Goal: Task Accomplishment & Management: Manage account settings

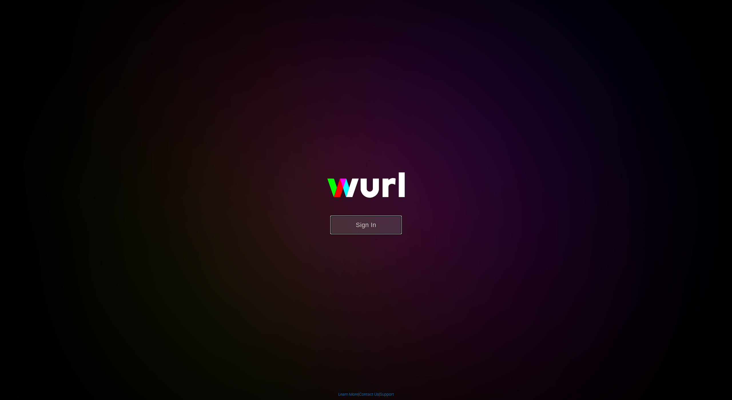
click at [349, 232] on button "Sign In" at bounding box center [366, 225] width 72 height 19
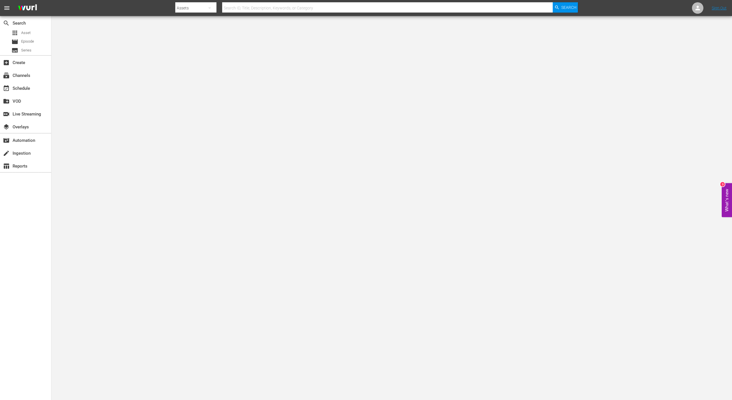
click at [386, 123] on body "menu Search By Assets Search ID, Title, Description, Keywords, or Category Sear…" at bounding box center [366, 200] width 732 height 400
click at [379, 123] on body "menu Search By Assets Search ID, Title, Description, Keywords, or Category Sear…" at bounding box center [366, 200] width 732 height 400
click at [206, 308] on body "menu Search By Assets Search ID, Title, Description, Keywords, or Category Sear…" at bounding box center [366, 200] width 732 height 400
click at [22, 85] on div "event_available Schedule" at bounding box center [16, 87] width 32 height 5
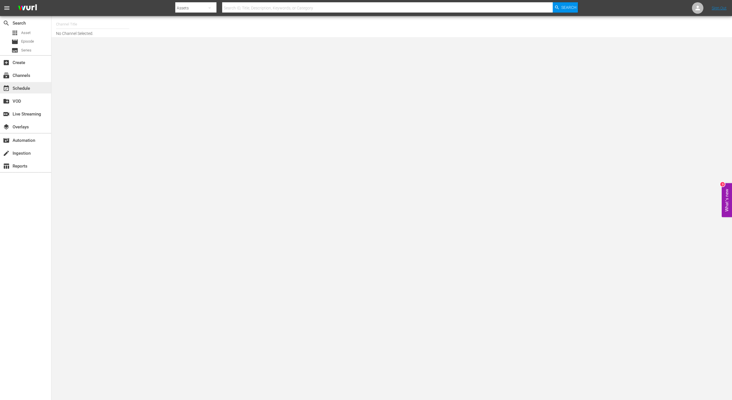
click at [21, 89] on div "event_available Schedule" at bounding box center [16, 87] width 32 height 5
click at [23, 76] on div "subscriptions Channels" at bounding box center [16, 74] width 32 height 5
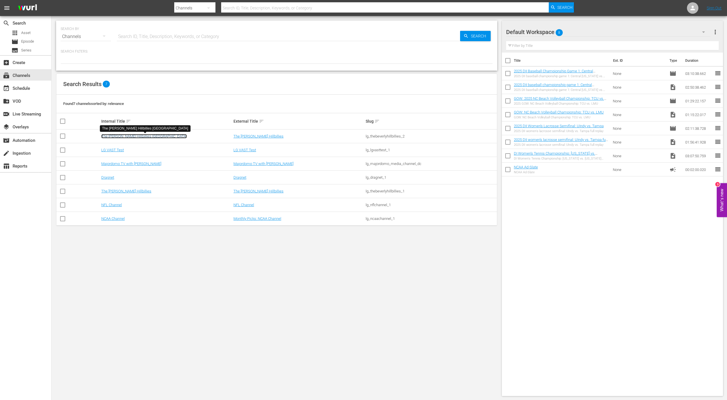
click at [137, 136] on link "The [PERSON_NAME] Hillbillies [GEOGRAPHIC_DATA]" at bounding box center [144, 136] width 86 height 4
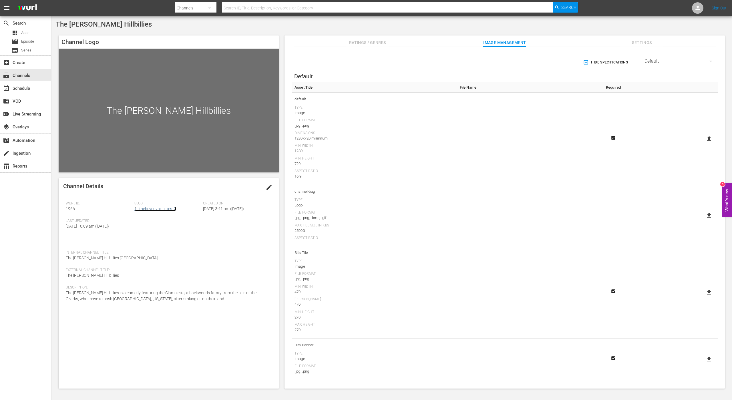
click at [154, 208] on link "lg_thebeverlyhillbillies_2" at bounding box center [155, 209] width 42 height 5
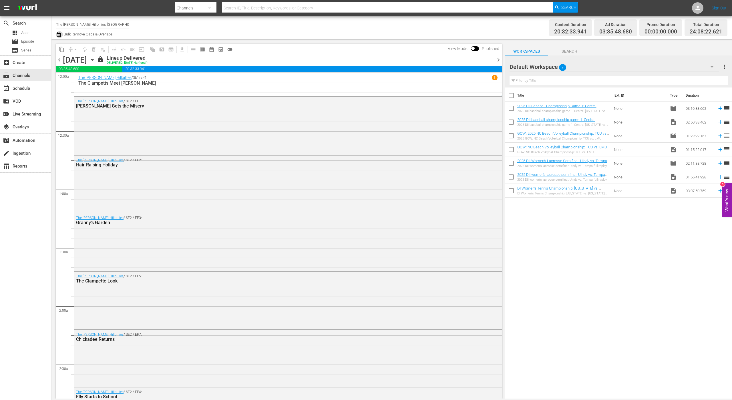
click at [60, 34] on icon "button" at bounding box center [58, 34] width 5 height 7
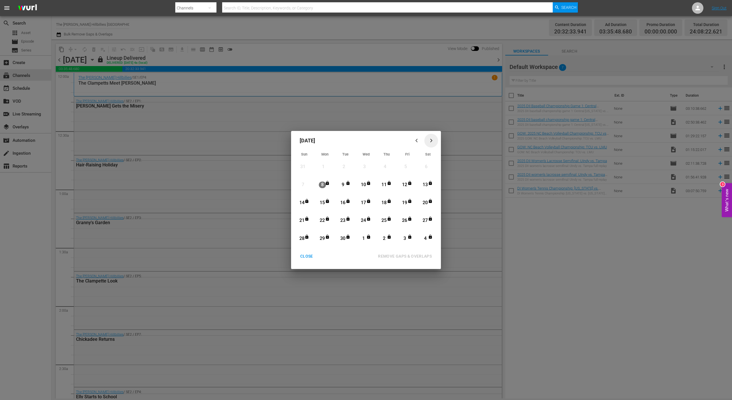
click at [430, 140] on icon "button" at bounding box center [431, 140] width 4 height 4
click at [323, 203] on div "13" at bounding box center [322, 203] width 7 height 7
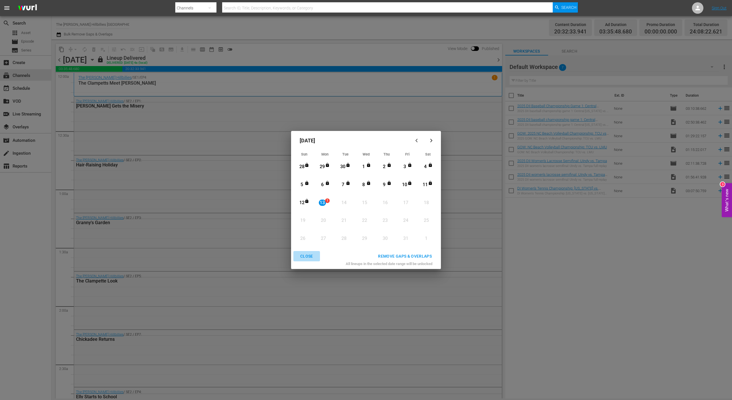
click at [307, 258] on div "CLOSE" at bounding box center [307, 256] width 22 height 7
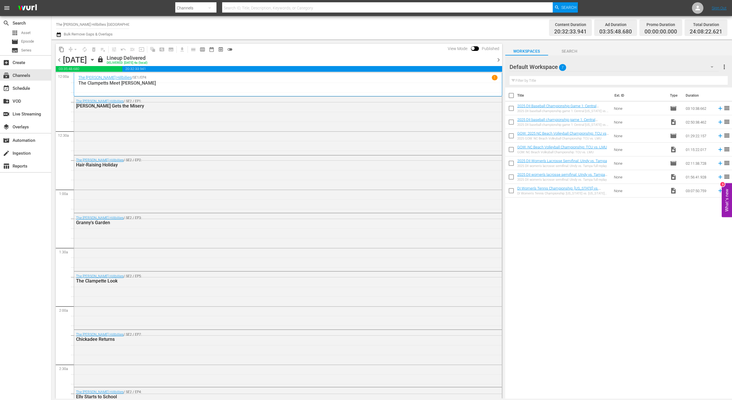
click at [96, 62] on div "[DATE] [DATE]" at bounding box center [79, 59] width 33 height 9
click at [96, 62] on icon "button" at bounding box center [92, 60] width 6 height 6
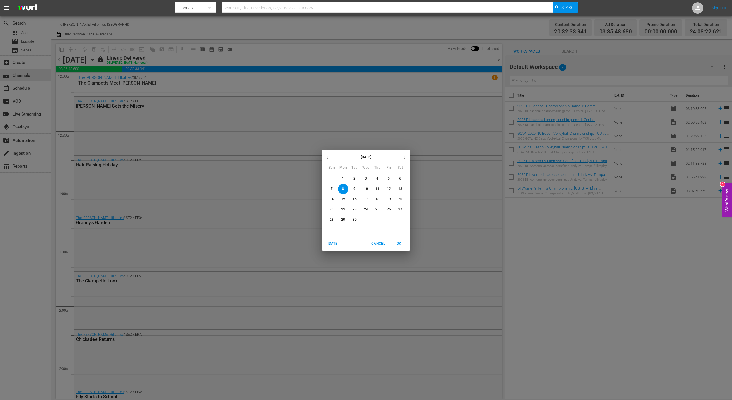
click at [403, 157] on icon "button" at bounding box center [405, 158] width 4 height 4
drag, startPoint x: 344, startPoint y: 200, endPoint x: 477, endPoint y: 240, distance: 138.4
click at [344, 200] on p "13" at bounding box center [343, 199] width 4 height 5
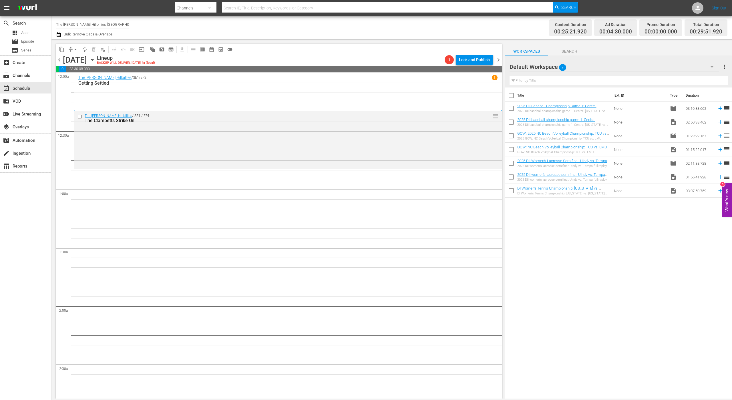
click at [555, 70] on div "Default Workspace 7" at bounding box center [615, 67] width 210 height 16
click at [554, 83] on div "BH (53)" at bounding box center [546, 83] width 59 height 9
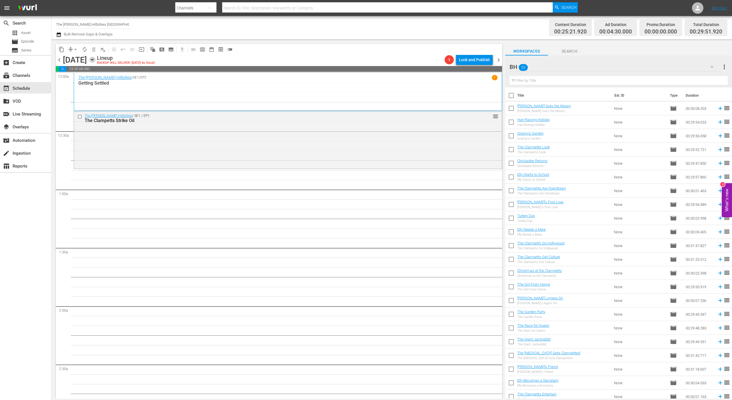
click at [96, 58] on icon "button" at bounding box center [92, 60] width 6 height 6
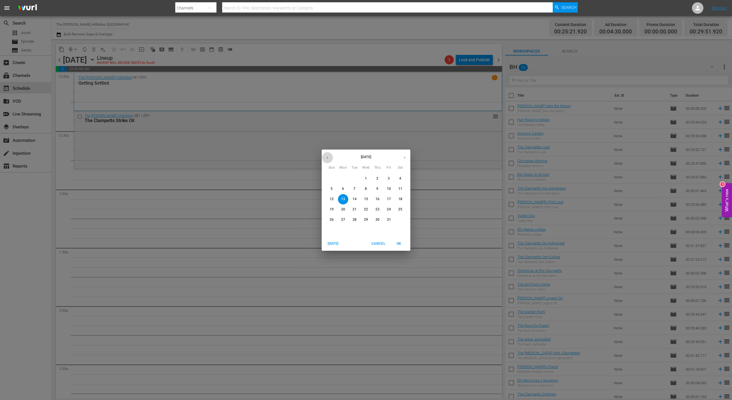
click at [330, 160] on button "button" at bounding box center [327, 157] width 11 height 11
click at [345, 177] on span "1" at bounding box center [343, 178] width 10 height 5
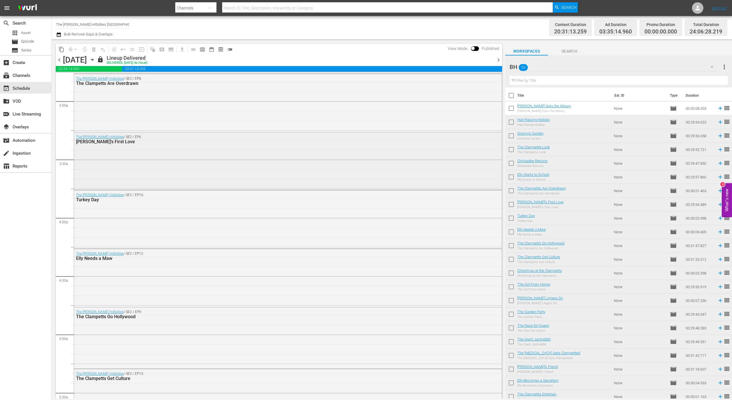
scroll to position [393, 0]
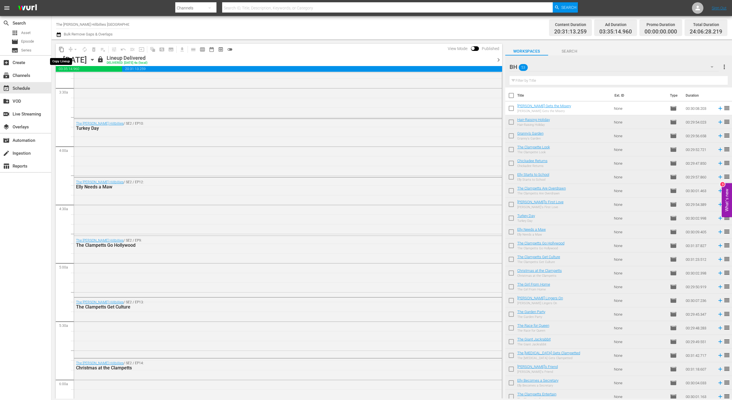
click at [60, 50] on span "content_copy" at bounding box center [62, 50] width 6 height 6
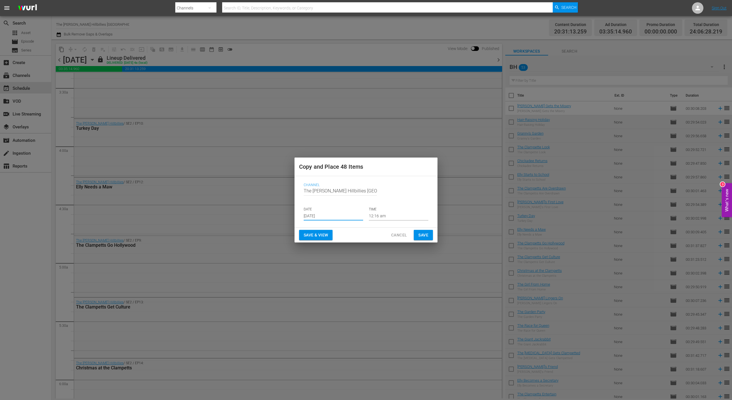
click at [336, 212] on input "[DATE]" at bounding box center [333, 216] width 59 height 9
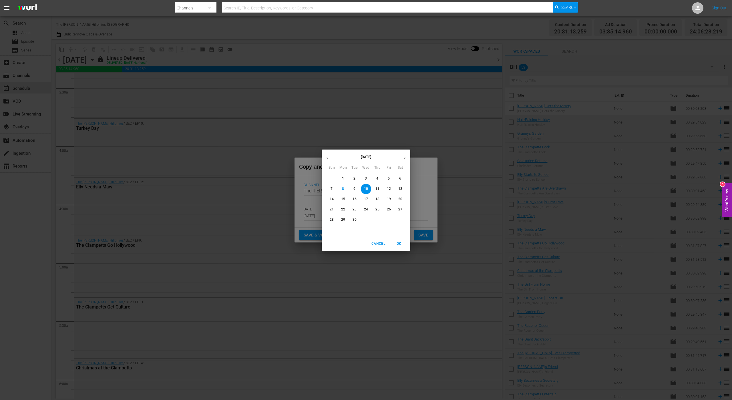
click at [404, 154] on button "button" at bounding box center [404, 157] width 11 height 11
click at [344, 201] on p "13" at bounding box center [343, 199] width 4 height 5
type input "[DATE]"
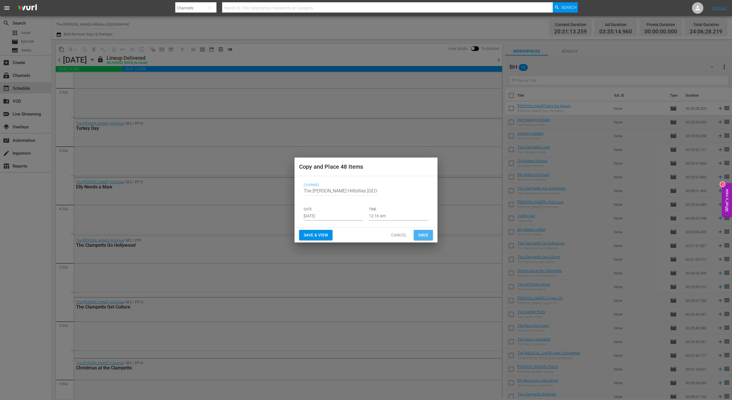
click at [419, 233] on span "Save" at bounding box center [423, 235] width 10 height 7
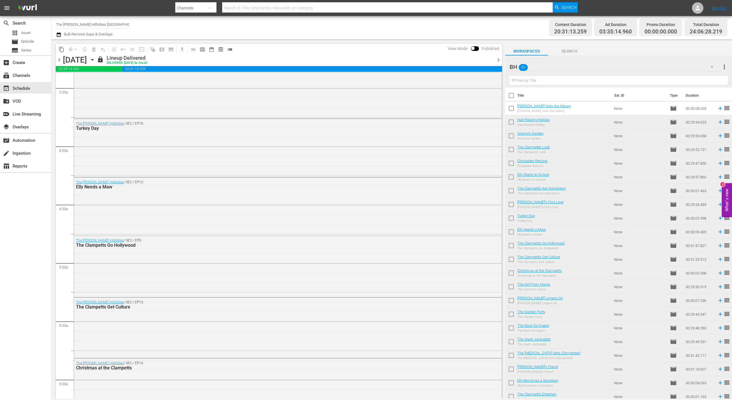
click at [499, 62] on span "chevron_right" at bounding box center [498, 59] width 7 height 7
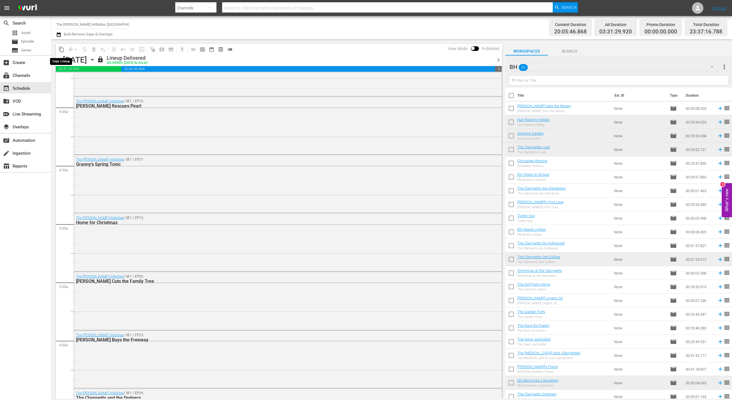
scroll to position [422, 0]
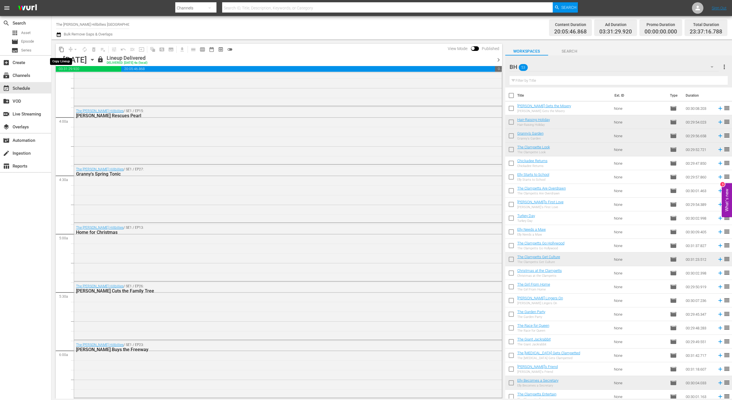
click at [63, 50] on span "content_copy" at bounding box center [62, 50] width 6 height 6
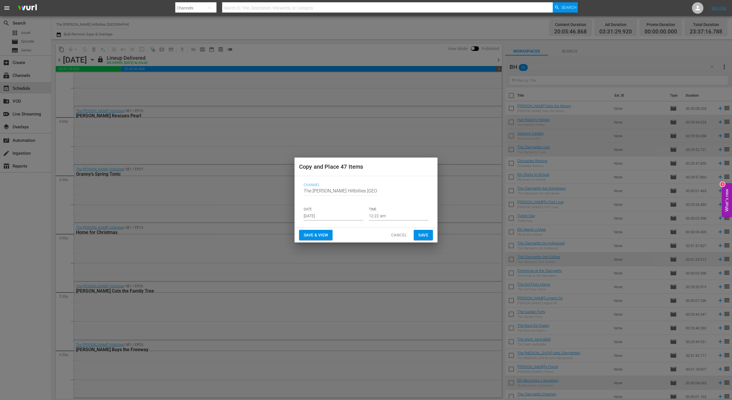
click at [328, 216] on input "[DATE]" at bounding box center [333, 216] width 59 height 9
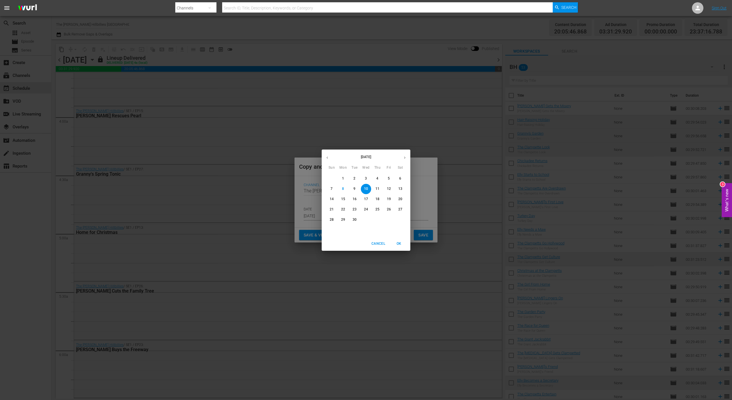
click at [402, 154] on button "button" at bounding box center [404, 157] width 11 height 11
click at [354, 194] on button "14" at bounding box center [355, 199] width 10 height 10
type input "[DATE]"
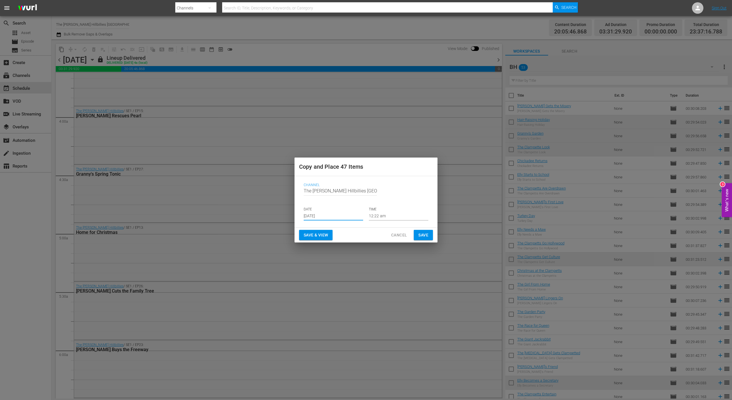
click at [426, 237] on span "Save" at bounding box center [423, 235] width 10 height 7
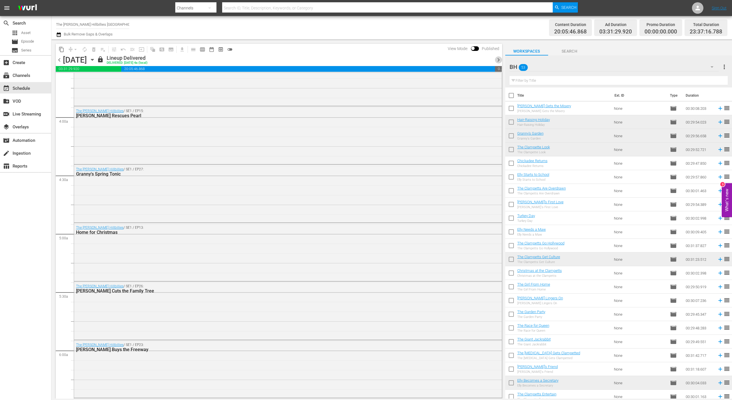
click at [499, 60] on span "chevron_right" at bounding box center [498, 59] width 7 height 7
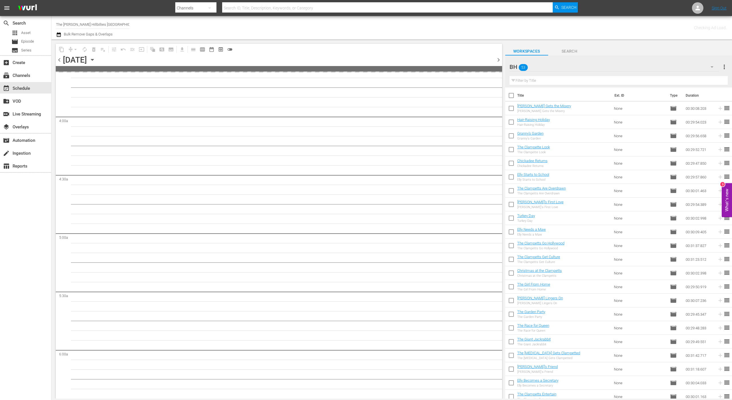
scroll to position [432, 0]
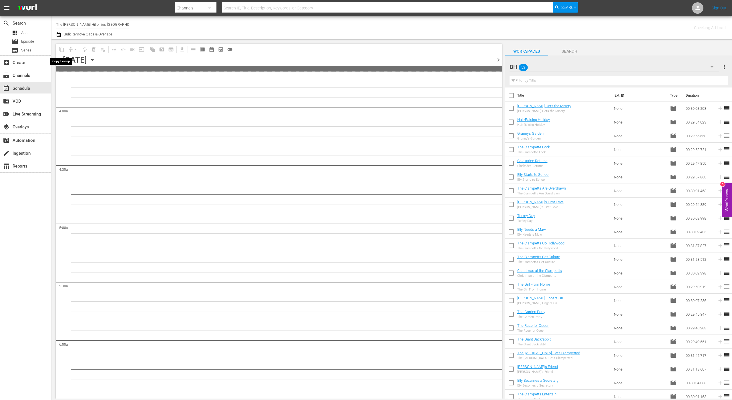
click at [61, 49] on span "content_copy" at bounding box center [61, 49] width 9 height 9
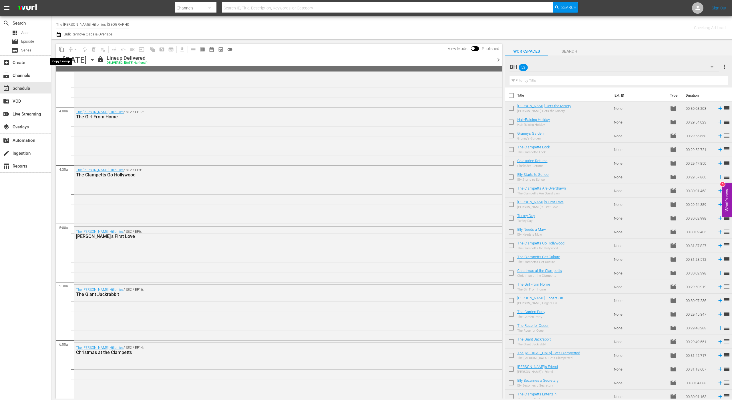
scroll to position [422, 0]
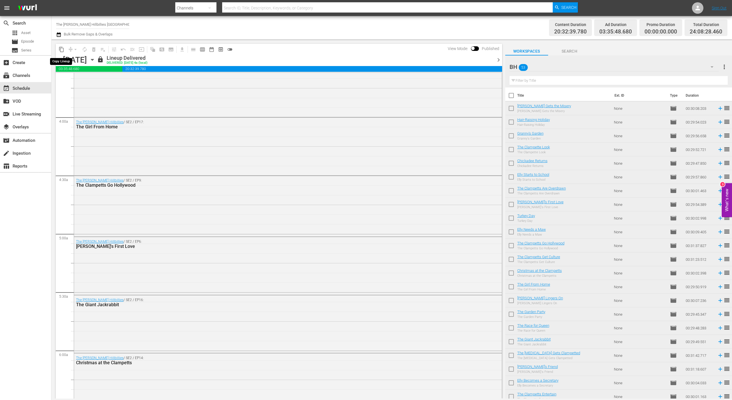
click at [63, 52] on button "content_copy" at bounding box center [61, 49] width 9 height 9
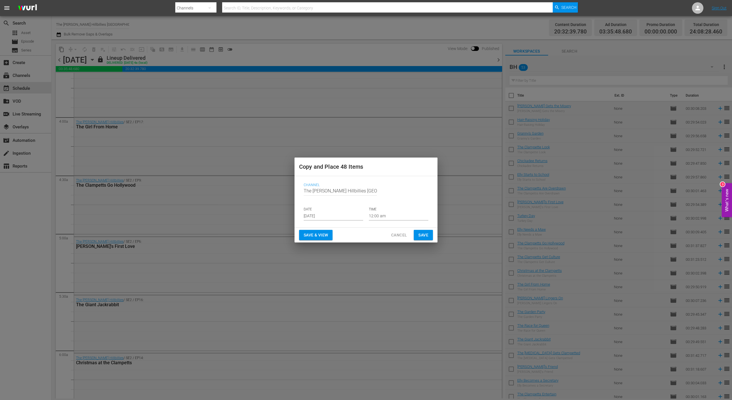
click at [321, 216] on input "[DATE]" at bounding box center [333, 216] width 59 height 9
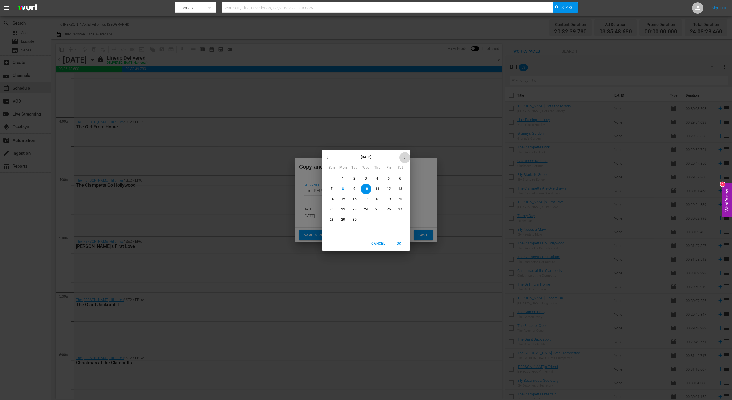
click at [405, 154] on button "button" at bounding box center [404, 157] width 11 height 11
click at [353, 199] on p "14" at bounding box center [355, 199] width 4 height 5
type input "[DATE]"
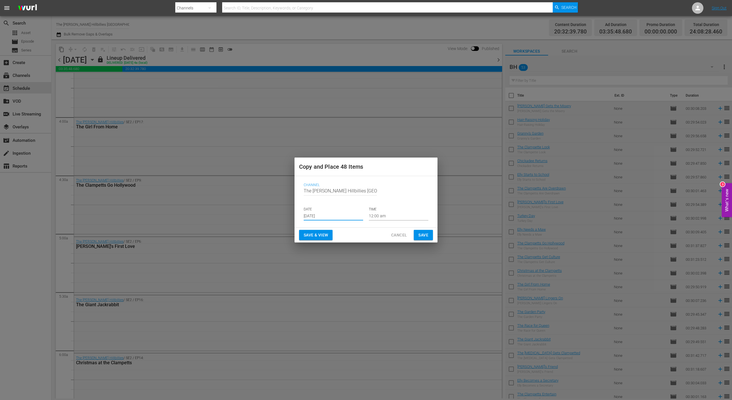
click at [430, 237] on button "Save" at bounding box center [423, 235] width 19 height 11
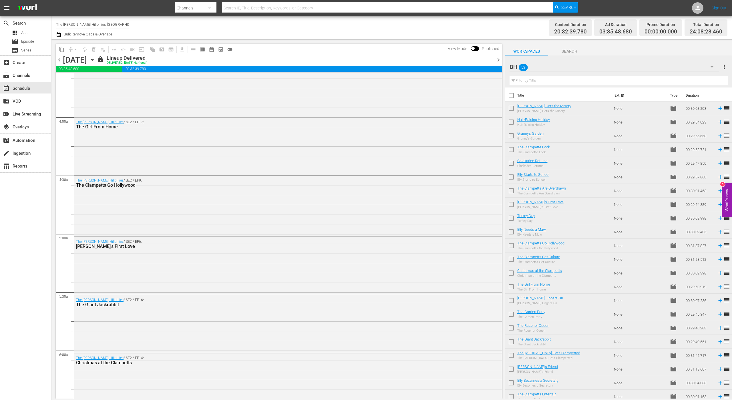
click at [58, 33] on icon "button" at bounding box center [59, 34] width 4 height 5
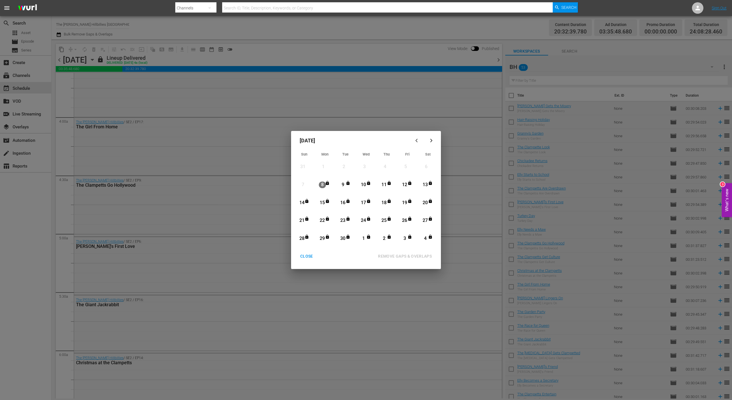
click at [431, 140] on icon "button" at bounding box center [431, 140] width 4 height 4
click at [324, 203] on div "13" at bounding box center [322, 203] width 7 height 7
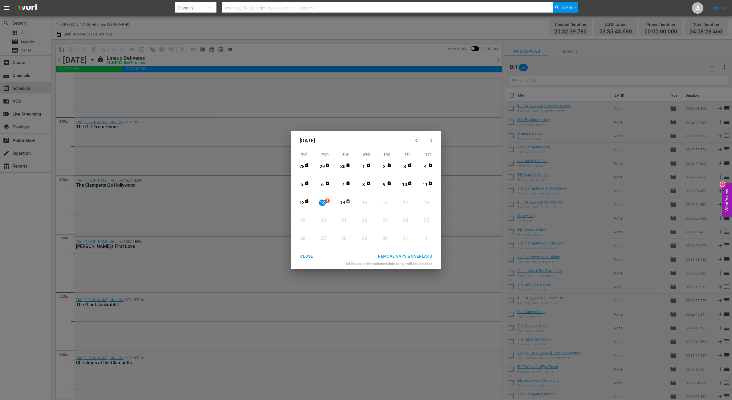
click at [344, 204] on div "14" at bounding box center [343, 203] width 7 height 7
click at [395, 254] on div "REMOVE GAPS & OVERLAPS" at bounding box center [405, 256] width 63 height 7
click at [306, 257] on div "CLOSE" at bounding box center [307, 256] width 22 height 7
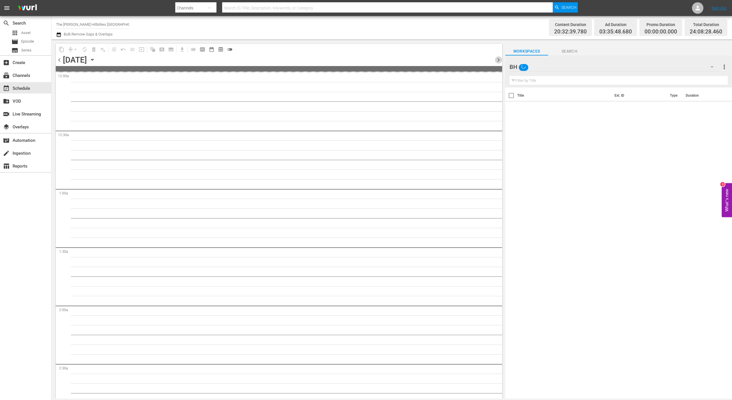
click at [499, 62] on span "chevron_right" at bounding box center [498, 59] width 7 height 7
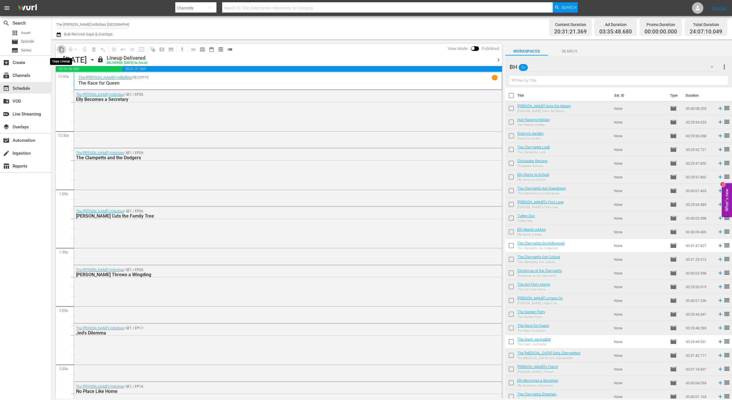
click at [63, 48] on span "content_copy" at bounding box center [62, 50] width 6 height 6
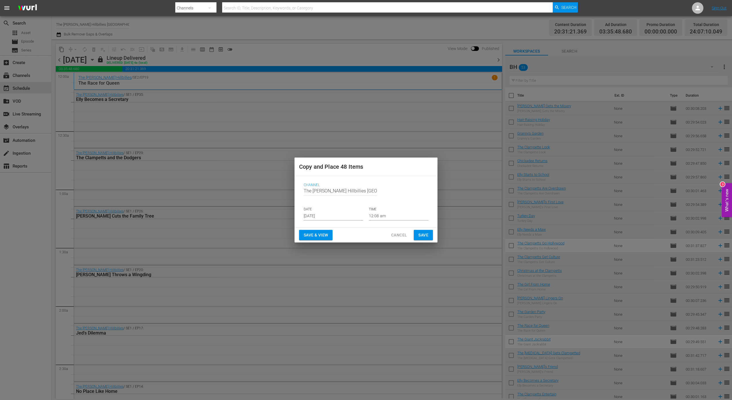
click at [339, 215] on input "[DATE]" at bounding box center [333, 216] width 59 height 9
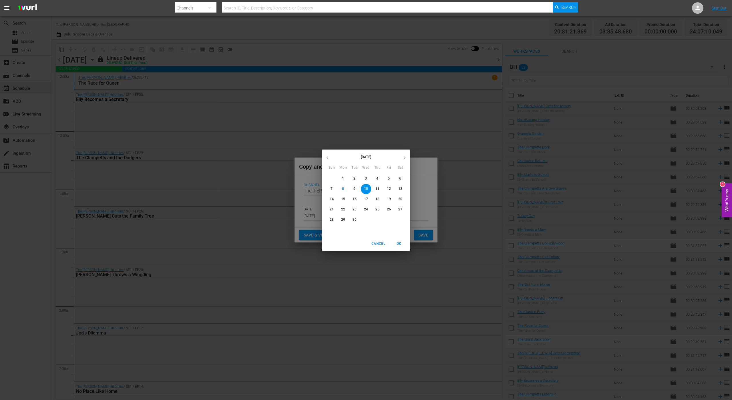
click at [407, 156] on button "button" at bounding box center [404, 157] width 11 height 11
click at [367, 199] on p "15" at bounding box center [366, 199] width 4 height 5
type input "[DATE]"
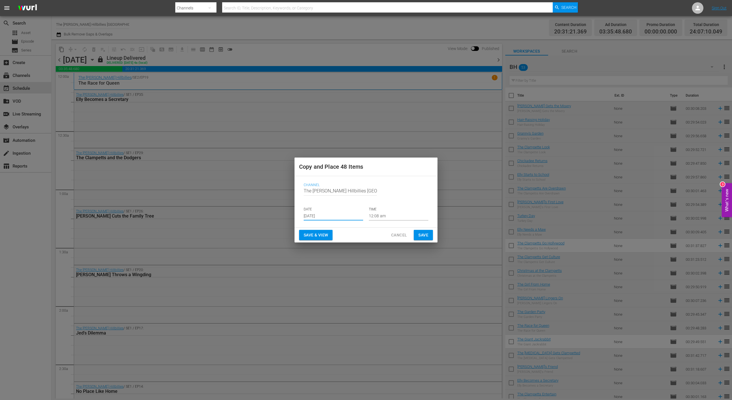
click at [420, 235] on span "Save" at bounding box center [423, 235] width 10 height 7
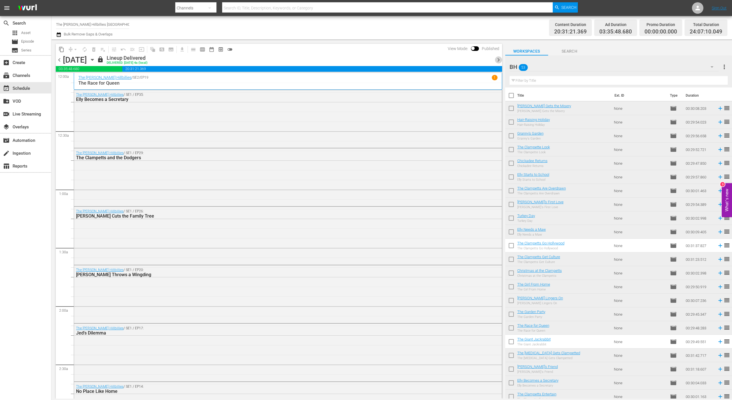
click at [501, 59] on span "chevron_right" at bounding box center [498, 59] width 7 height 7
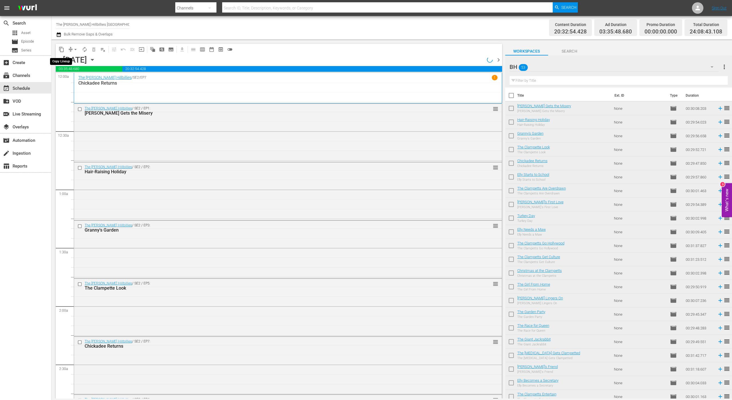
click at [61, 49] on span "content_copy" at bounding box center [62, 50] width 6 height 6
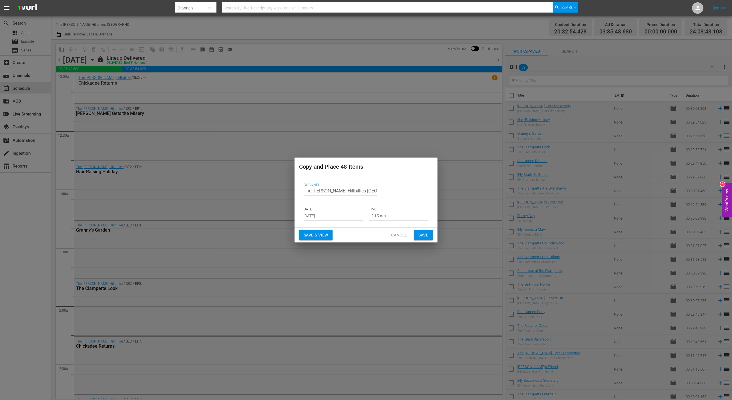
click at [332, 216] on input "[DATE]" at bounding box center [333, 216] width 59 height 9
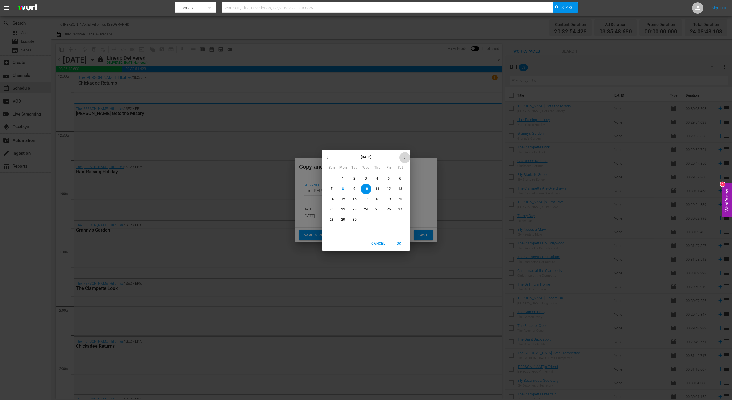
click at [406, 157] on icon "button" at bounding box center [405, 158] width 4 height 4
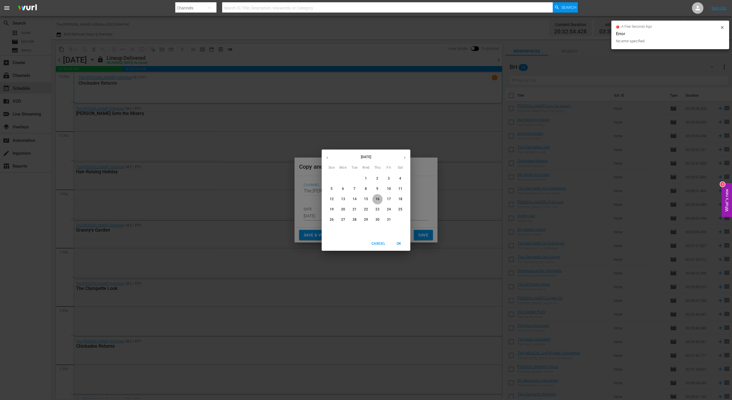
click at [378, 199] on p "16" at bounding box center [378, 199] width 4 height 5
type input "[DATE]"
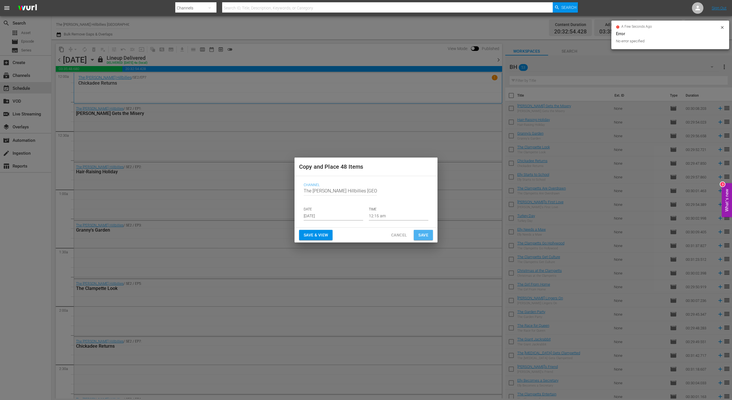
click at [418, 233] on span "Save" at bounding box center [423, 235] width 10 height 7
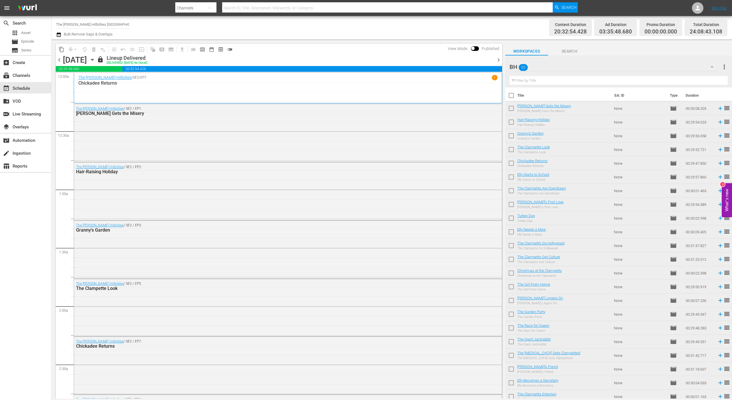
click at [498, 62] on span "chevron_right" at bounding box center [498, 59] width 7 height 7
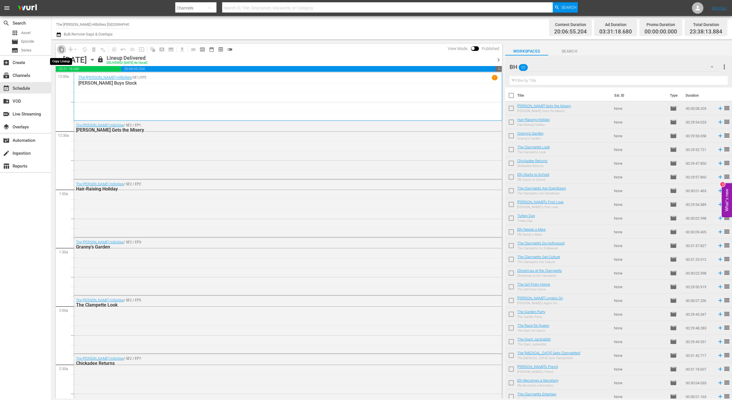
click at [60, 51] on span "content_copy" at bounding box center [62, 50] width 6 height 6
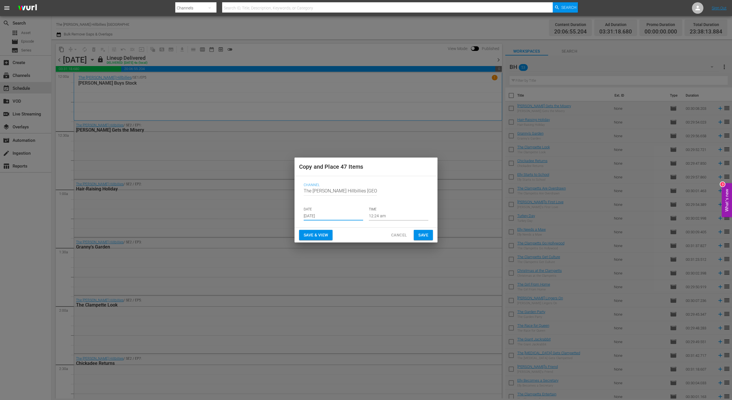
click at [337, 218] on input "[DATE]" at bounding box center [333, 216] width 59 height 9
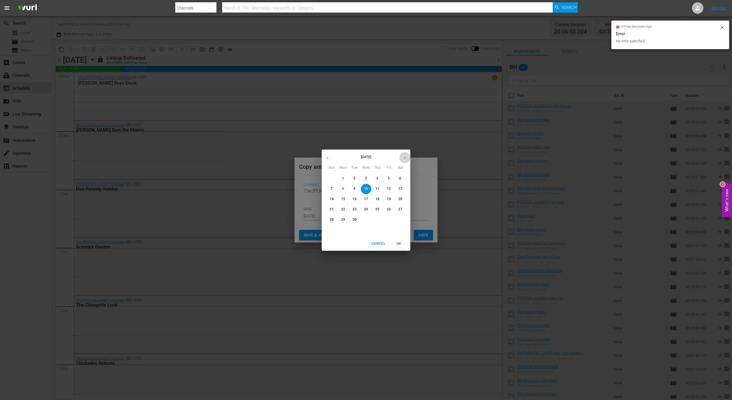
click at [403, 159] on icon "button" at bounding box center [405, 158] width 4 height 4
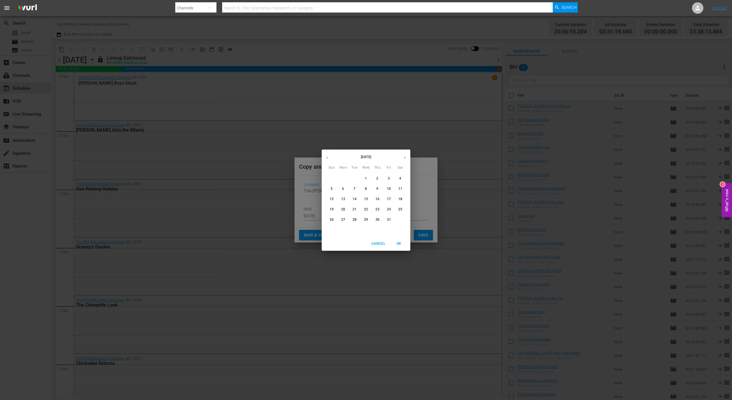
click at [386, 198] on span "17" at bounding box center [389, 199] width 10 height 5
type input "[DATE]"
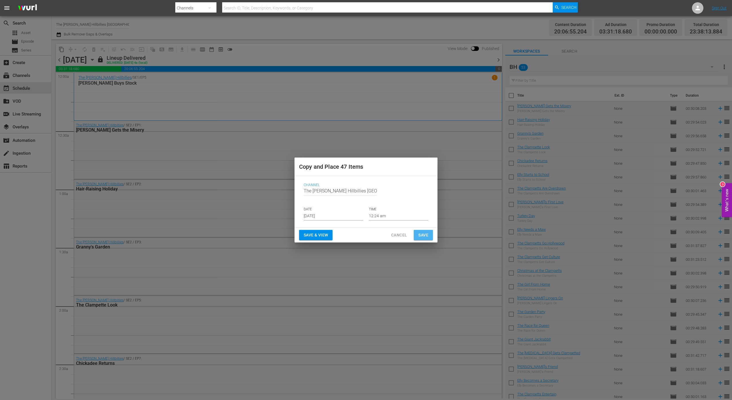
click at [422, 237] on span "Save" at bounding box center [423, 235] width 10 height 7
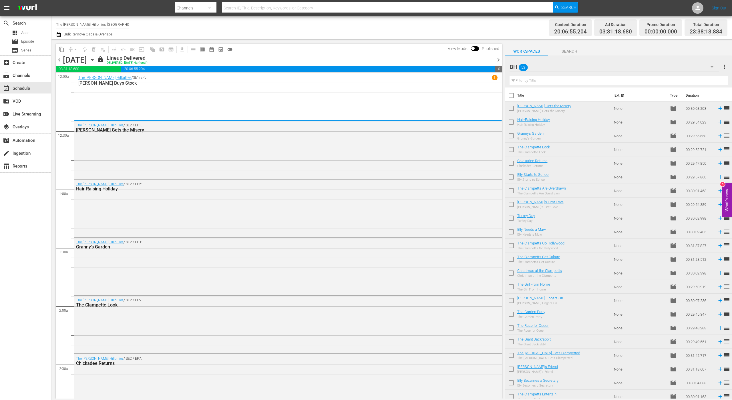
click at [499, 61] on span "chevron_right" at bounding box center [498, 59] width 7 height 7
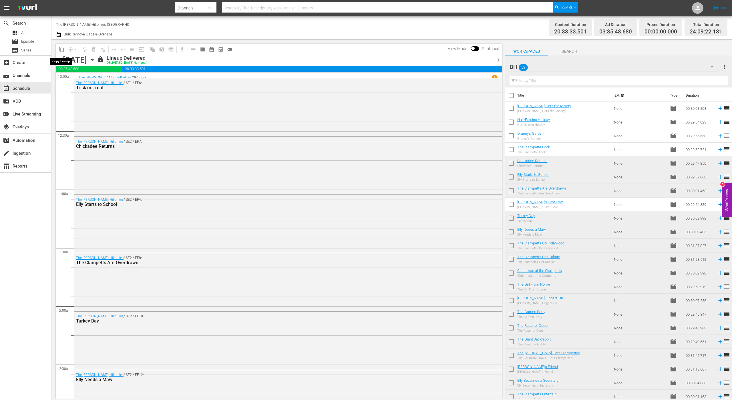
click at [62, 47] on span "content_copy" at bounding box center [62, 50] width 6 height 6
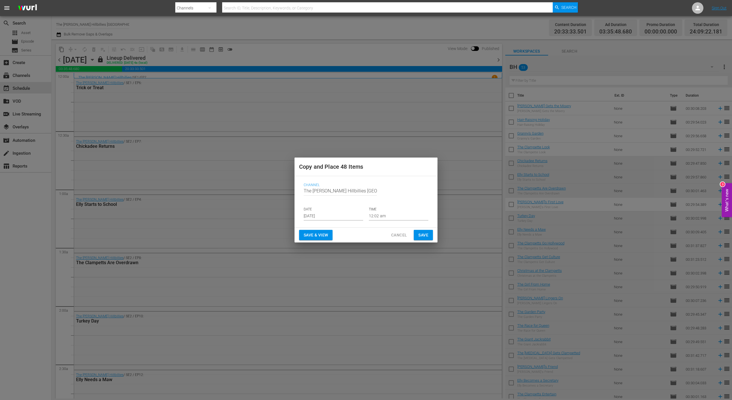
click at [327, 216] on input "[DATE]" at bounding box center [333, 216] width 59 height 9
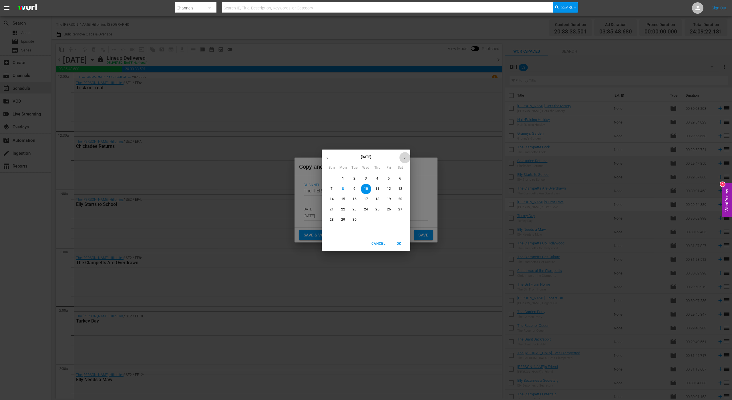
click at [405, 156] on icon "button" at bounding box center [405, 158] width 4 height 4
click at [400, 201] on p "18" at bounding box center [400, 199] width 4 height 5
type input "[DATE]"
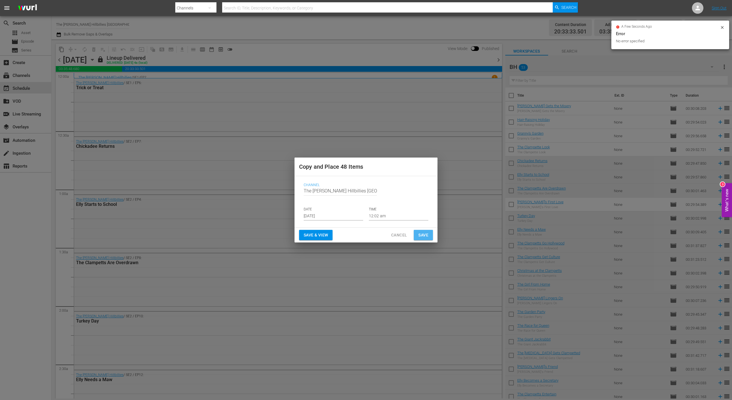
click at [425, 237] on span "Save" at bounding box center [423, 235] width 10 height 7
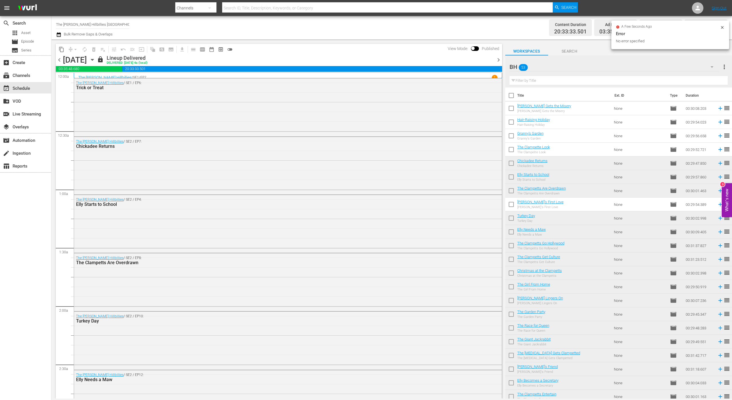
drag, startPoint x: 497, startPoint y: 58, endPoint x: 479, endPoint y: 61, distance: 18.4
click at [497, 58] on span "chevron_right" at bounding box center [498, 59] width 7 height 7
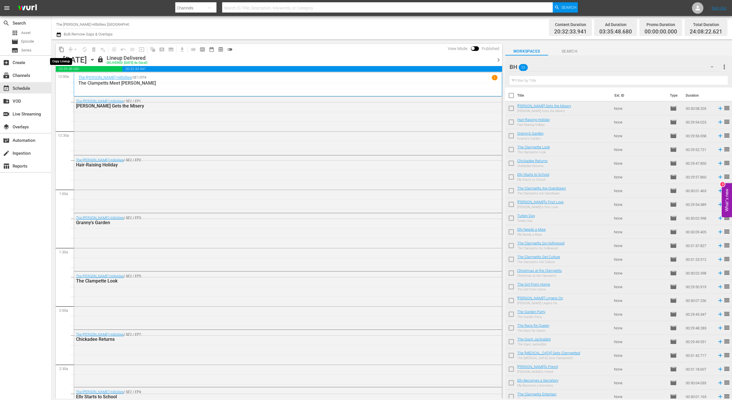
click at [63, 50] on span "content_copy" at bounding box center [62, 50] width 6 height 6
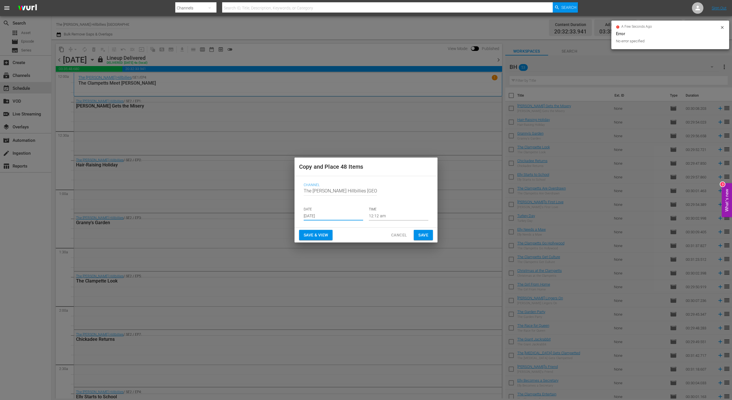
click at [340, 219] on input "[DATE]" at bounding box center [333, 216] width 59 height 9
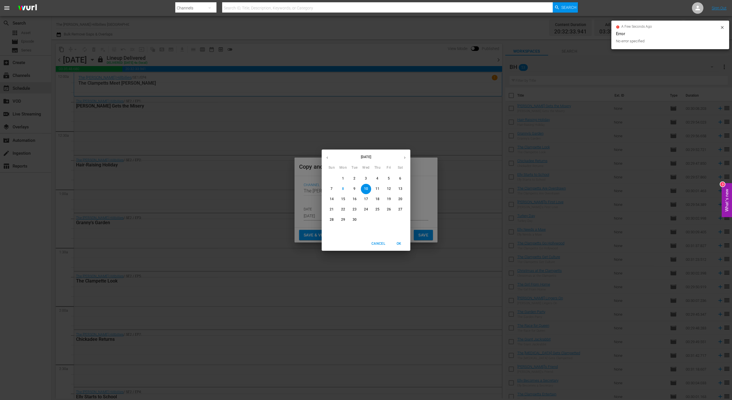
click at [404, 157] on icon "button" at bounding box center [405, 158] width 4 height 4
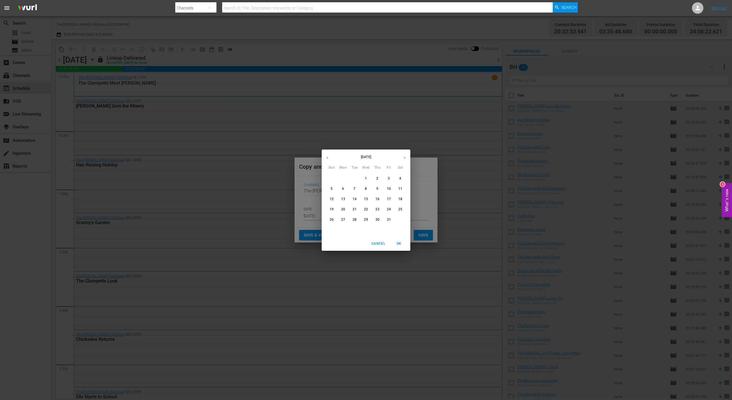
click at [333, 209] on p "19" at bounding box center [332, 209] width 4 height 5
type input "[DATE]"
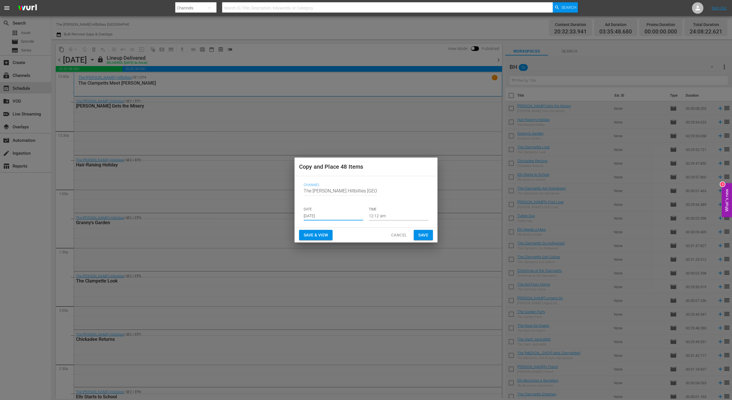
click at [425, 233] on span "Save" at bounding box center [423, 235] width 10 height 7
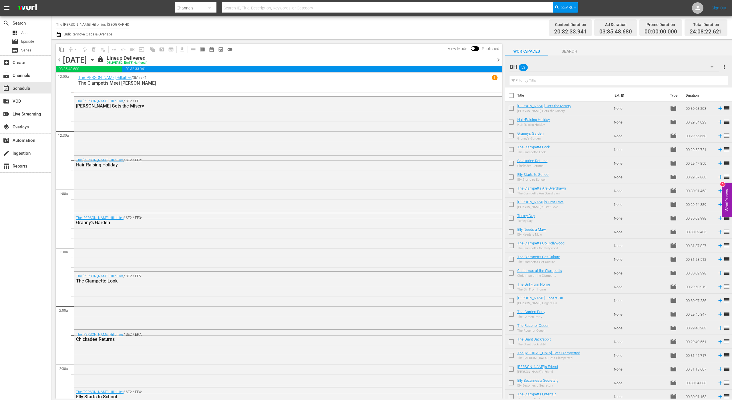
click at [497, 61] on span "chevron_right" at bounding box center [498, 59] width 7 height 7
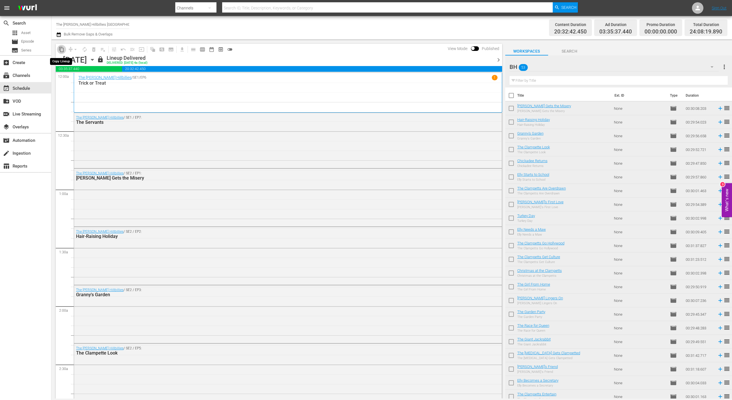
click at [61, 49] on span "content_copy" at bounding box center [62, 50] width 6 height 6
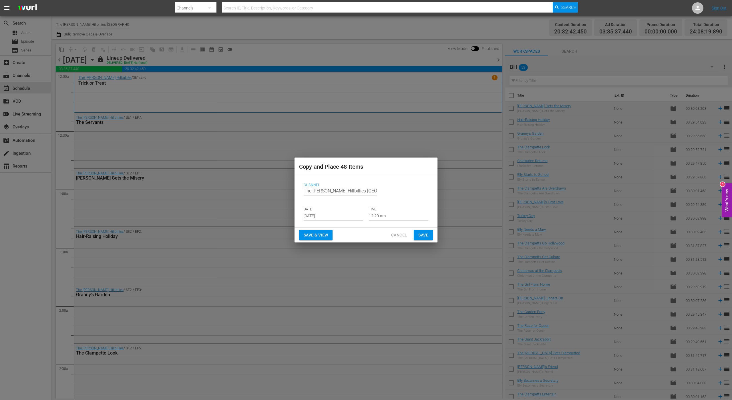
click at [342, 222] on div "Channel Channel Title The [PERSON_NAME] Hillbillies CANADA DATE [DATE] TIME 12:…" at bounding box center [366, 201] width 134 height 47
click at [344, 217] on input "[DATE]" at bounding box center [333, 216] width 59 height 9
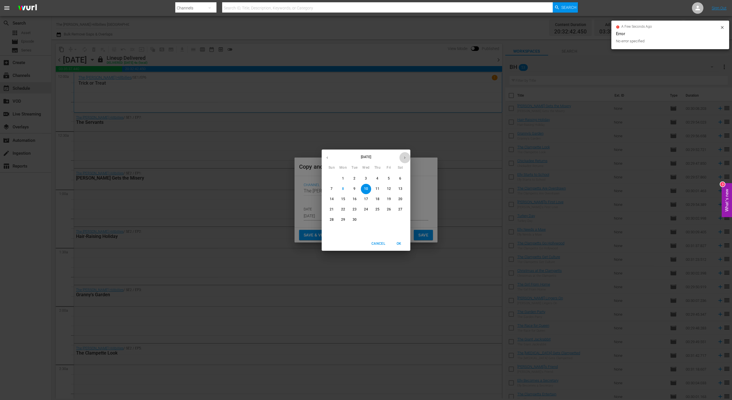
click at [402, 156] on button "button" at bounding box center [404, 157] width 11 height 11
click at [342, 209] on p "20" at bounding box center [343, 209] width 4 height 5
type input "[DATE]"
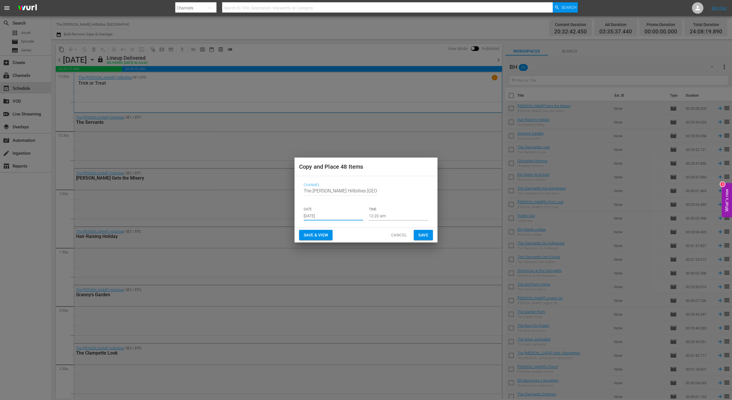
click at [426, 241] on div "Save & View Cancel Save" at bounding box center [366, 235] width 143 height 15
click at [424, 235] on span "Save" at bounding box center [423, 235] width 10 height 7
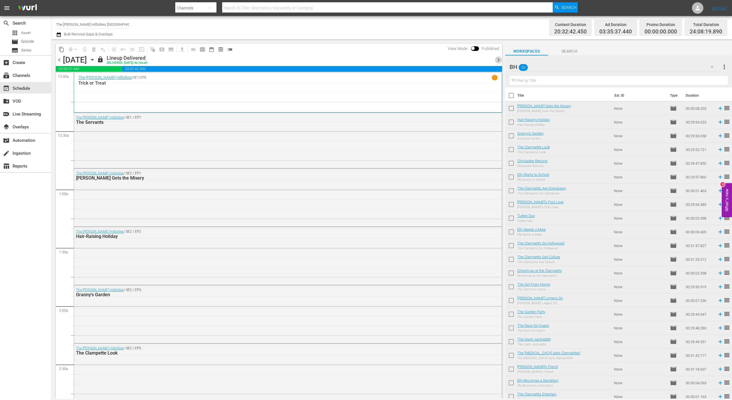
click at [497, 58] on span "chevron_right" at bounding box center [498, 59] width 7 height 7
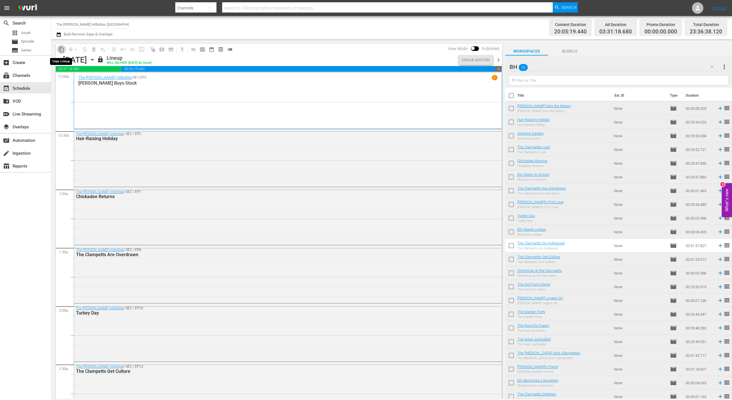
click at [64, 49] on span "content_copy" at bounding box center [62, 50] width 6 height 6
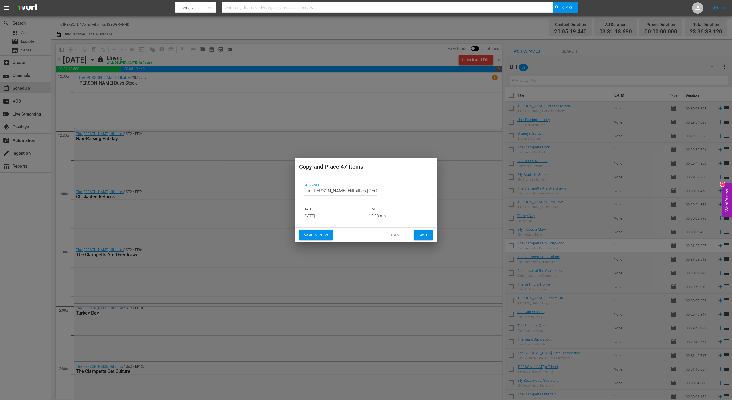
click at [316, 218] on input "[DATE]" at bounding box center [333, 216] width 59 height 9
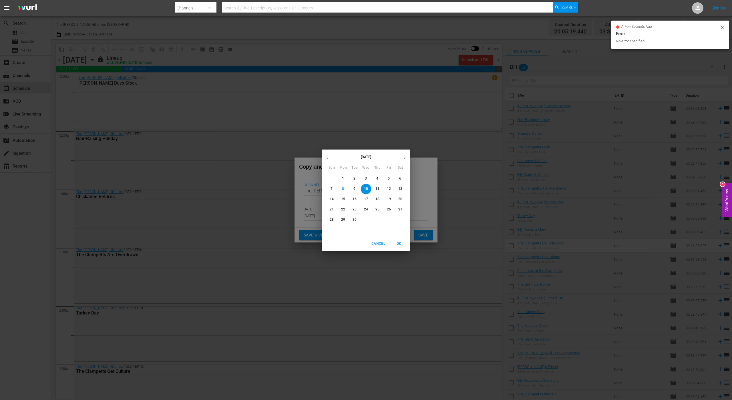
click at [404, 157] on icon "button" at bounding box center [405, 158] width 4 height 4
click at [353, 208] on p "21" at bounding box center [355, 209] width 4 height 5
type input "[DATE]"
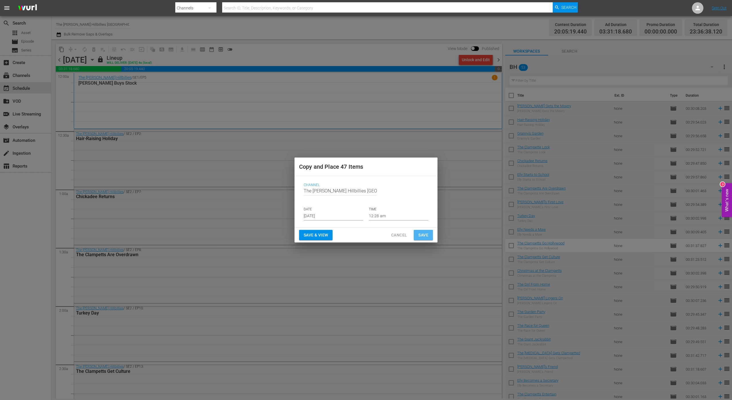
click at [419, 235] on span "Save" at bounding box center [423, 235] width 10 height 7
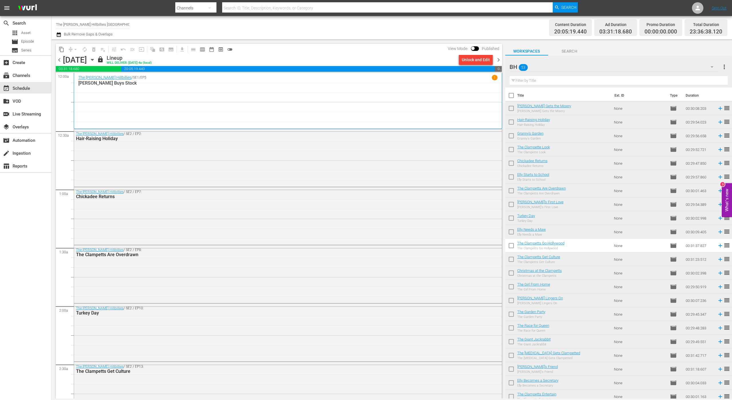
click at [497, 60] on span "chevron_right" at bounding box center [498, 59] width 7 height 7
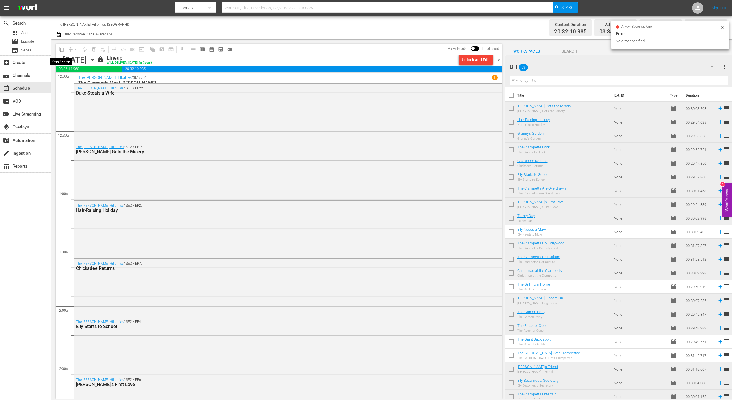
click at [63, 50] on span "content_copy" at bounding box center [62, 50] width 6 height 6
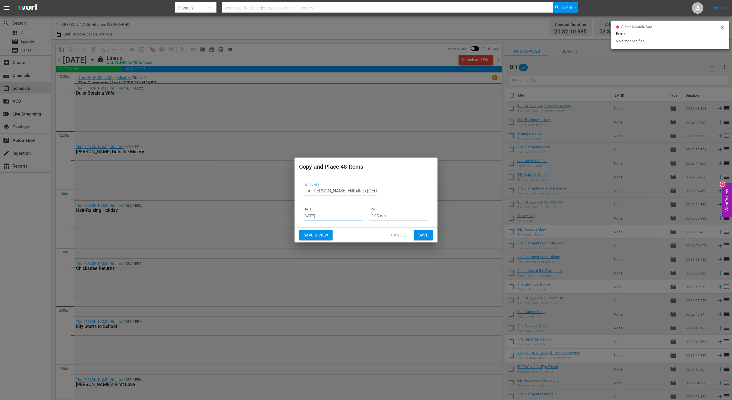
click at [324, 217] on input "[DATE]" at bounding box center [333, 216] width 59 height 9
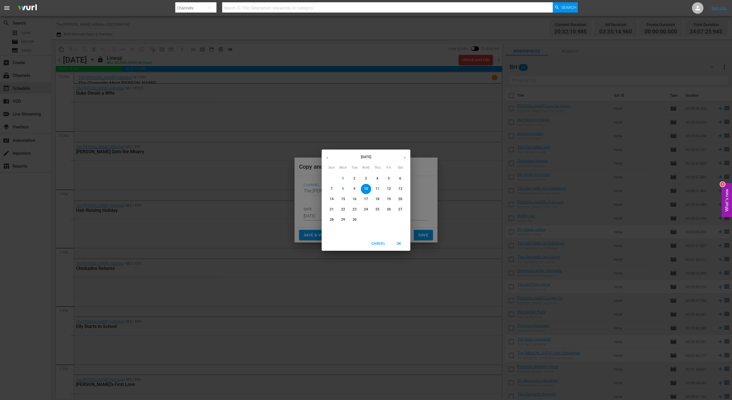
click at [403, 156] on icon "button" at bounding box center [405, 158] width 4 height 4
click at [368, 210] on p "22" at bounding box center [366, 209] width 4 height 5
type input "[DATE]"
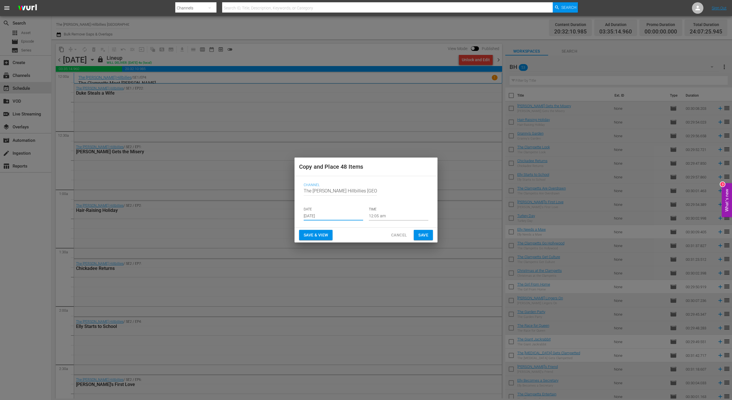
click at [418, 235] on span "Save" at bounding box center [423, 235] width 10 height 7
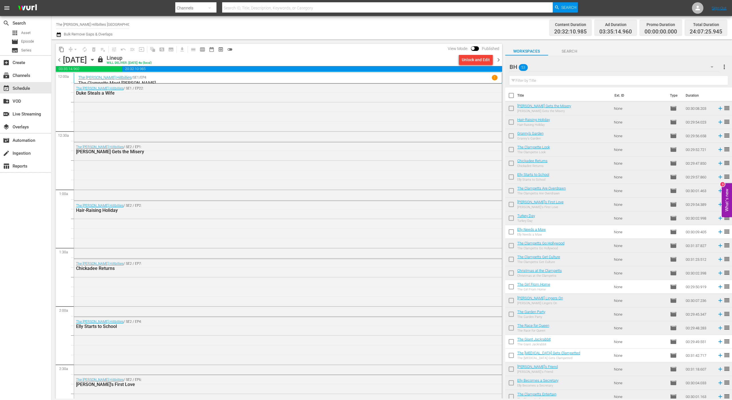
drag, startPoint x: 498, startPoint y: 62, endPoint x: 303, endPoint y: 2, distance: 203.7
click at [497, 62] on span "chevron_right" at bounding box center [498, 59] width 7 height 7
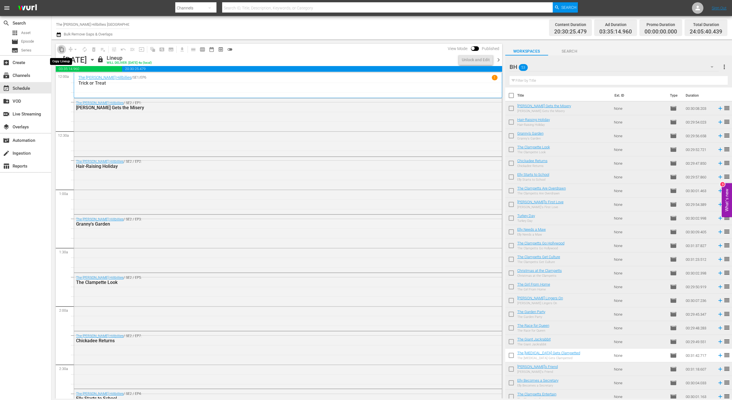
click at [61, 49] on span "content_copy" at bounding box center [62, 50] width 6 height 6
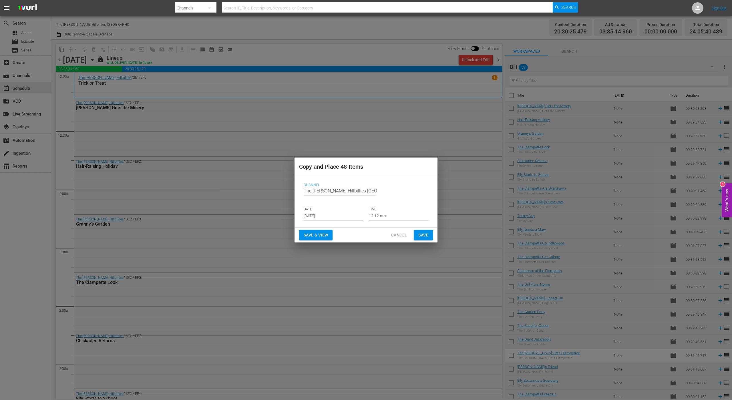
click at [330, 213] on input "[DATE]" at bounding box center [333, 216] width 59 height 9
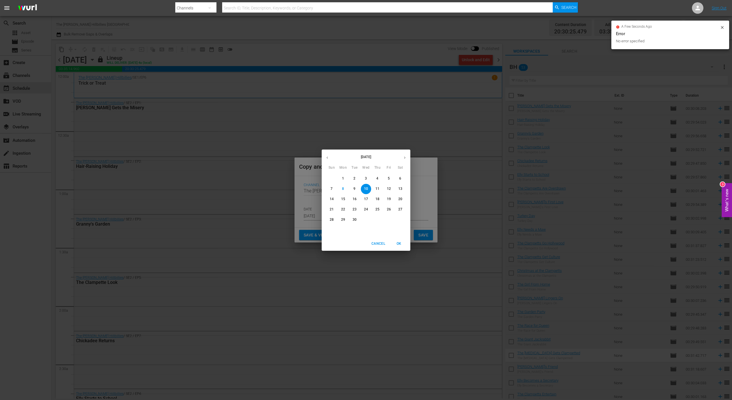
click at [353, 209] on p "23" at bounding box center [355, 209] width 4 height 5
type input "[DATE]"
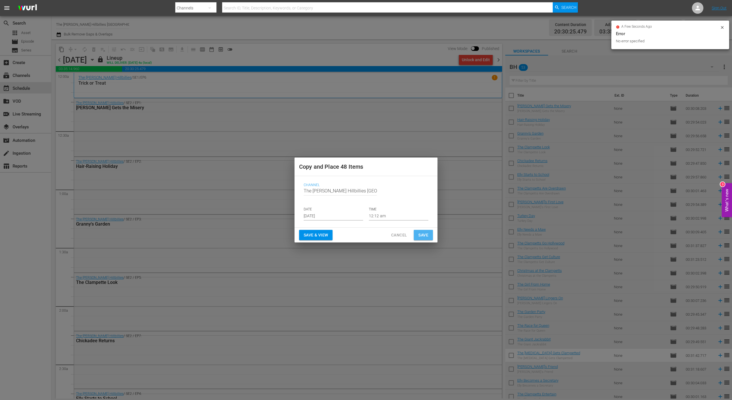
click at [416, 234] on button "Save" at bounding box center [423, 235] width 19 height 11
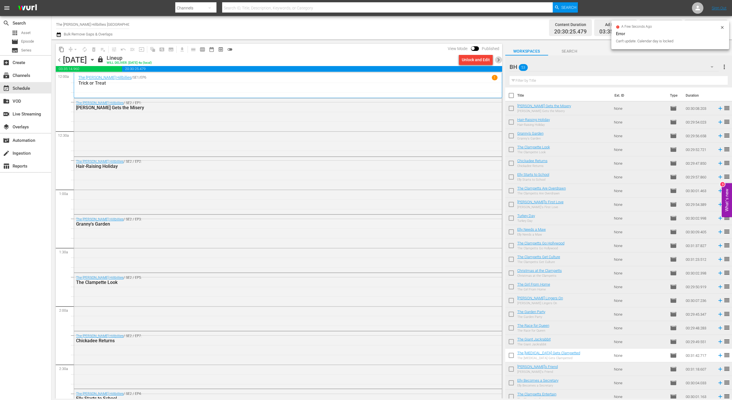
click at [496, 61] on span "chevron_right" at bounding box center [498, 59] width 7 height 7
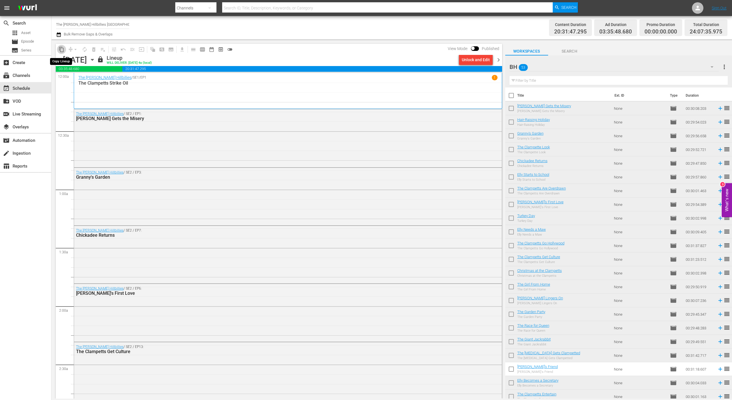
click at [61, 50] on span "content_copy" at bounding box center [62, 50] width 6 height 6
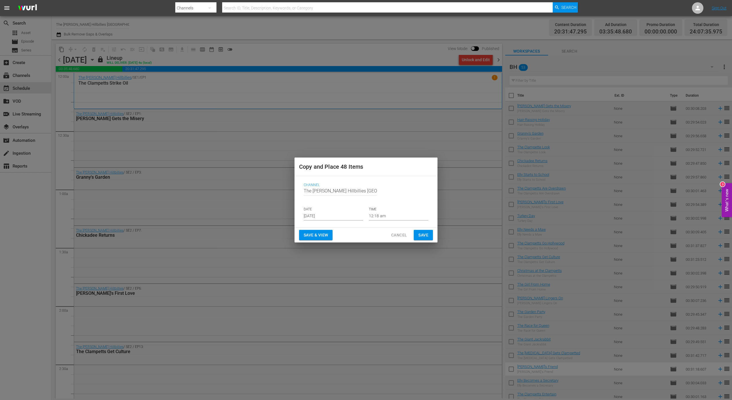
click at [320, 220] on div "Channel Channel Title The [PERSON_NAME] Hillbillies [GEOGRAPHIC_DATA] DATE [DAT…" at bounding box center [366, 201] width 134 height 47
click at [327, 217] on input "[DATE]" at bounding box center [333, 216] width 59 height 9
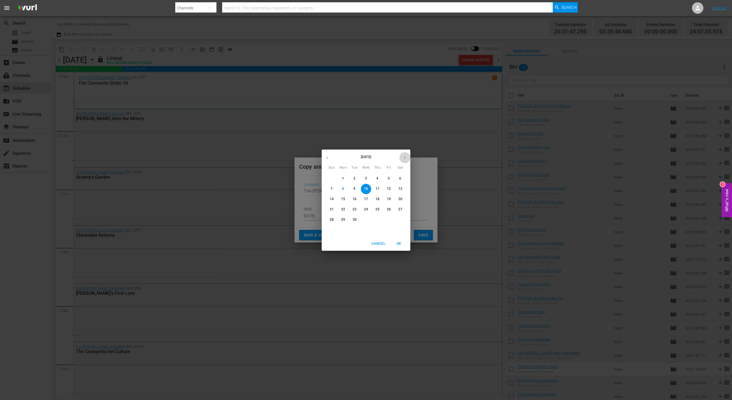
click at [404, 155] on button "button" at bounding box center [404, 157] width 11 height 11
click at [367, 210] on p "22" at bounding box center [366, 209] width 4 height 5
type input "[DATE]"
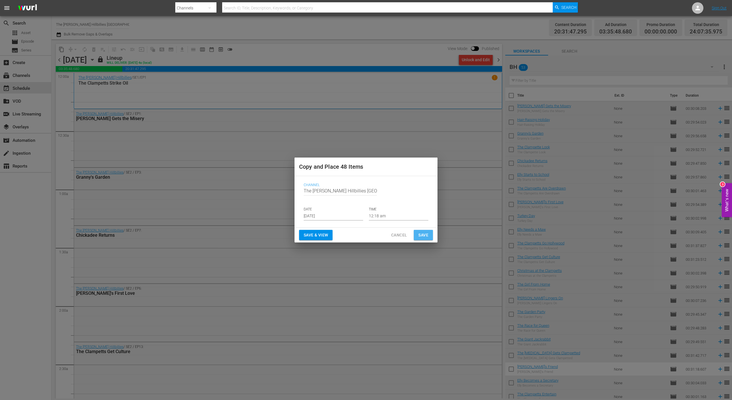
click at [414, 235] on button "Save" at bounding box center [423, 235] width 19 height 11
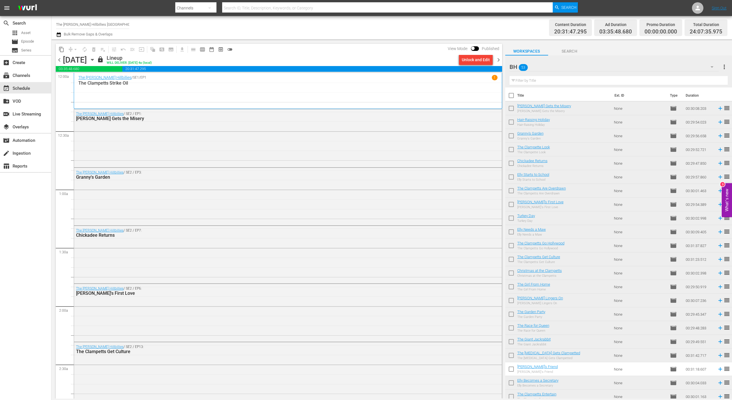
drag, startPoint x: 500, startPoint y: 60, endPoint x: 344, endPoint y: 46, distance: 156.2
click at [499, 60] on span "chevron_right" at bounding box center [498, 59] width 7 height 7
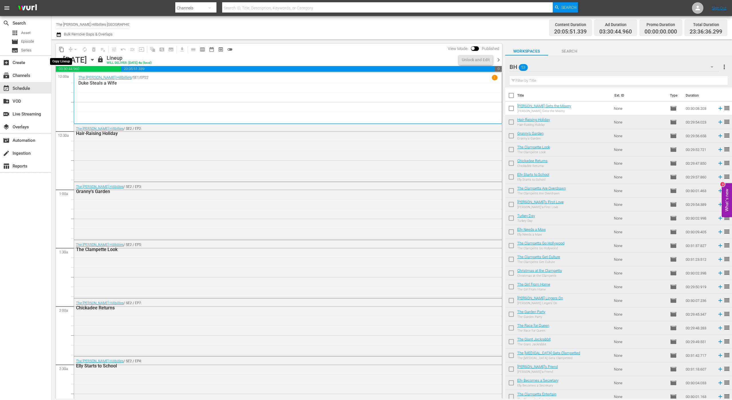
click at [60, 47] on span "content_copy" at bounding box center [62, 50] width 6 height 6
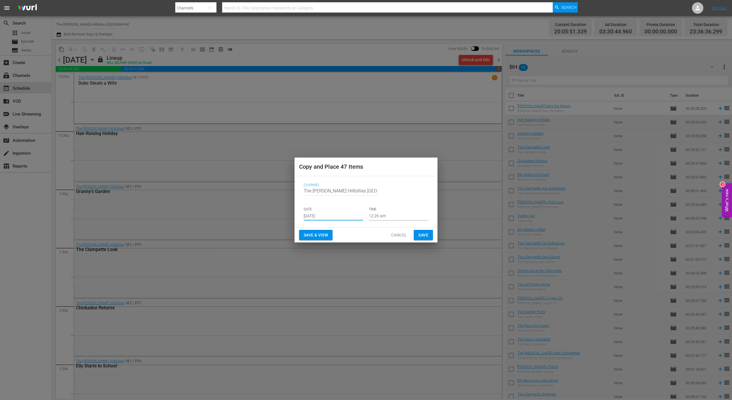
click at [318, 217] on input "[DATE]" at bounding box center [333, 216] width 59 height 9
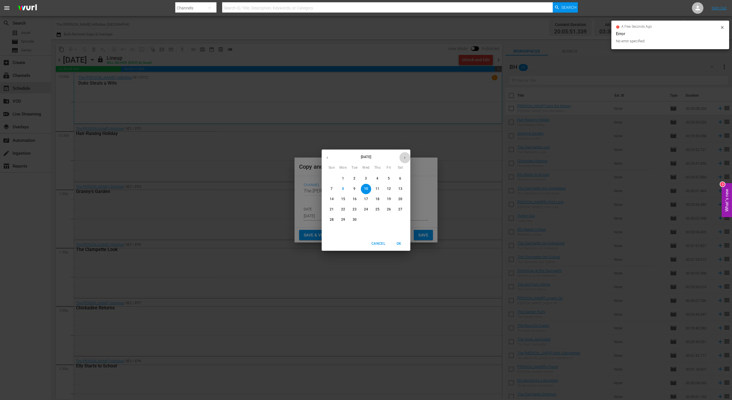
click at [404, 157] on icon "button" at bounding box center [405, 158] width 4 height 4
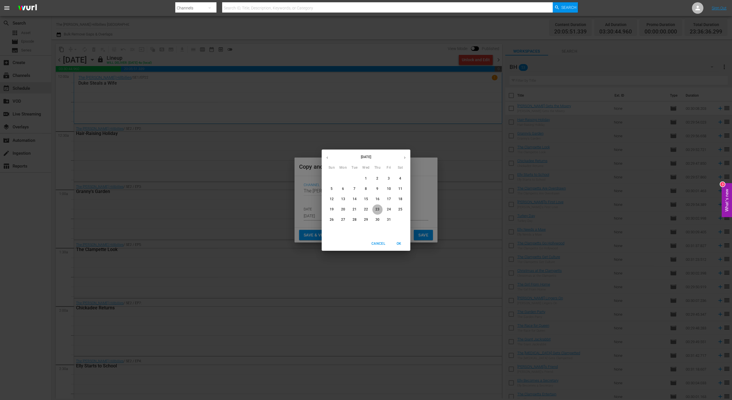
click at [380, 209] on span "23" at bounding box center [377, 209] width 10 height 5
type input "[DATE]"
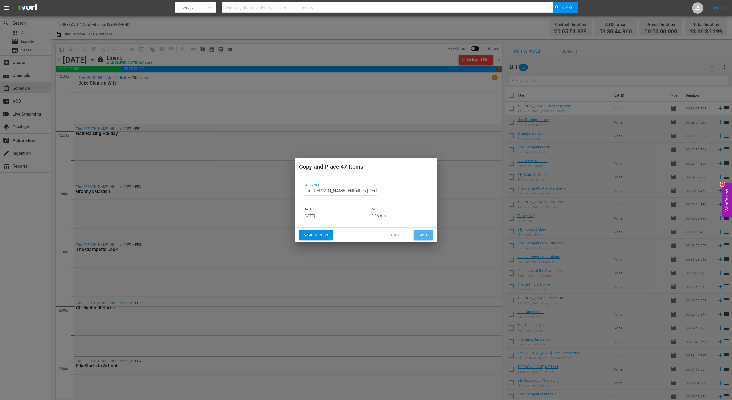
click at [420, 231] on button "Save" at bounding box center [423, 235] width 19 height 11
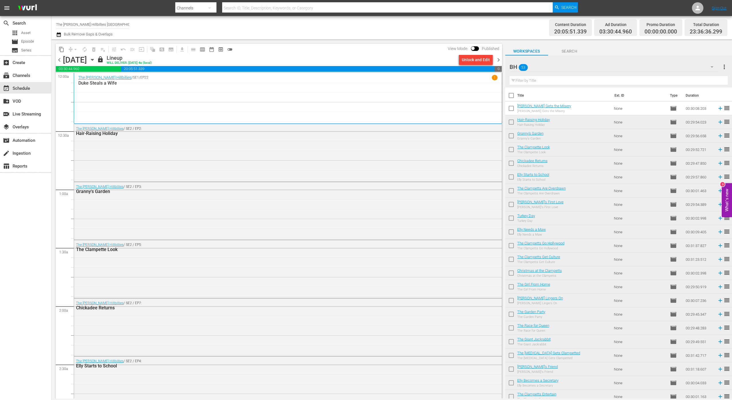
click at [498, 61] on span "chevron_right" at bounding box center [498, 59] width 7 height 7
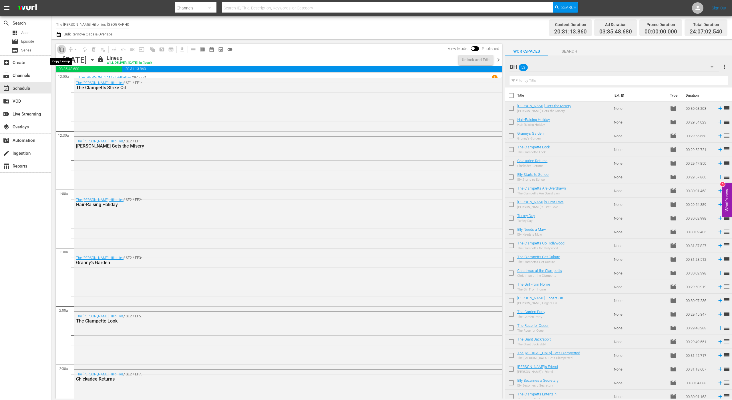
click at [61, 50] on span "content_copy" at bounding box center [62, 50] width 6 height 6
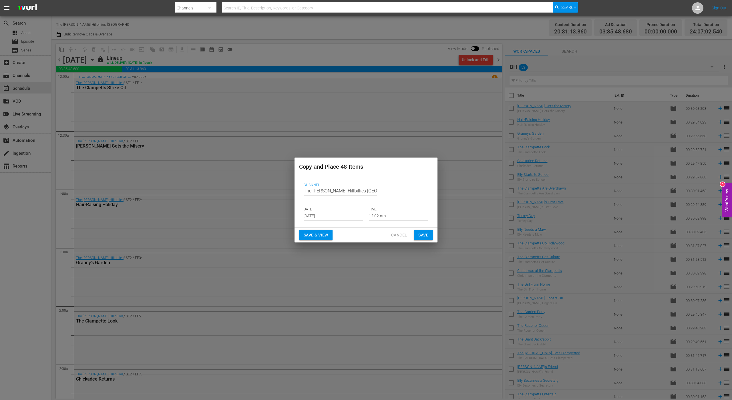
click at [327, 215] on input "[DATE]" at bounding box center [333, 216] width 59 height 9
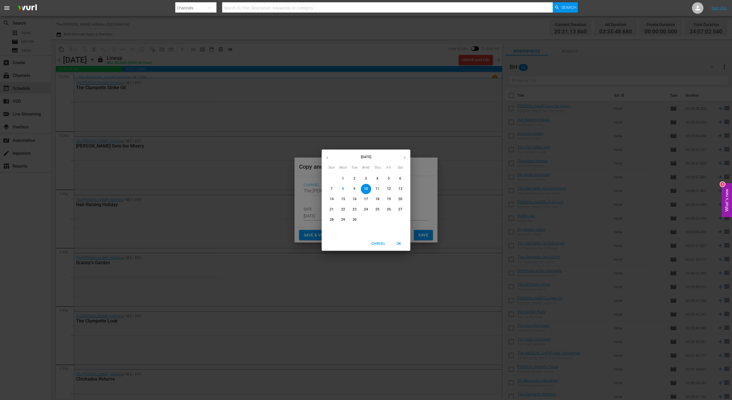
click at [401, 158] on button "button" at bounding box center [404, 157] width 11 height 11
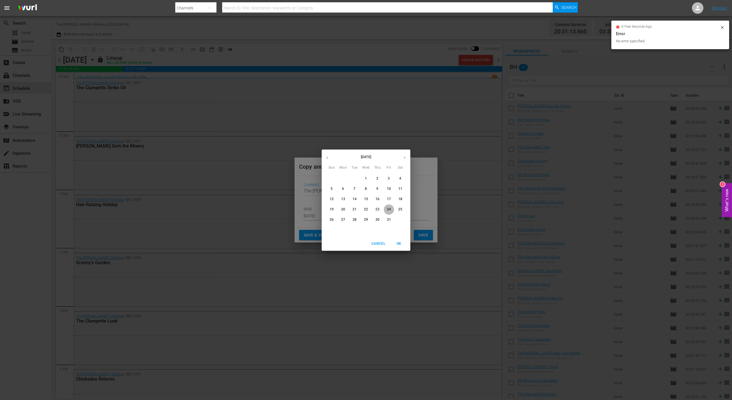
click at [391, 208] on span "24" at bounding box center [389, 209] width 10 height 5
type input "[DATE]"
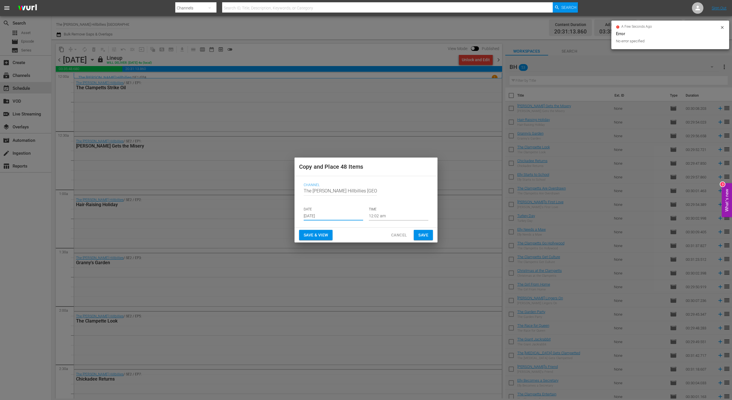
click at [424, 237] on span "Save" at bounding box center [423, 235] width 10 height 7
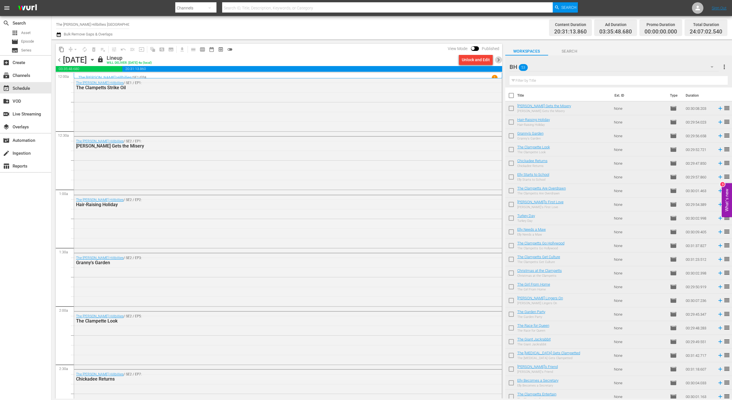
click at [497, 62] on span "chevron_right" at bounding box center [498, 59] width 7 height 7
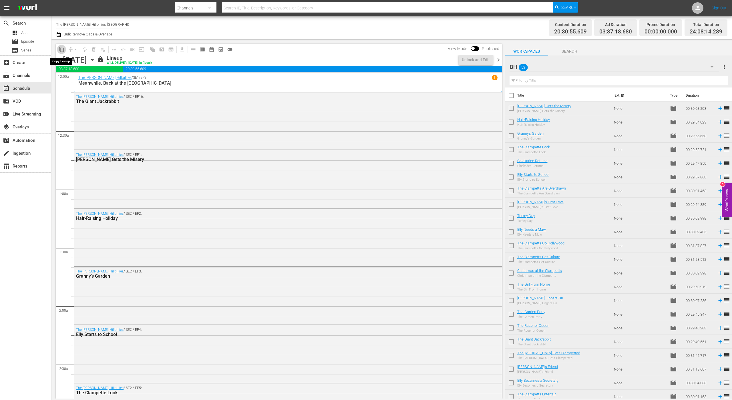
click at [61, 51] on span "content_copy" at bounding box center [62, 50] width 6 height 6
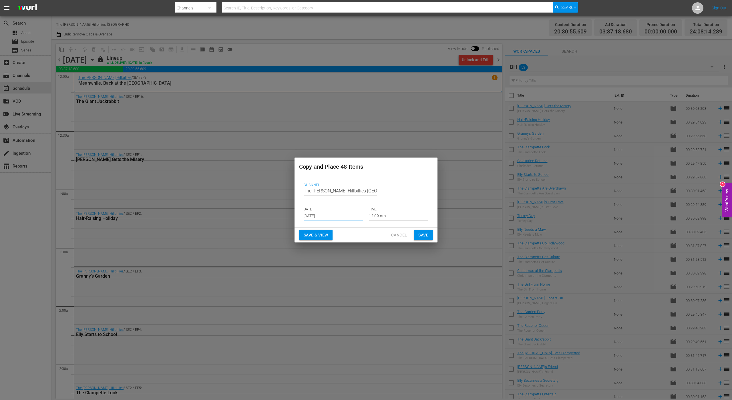
click at [332, 214] on input "[DATE]" at bounding box center [333, 216] width 59 height 9
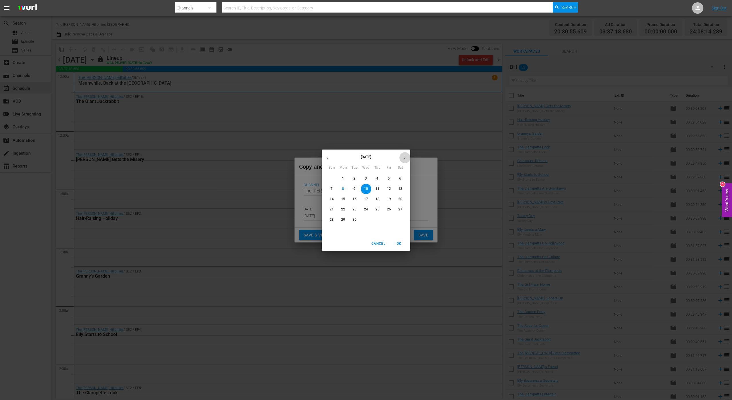
click at [405, 155] on button "button" at bounding box center [404, 157] width 11 height 11
click at [402, 211] on p "25" at bounding box center [400, 209] width 4 height 5
type input "[DATE]"
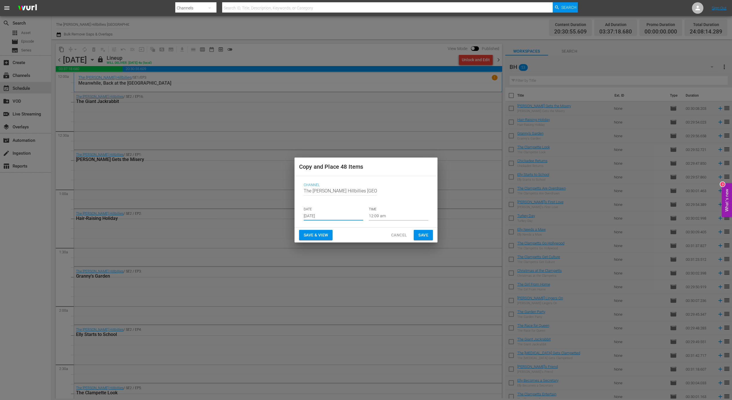
click at [424, 233] on span "Save" at bounding box center [423, 235] width 10 height 7
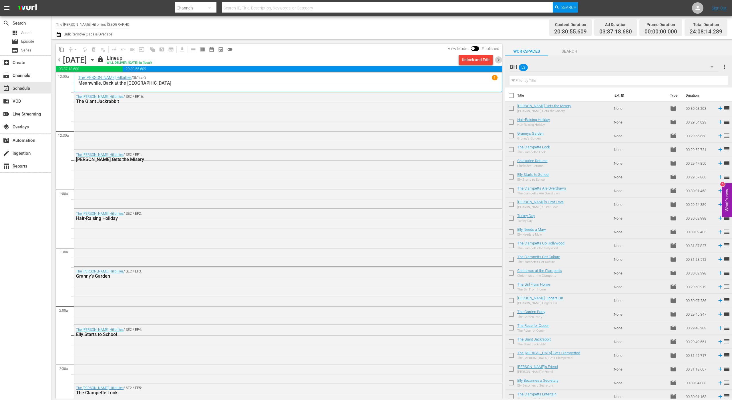
click at [498, 62] on span "chevron_right" at bounding box center [498, 59] width 7 height 7
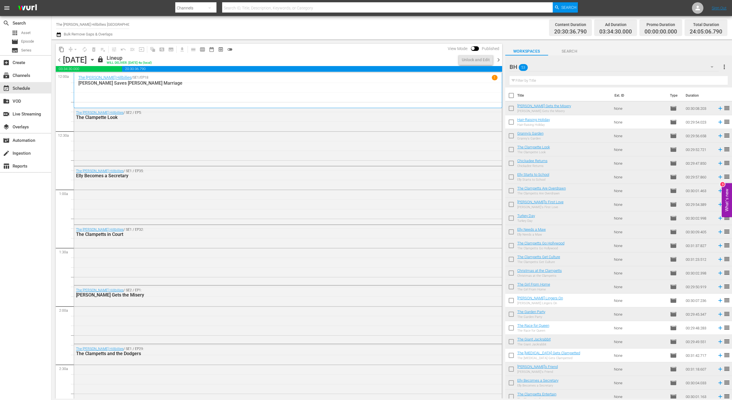
click at [53, 56] on div "content_copy compress arrow_drop_down autorenew_outlined delete_forever_outline…" at bounding box center [277, 218] width 452 height 359
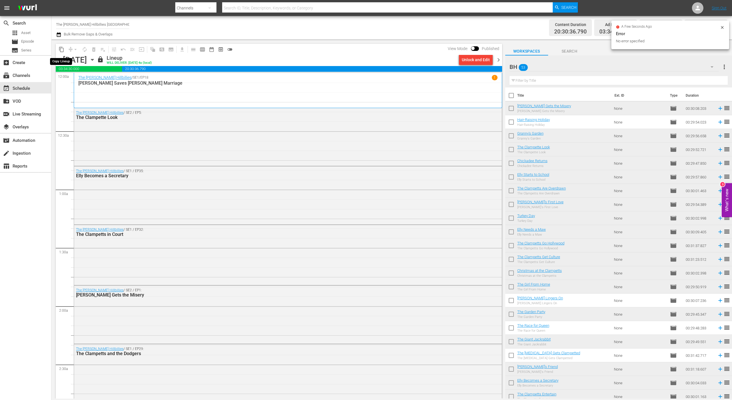
click at [58, 50] on button "content_copy" at bounding box center [61, 49] width 9 height 9
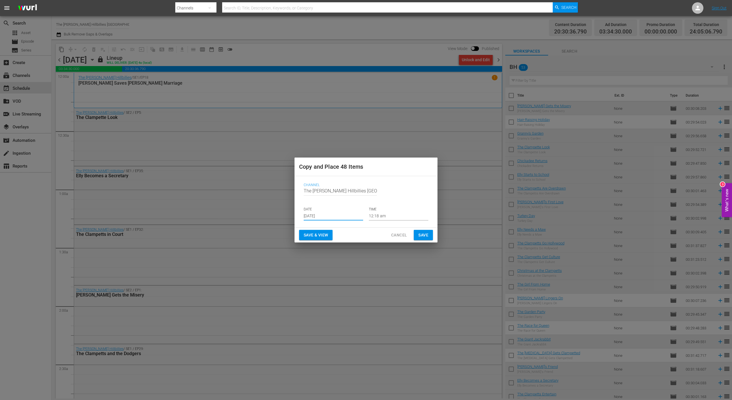
click at [338, 218] on input "[DATE]" at bounding box center [333, 216] width 59 height 9
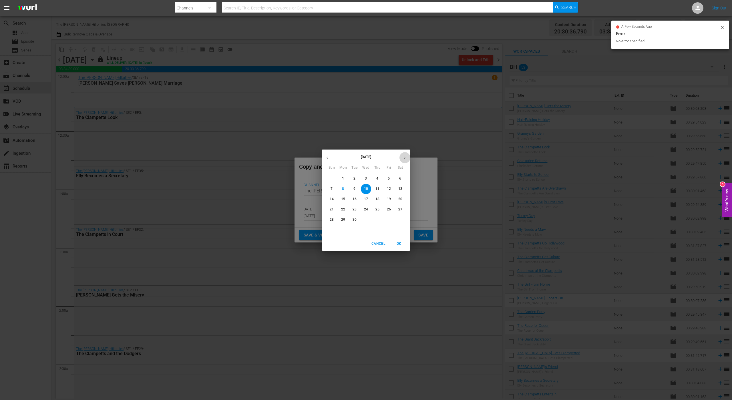
drag, startPoint x: 406, startPoint y: 156, endPoint x: 402, endPoint y: 157, distance: 4.4
click at [406, 156] on icon "button" at bounding box center [405, 158] width 4 height 4
click at [333, 218] on p "26" at bounding box center [332, 219] width 4 height 5
type input "[DATE]"
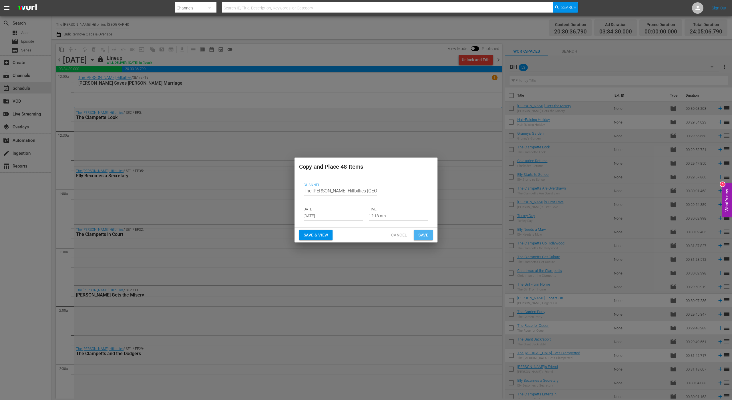
click at [423, 236] on span "Save" at bounding box center [423, 235] width 10 height 7
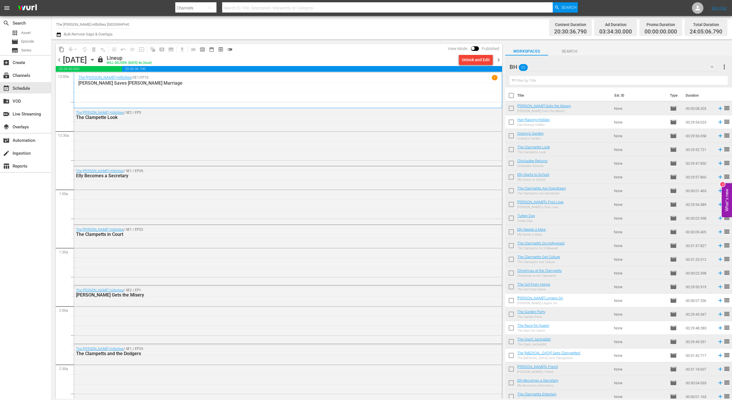
click at [498, 61] on span "chevron_right" at bounding box center [498, 59] width 7 height 7
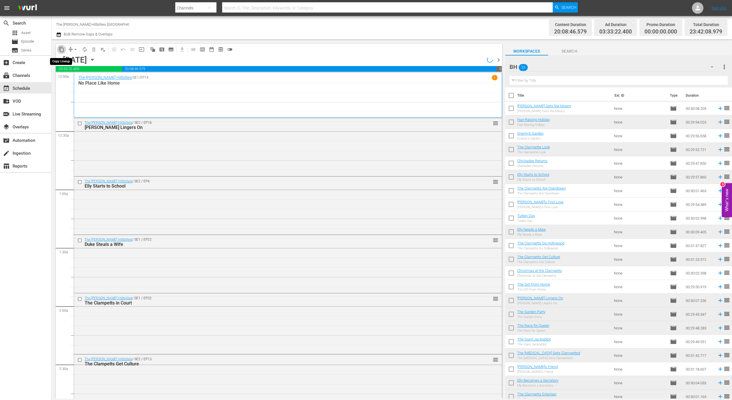
click at [61, 51] on span "content_copy" at bounding box center [62, 50] width 6 height 6
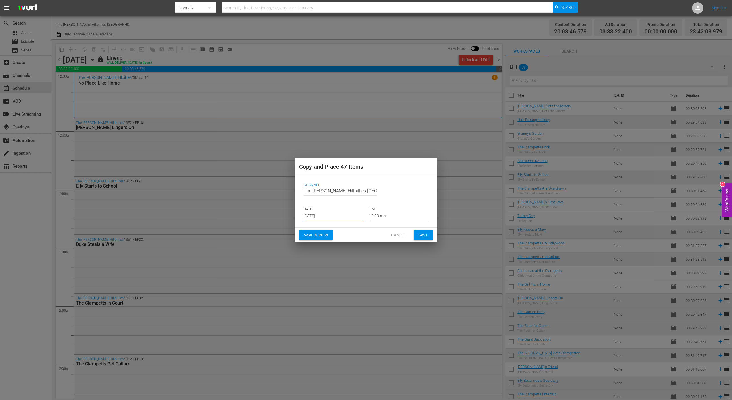
click at [313, 218] on input "[DATE]" at bounding box center [333, 216] width 59 height 9
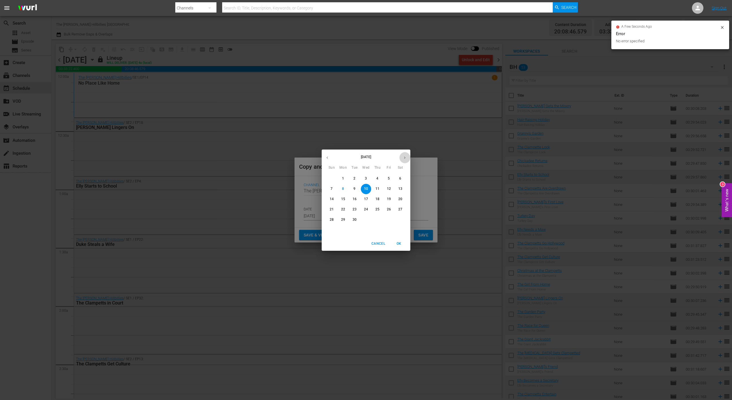
click at [402, 156] on button "button" at bounding box center [404, 157] width 11 height 11
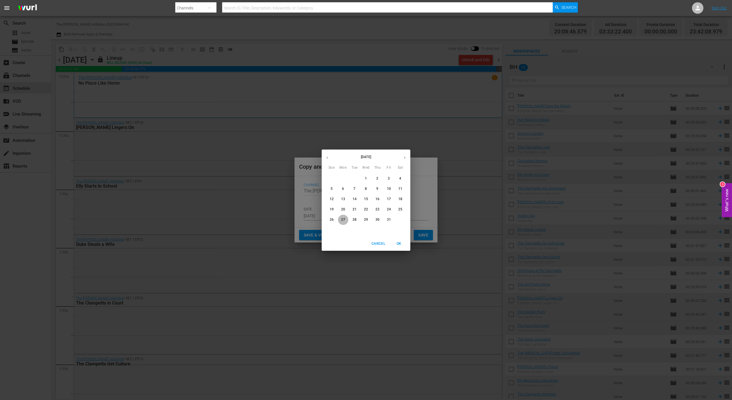
click at [342, 219] on p "27" at bounding box center [343, 219] width 4 height 5
type input "[DATE]"
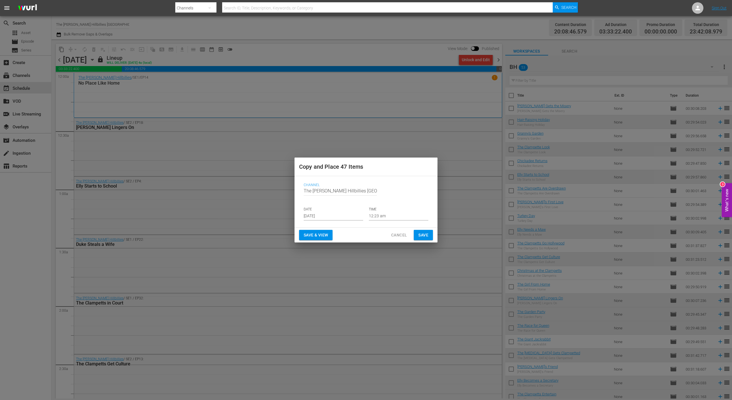
click at [422, 241] on div "Save & View Cancel Save" at bounding box center [366, 235] width 143 height 15
click at [424, 237] on span "Save" at bounding box center [423, 235] width 10 height 7
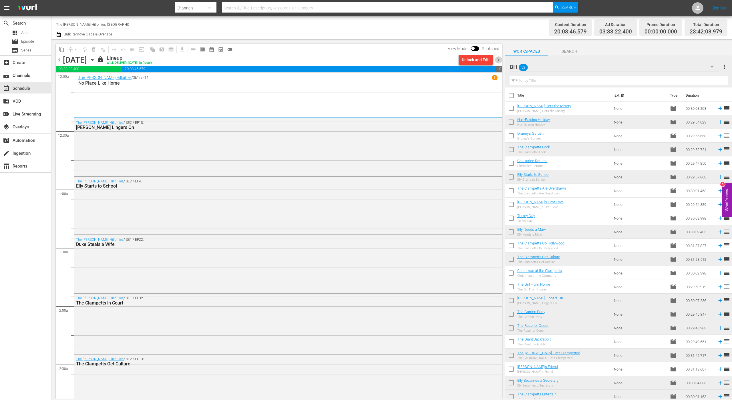
click at [496, 59] on span "chevron_right" at bounding box center [498, 59] width 7 height 7
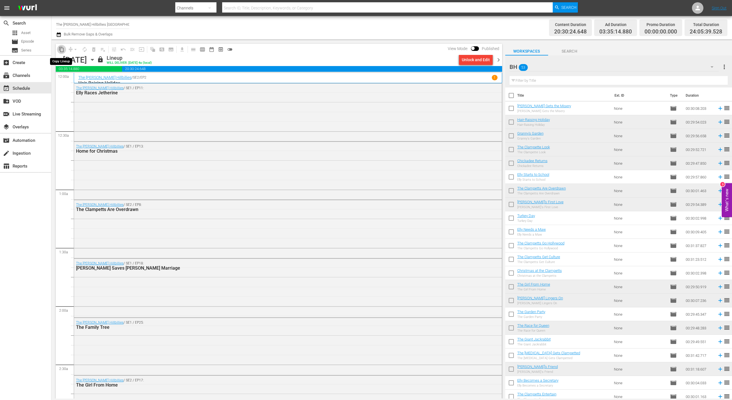
click at [60, 49] on span "content_copy" at bounding box center [62, 50] width 6 height 6
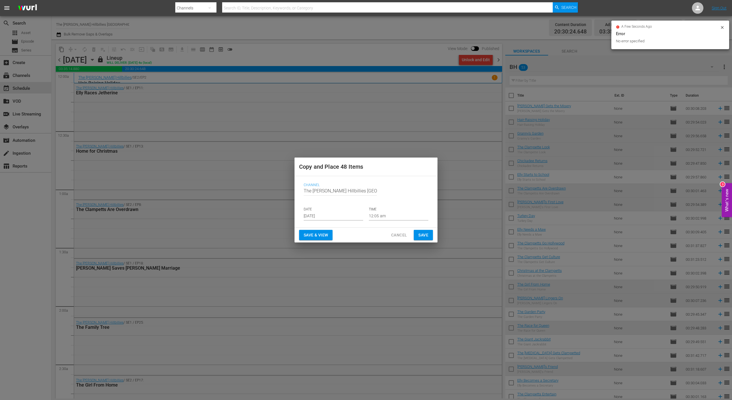
click at [330, 217] on input "[DATE]" at bounding box center [333, 216] width 59 height 9
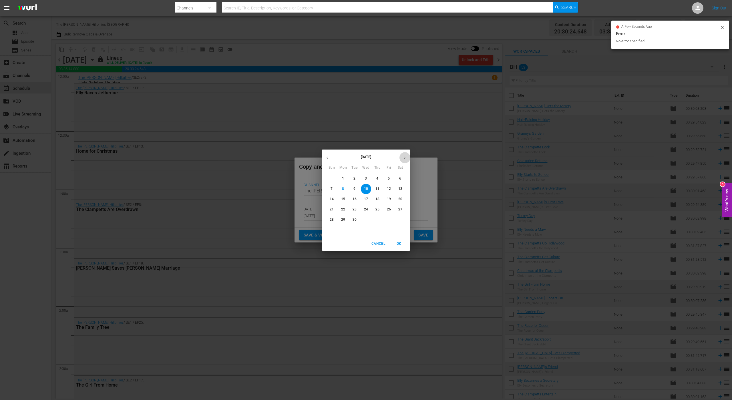
click at [404, 154] on button "button" at bounding box center [404, 157] width 11 height 11
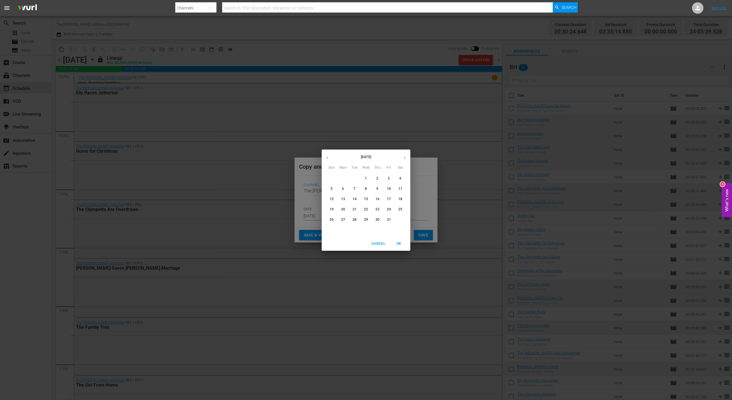
click at [355, 219] on p "28" at bounding box center [355, 219] width 4 height 5
type input "[DATE]"
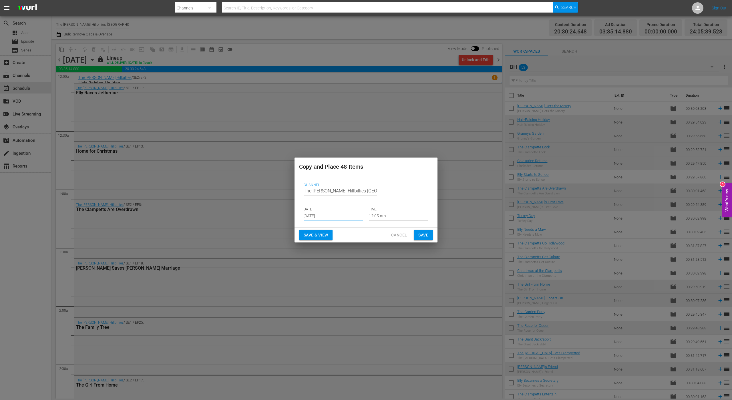
click at [427, 239] on button "Save" at bounding box center [423, 235] width 19 height 11
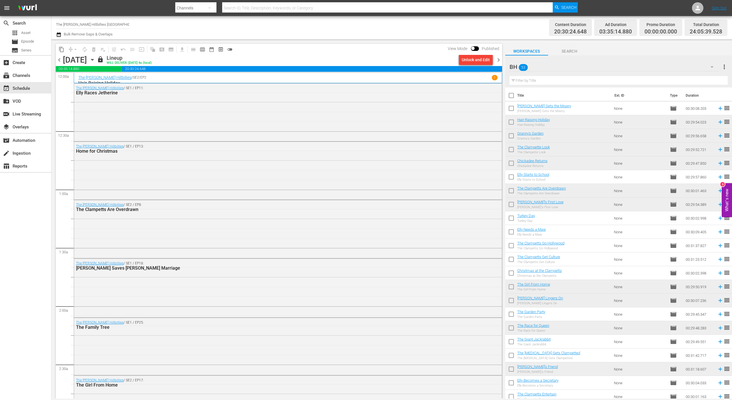
click at [502, 59] on span "chevron_right" at bounding box center [498, 59] width 7 height 7
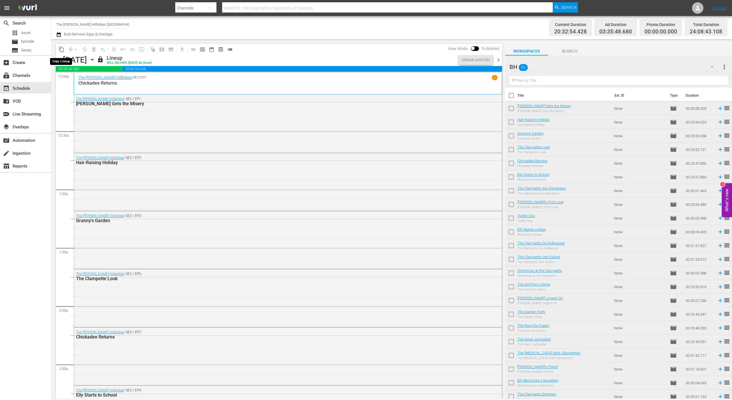
click at [59, 49] on span "content_copy" at bounding box center [62, 50] width 6 height 6
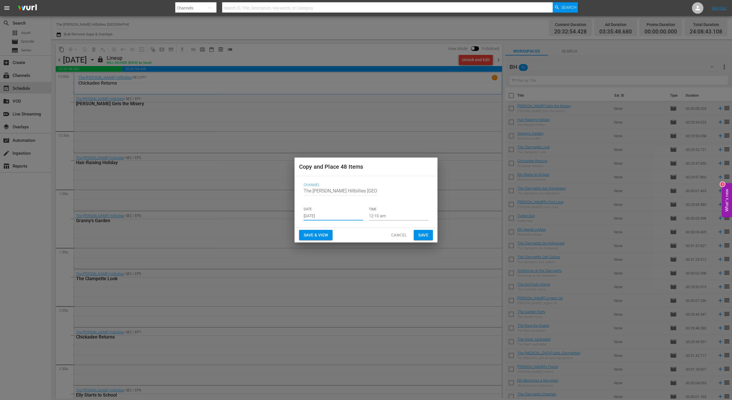
click at [350, 218] on input "[DATE]" at bounding box center [333, 216] width 59 height 9
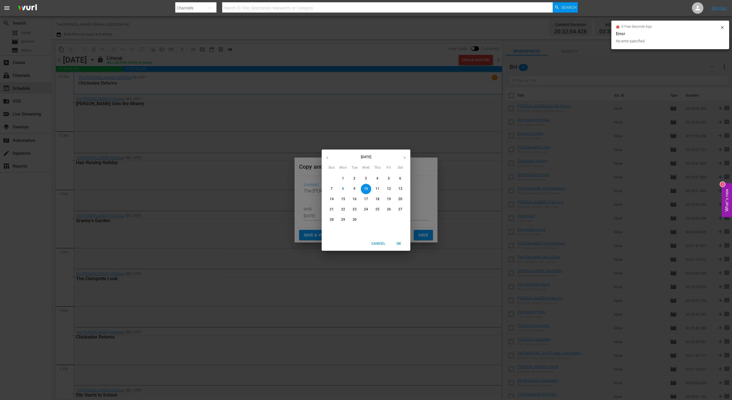
click at [402, 155] on button "button" at bounding box center [404, 157] width 11 height 11
click at [344, 219] on p "27" at bounding box center [343, 219] width 4 height 5
type input "[DATE]"
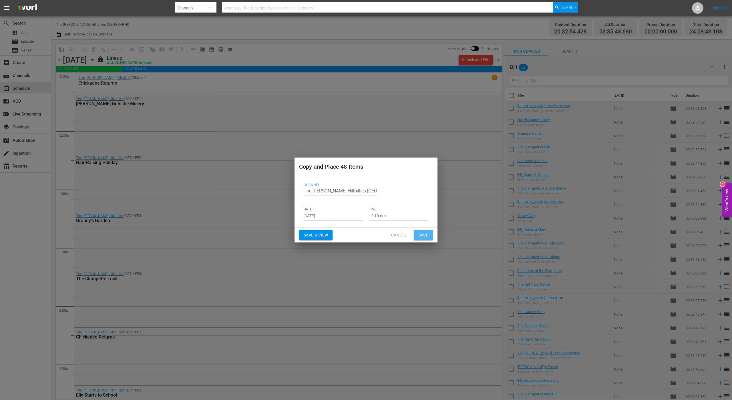
click at [426, 237] on span "Save" at bounding box center [423, 235] width 10 height 7
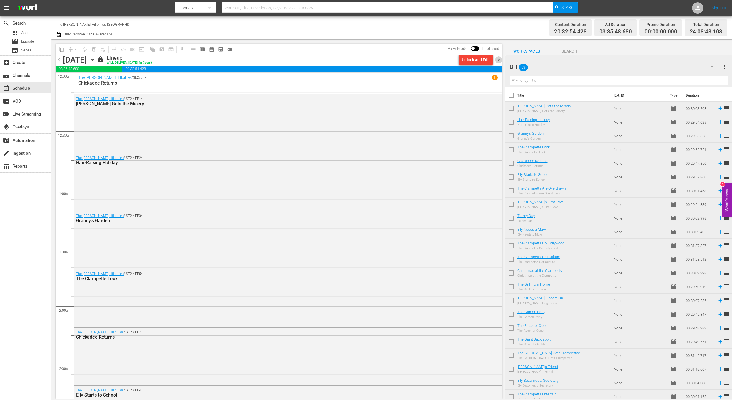
click at [497, 60] on span "chevron_right" at bounding box center [498, 59] width 7 height 7
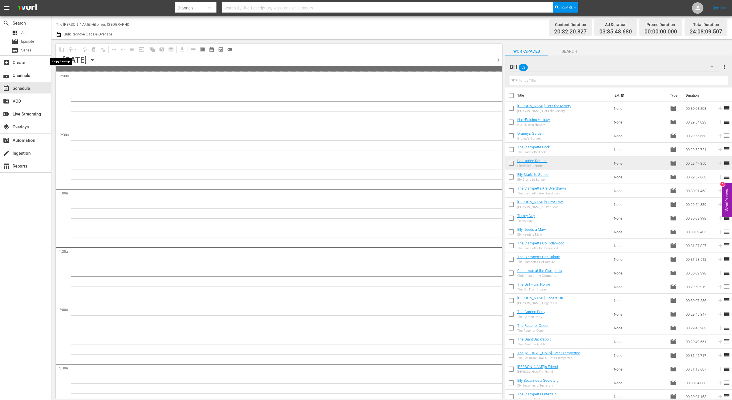
click at [62, 50] on span "content_copy" at bounding box center [61, 49] width 9 height 9
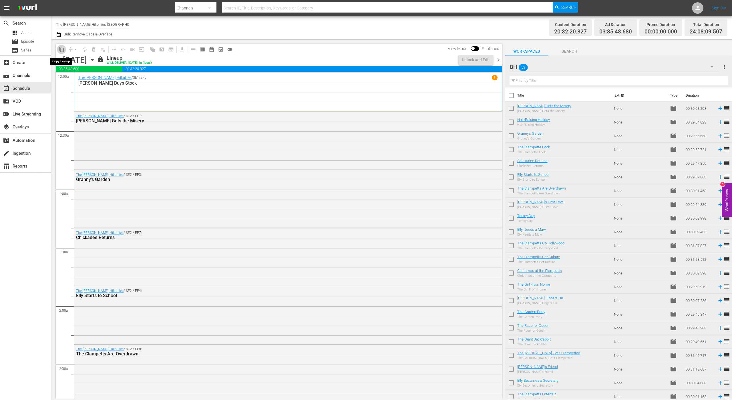
click at [59, 49] on span "content_copy" at bounding box center [62, 50] width 6 height 6
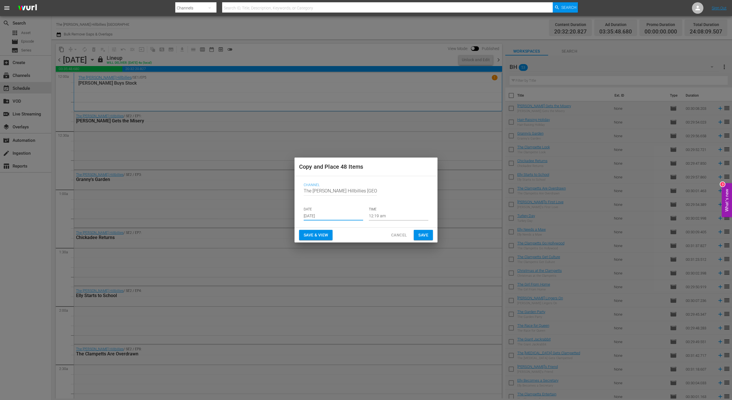
click at [352, 219] on input "[DATE]" at bounding box center [333, 216] width 59 height 9
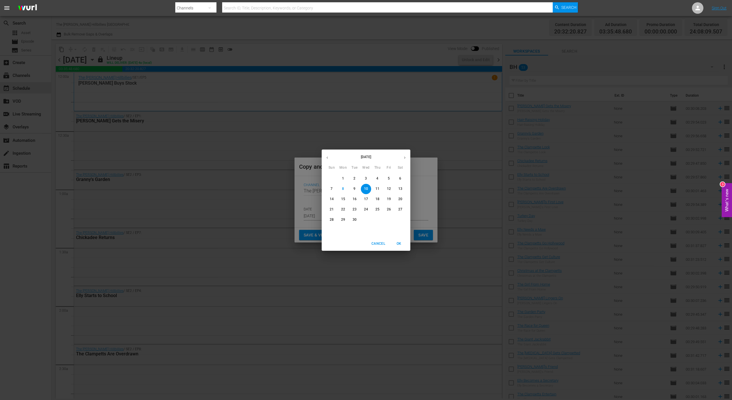
click at [405, 157] on icon "button" at bounding box center [404, 157] width 1 height 2
click at [356, 221] on p "28" at bounding box center [355, 219] width 4 height 5
type input "[DATE]"
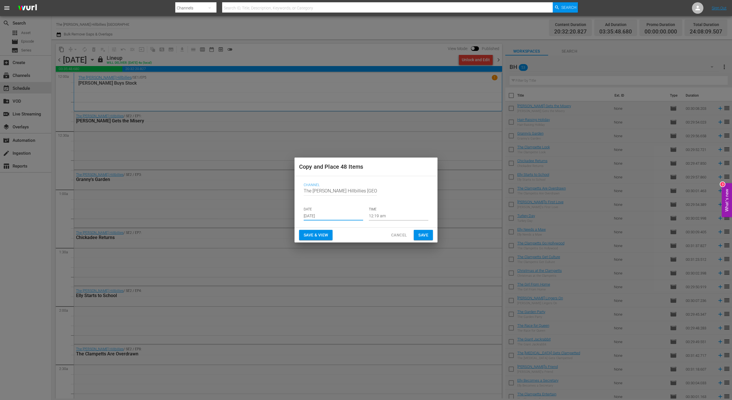
click at [420, 235] on span "Save" at bounding box center [423, 235] width 10 height 7
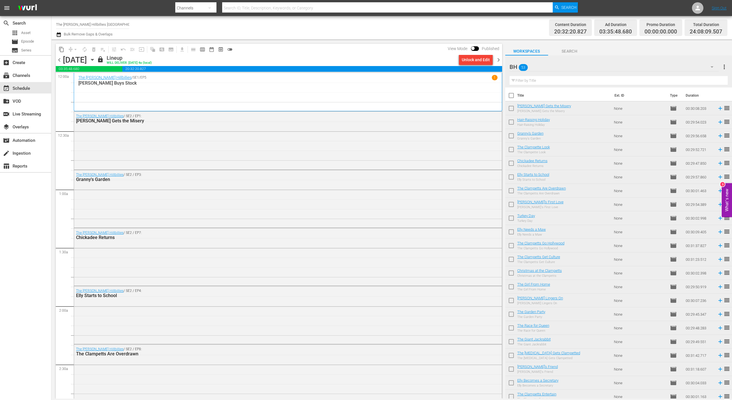
click at [497, 59] on span "chevron_right" at bounding box center [498, 59] width 7 height 7
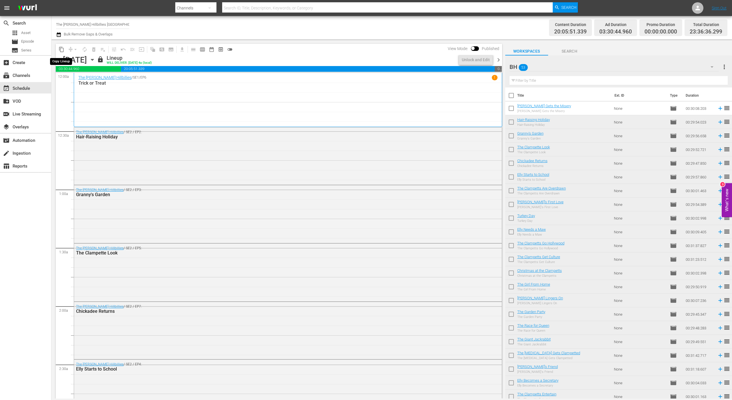
click at [61, 49] on span "content_copy" at bounding box center [62, 50] width 6 height 6
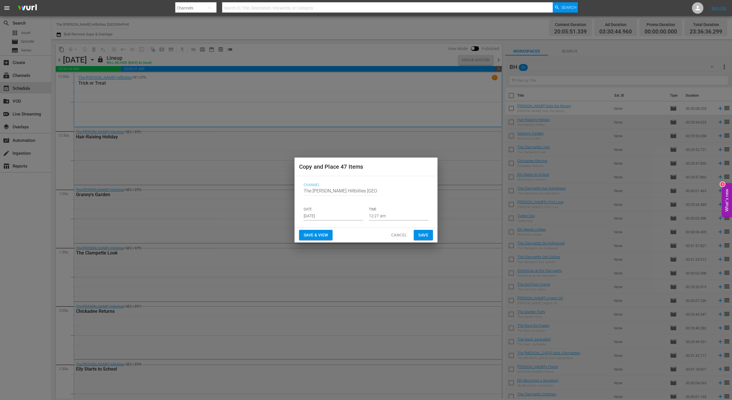
click at [322, 223] on div "Channel Channel Title The [PERSON_NAME] Hillbillies [GEOGRAPHIC_DATA] DATE [DAT…" at bounding box center [366, 201] width 134 height 47
click at [322, 220] on input "[DATE]" at bounding box center [333, 216] width 59 height 9
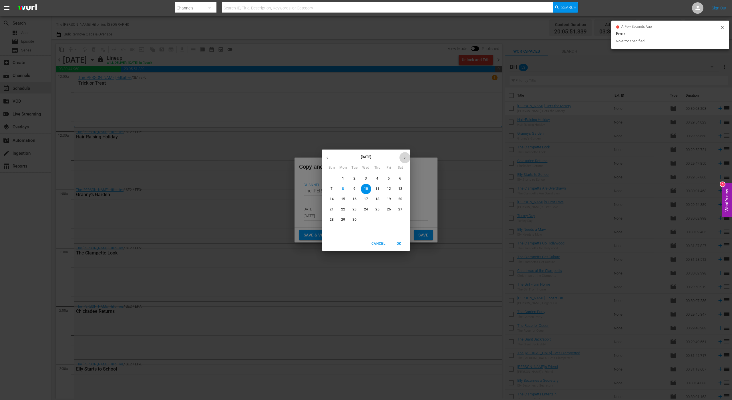
click at [407, 158] on button "button" at bounding box center [404, 157] width 11 height 11
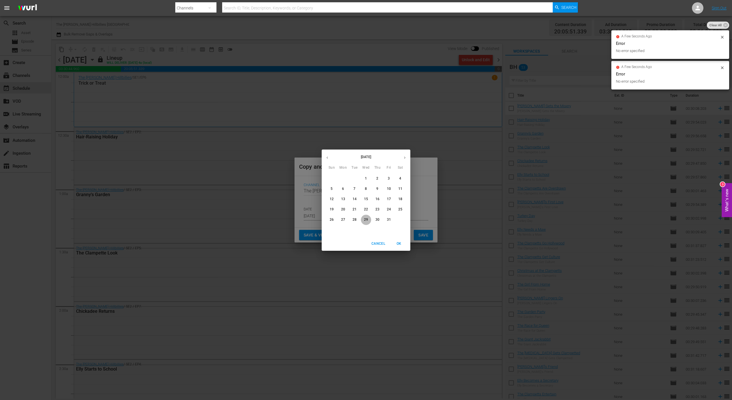
click at [366, 219] on p "29" at bounding box center [366, 219] width 4 height 5
type input "[DATE]"
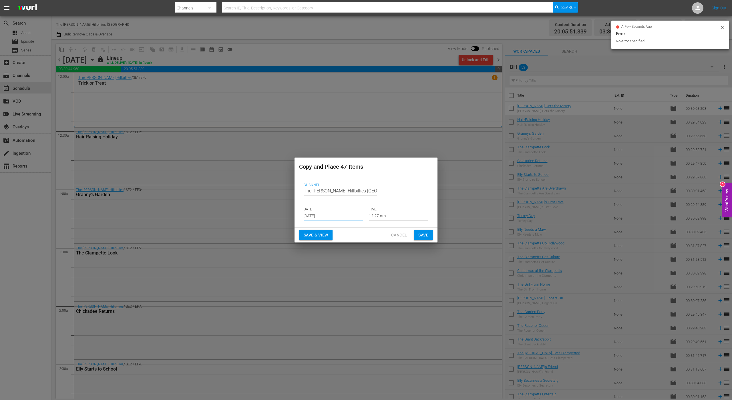
click at [422, 237] on span "Save" at bounding box center [423, 235] width 10 height 7
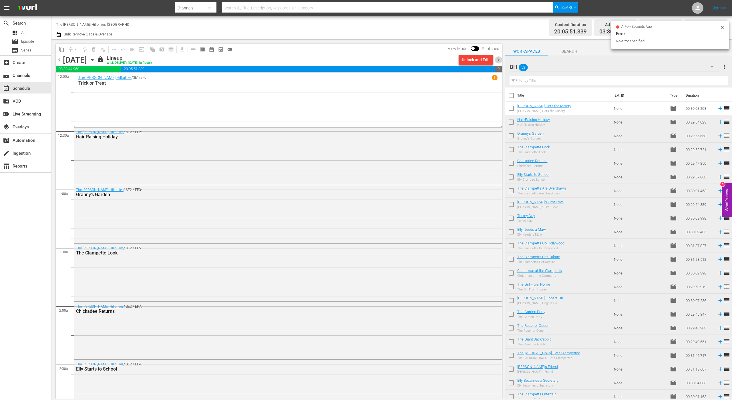
click at [498, 59] on span "chevron_right" at bounding box center [498, 59] width 7 height 7
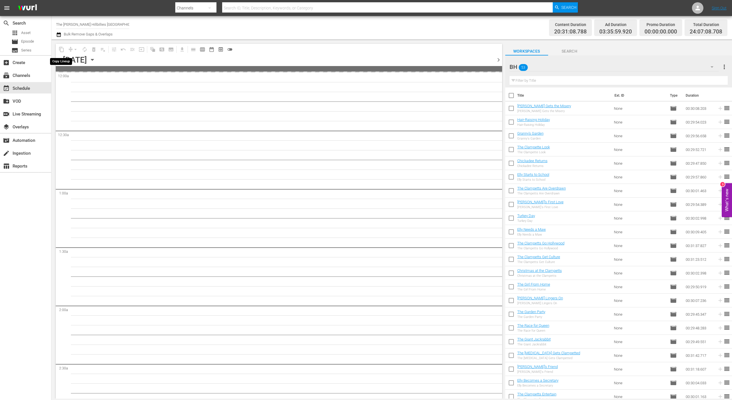
click at [60, 50] on span "content_copy" at bounding box center [62, 50] width 6 height 6
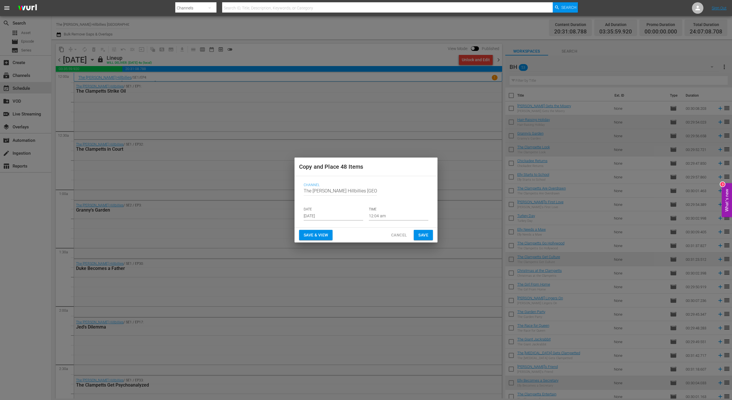
click at [328, 218] on input "[DATE]" at bounding box center [333, 216] width 59 height 9
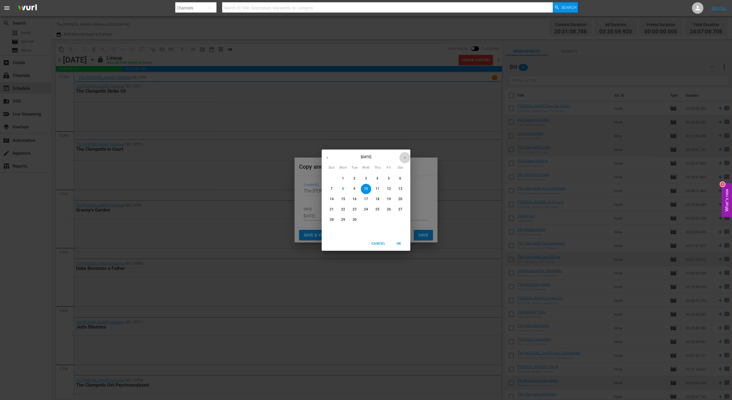
click at [406, 158] on icon "button" at bounding box center [405, 158] width 4 height 4
click at [377, 219] on p "30" at bounding box center [378, 219] width 4 height 5
type input "[DATE]"
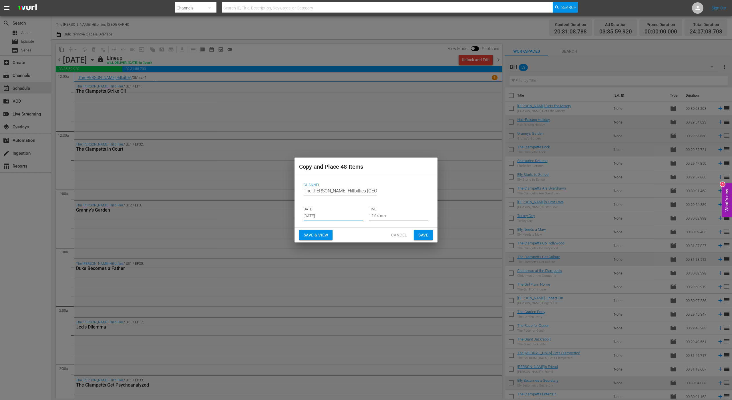
click at [425, 237] on span "Save" at bounding box center [423, 235] width 10 height 7
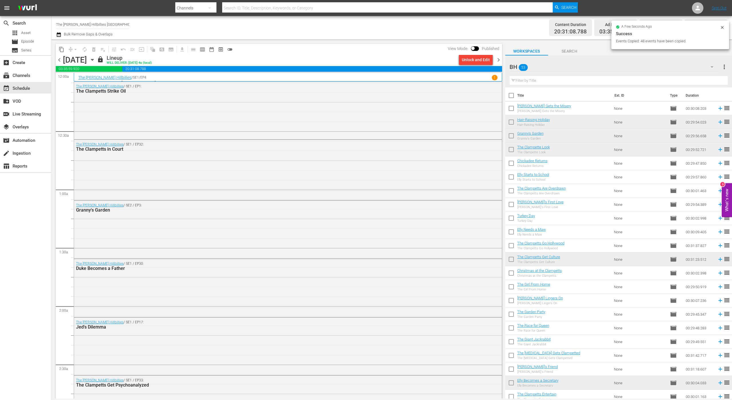
click at [495, 61] on span "chevron_right" at bounding box center [498, 59] width 7 height 7
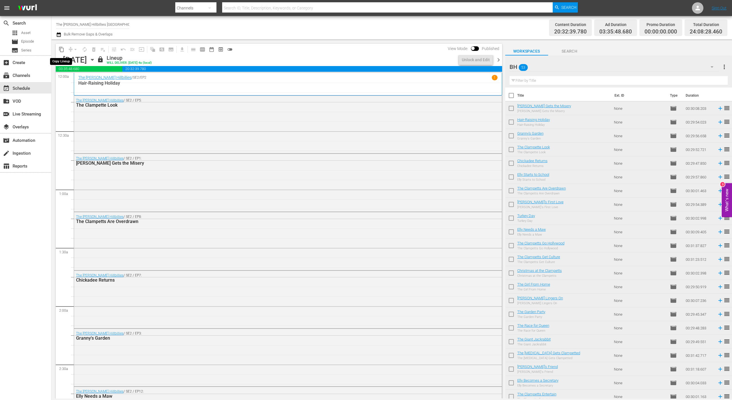
click at [61, 50] on span "content_copy" at bounding box center [62, 50] width 6 height 6
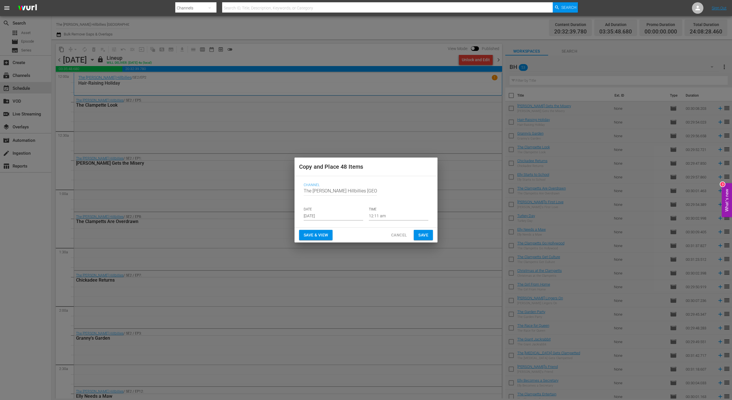
click at [336, 212] on input "[DATE]" at bounding box center [333, 216] width 59 height 9
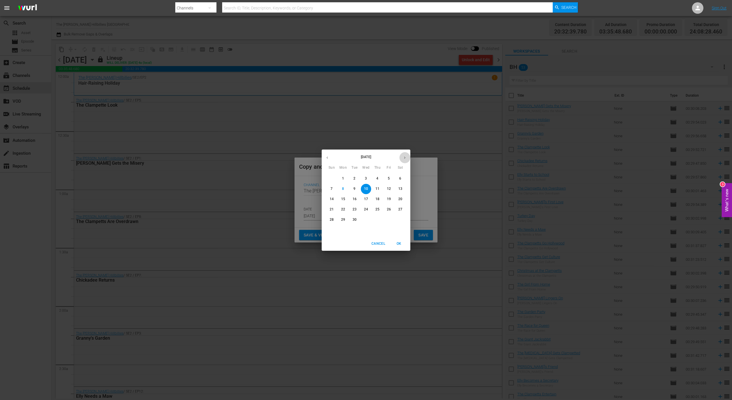
click at [405, 158] on icon "button" at bounding box center [404, 157] width 1 height 2
click at [389, 223] on button "31" at bounding box center [389, 220] width 10 height 10
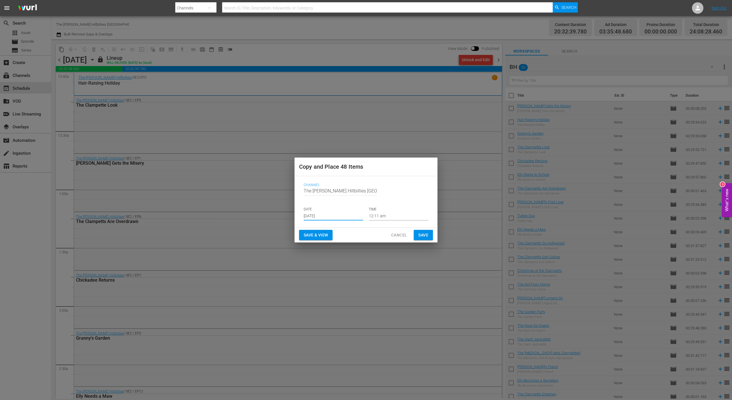
type input "[DATE]"
click at [416, 237] on button "Save" at bounding box center [423, 235] width 19 height 11
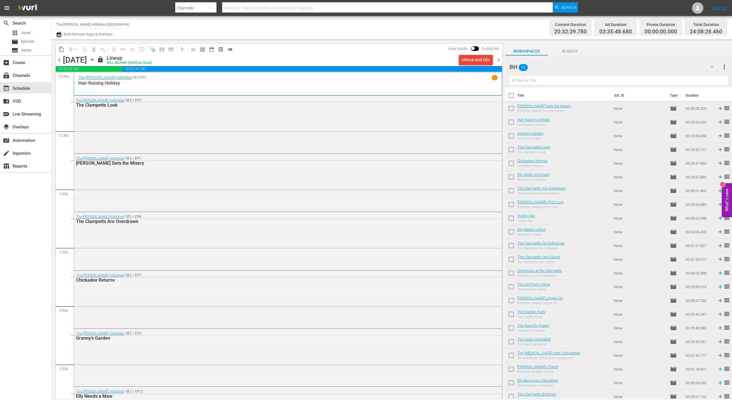
click at [56, 35] on icon "button" at bounding box center [58, 34] width 5 height 7
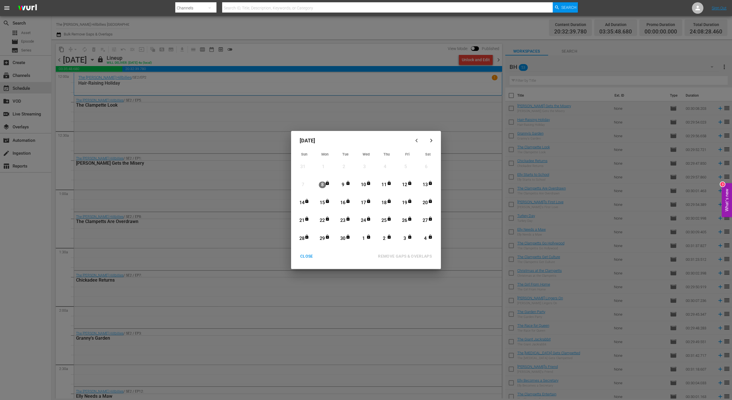
click at [431, 142] on icon "button" at bounding box center [431, 140] width 4 height 4
click at [323, 201] on div "13" at bounding box center [322, 203] width 7 height 7
click at [401, 236] on div "Month View" at bounding box center [400, 239] width 3 height 16
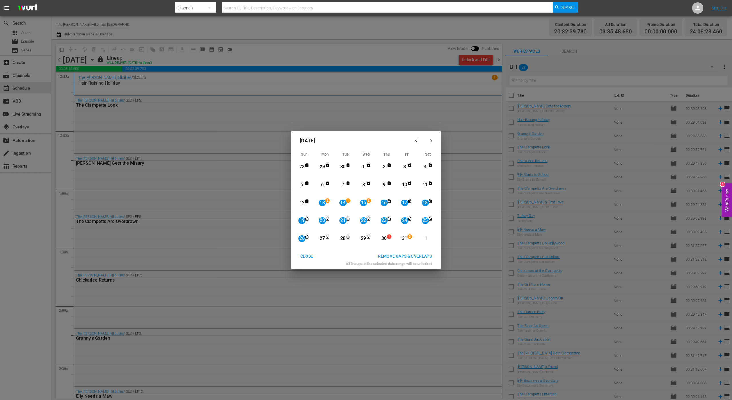
click at [405, 240] on div "31" at bounding box center [404, 238] width 7 height 7
click at [324, 199] on div "13" at bounding box center [322, 203] width 7 height 16
click at [382, 205] on div "16" at bounding box center [384, 203] width 7 height 7
click at [404, 236] on div "31" at bounding box center [404, 238] width 7 height 7
click at [390, 254] on div "REMOVE GAPS & OVERLAPS" at bounding box center [405, 256] width 63 height 7
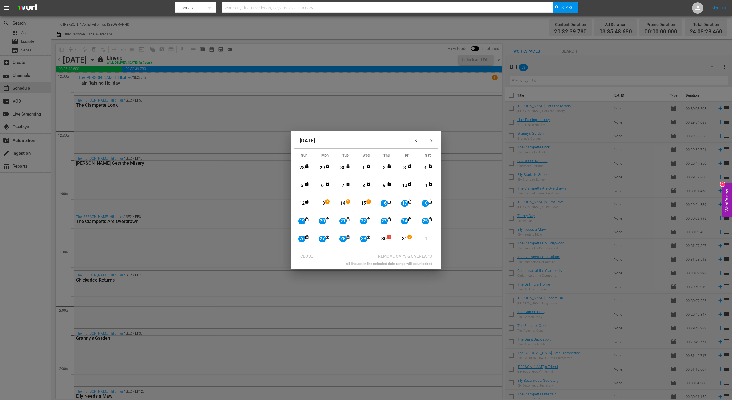
click at [325, 204] on div "13" at bounding box center [322, 203] width 7 height 7
click at [321, 204] on div "13" at bounding box center [322, 203] width 7 height 7
click at [323, 203] on div "13" at bounding box center [322, 203] width 7 height 7
click at [322, 224] on div "20" at bounding box center [322, 221] width 7 height 7
drag, startPoint x: 405, startPoint y: 242, endPoint x: 405, endPoint y: 239, distance: 3.4
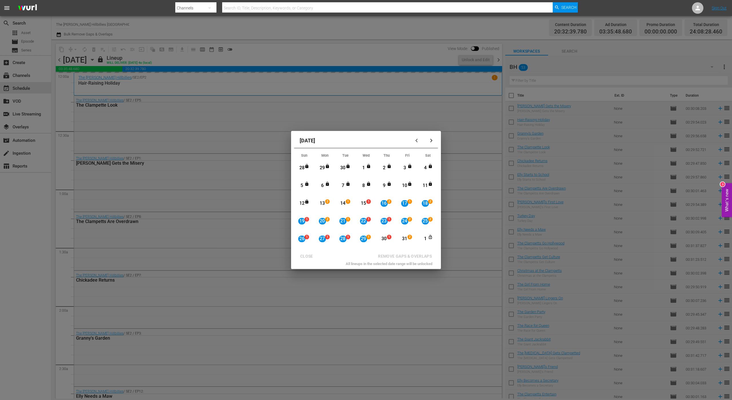
click at [405, 242] on div "31" at bounding box center [404, 239] width 7 height 16
click at [320, 202] on div "13" at bounding box center [322, 203] width 7 height 7
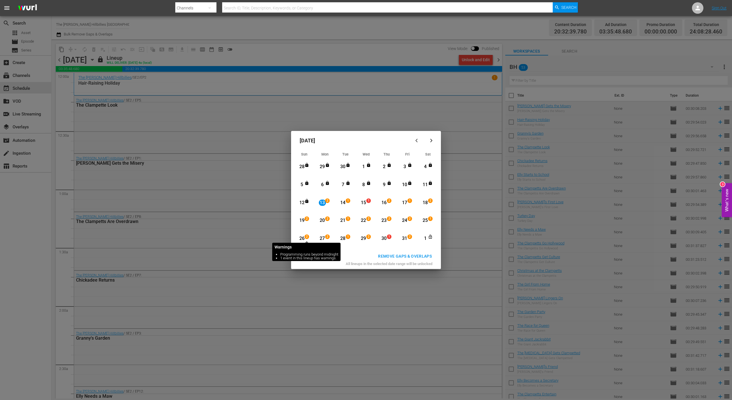
click at [305, 237] on span "2" at bounding box center [307, 237] width 4 height 5
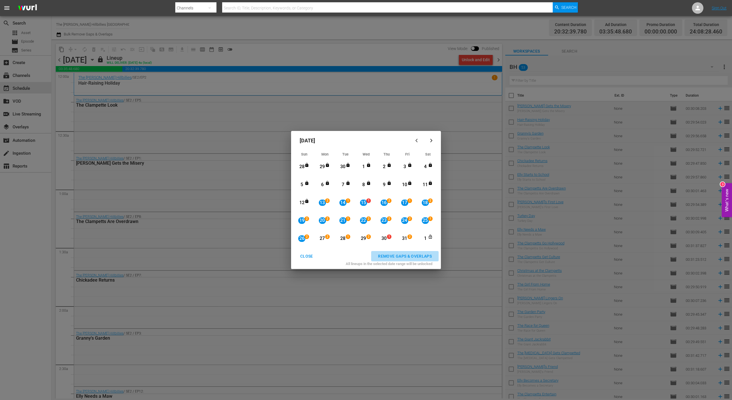
click at [384, 255] on div "REMOVE GAPS & OVERLAPS" at bounding box center [405, 256] width 63 height 7
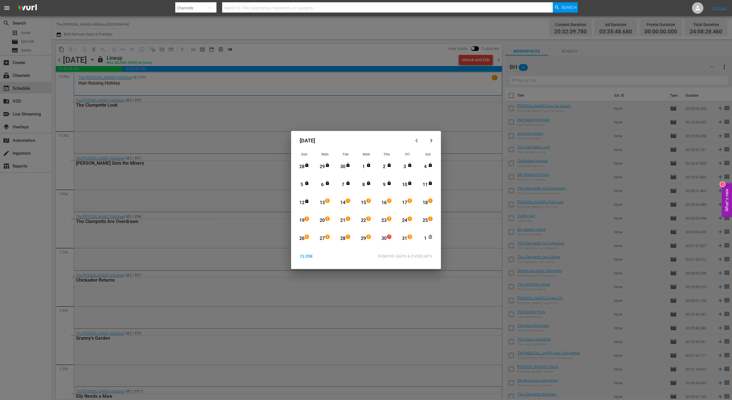
drag, startPoint x: 323, startPoint y: 240, endPoint x: 370, endPoint y: 245, distance: 46.4
click at [323, 240] on div "27" at bounding box center [322, 238] width 7 height 7
click at [423, 239] on div "1" at bounding box center [425, 238] width 7 height 7
click at [394, 255] on div "REMOVE GAPS & OVERLAPS" at bounding box center [405, 256] width 63 height 7
click at [432, 140] on icon "button" at bounding box center [431, 140] width 4 height 4
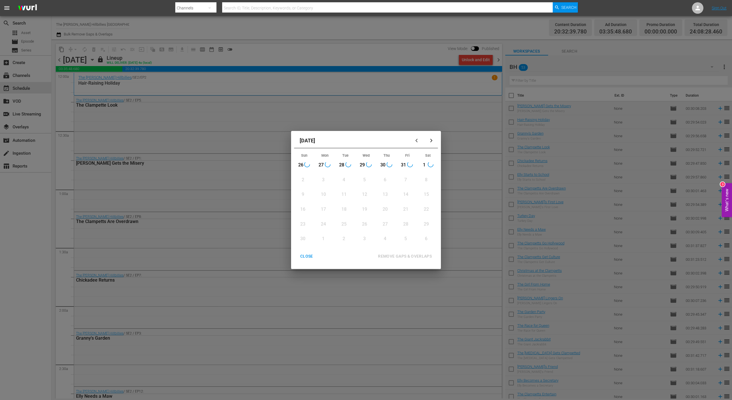
click at [302, 164] on div "26" at bounding box center [300, 165] width 7 height 7
click at [365, 179] on div "5" at bounding box center [363, 179] width 7 height 7
click at [423, 256] on div "REMOVE GAPS & OVERLAPS" at bounding box center [405, 256] width 63 height 7
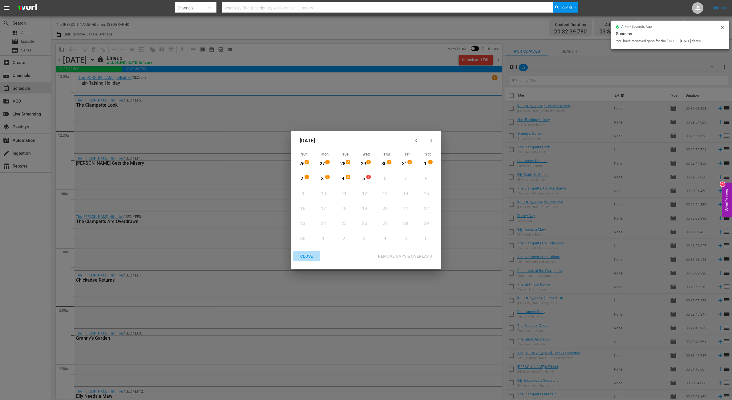
click at [308, 256] on div "CLOSE" at bounding box center [307, 256] width 22 height 7
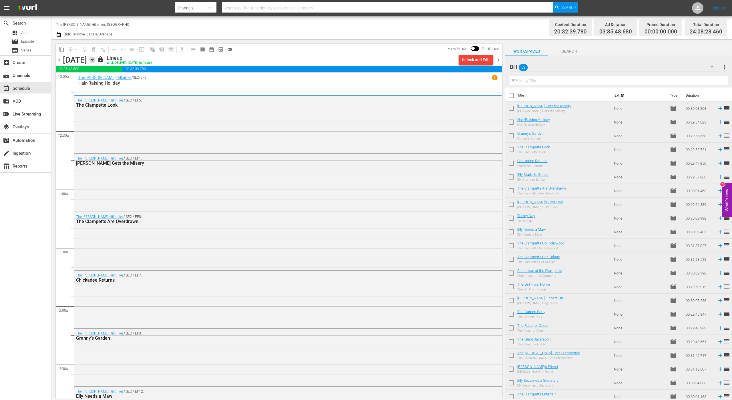
click at [94, 59] on icon "button" at bounding box center [92, 59] width 3 height 1
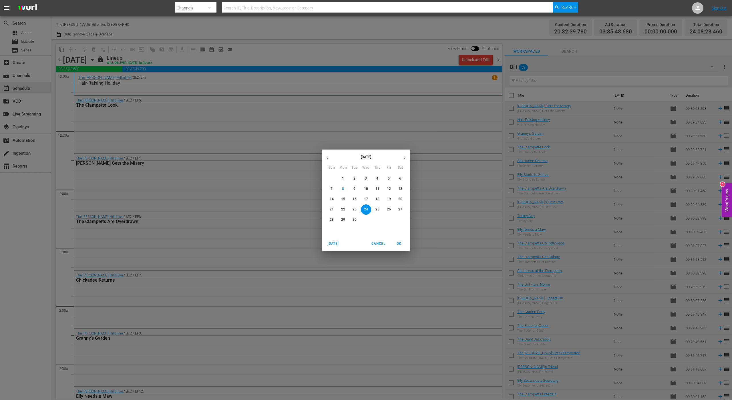
click at [406, 159] on icon "button" at bounding box center [405, 158] width 4 height 4
click at [329, 199] on span "12" at bounding box center [332, 199] width 10 height 5
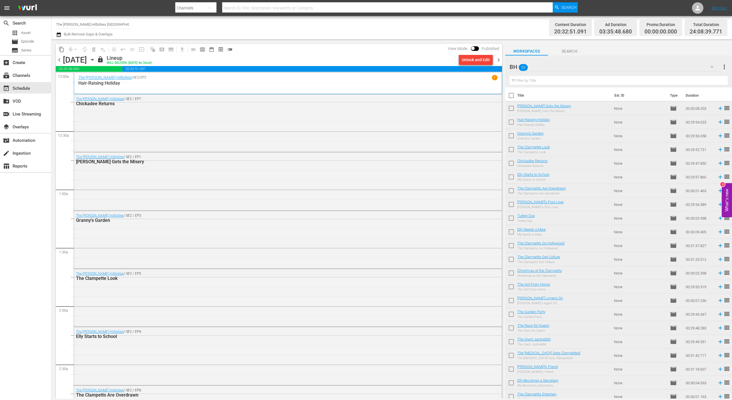
drag, startPoint x: 499, startPoint y: 62, endPoint x: 494, endPoint y: 62, distance: 5.1
click at [498, 62] on span "chevron_right" at bounding box center [498, 59] width 7 height 7
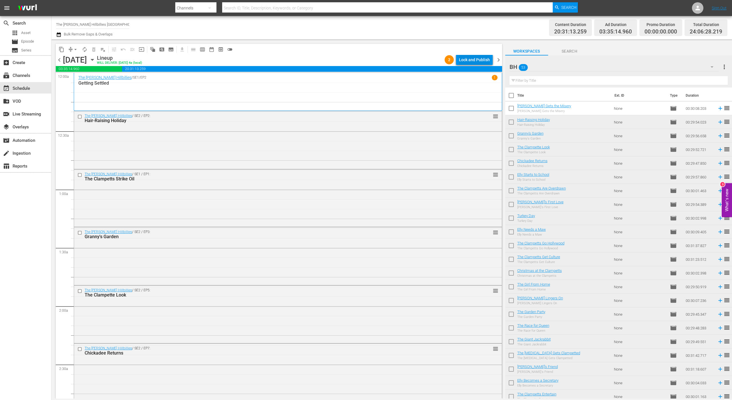
click at [467, 61] on div "Lock and Publish" at bounding box center [474, 60] width 31 height 10
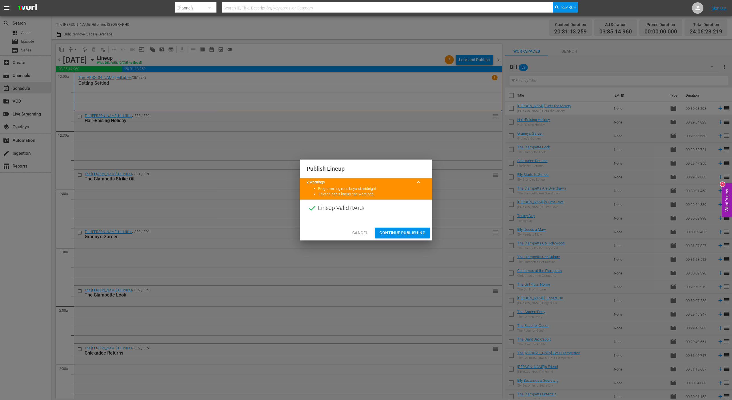
click at [403, 233] on span "Continue Publishing" at bounding box center [403, 232] width 46 height 7
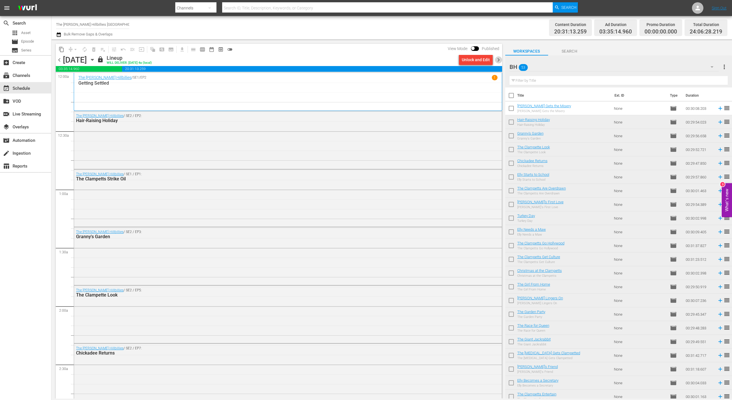
click at [495, 60] on span "chevron_right" at bounding box center [498, 59] width 7 height 7
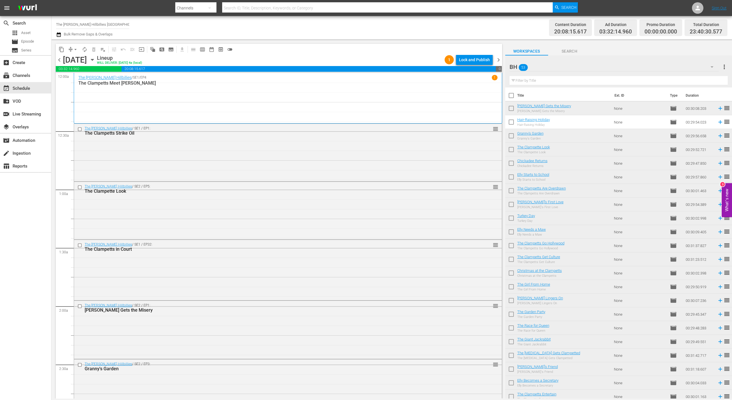
click at [475, 59] on div "Lock and Publish" at bounding box center [474, 60] width 31 height 10
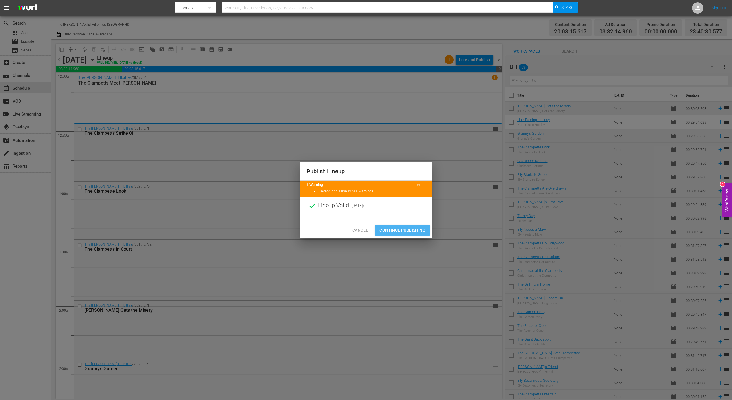
click at [395, 228] on span "Continue Publishing" at bounding box center [403, 230] width 46 height 7
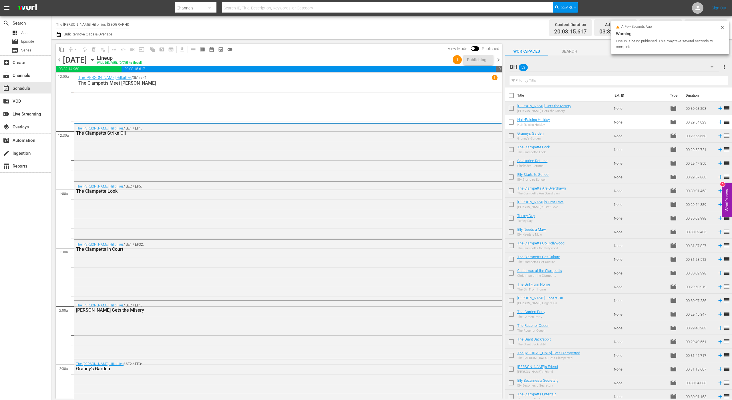
click at [497, 60] on span "chevron_right" at bounding box center [498, 59] width 7 height 7
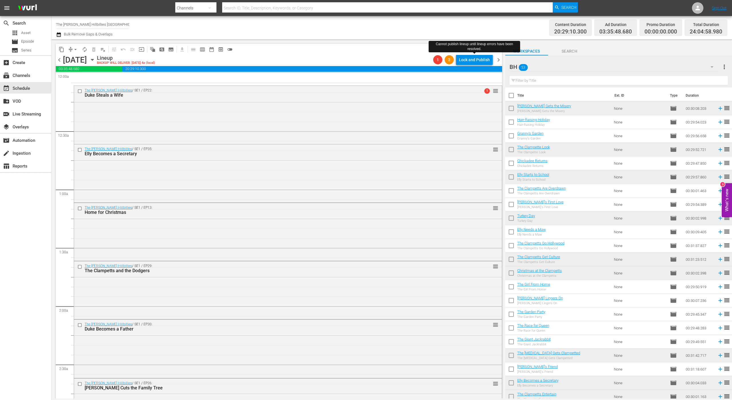
click at [480, 59] on div "Lock and Publish" at bounding box center [474, 60] width 31 height 10
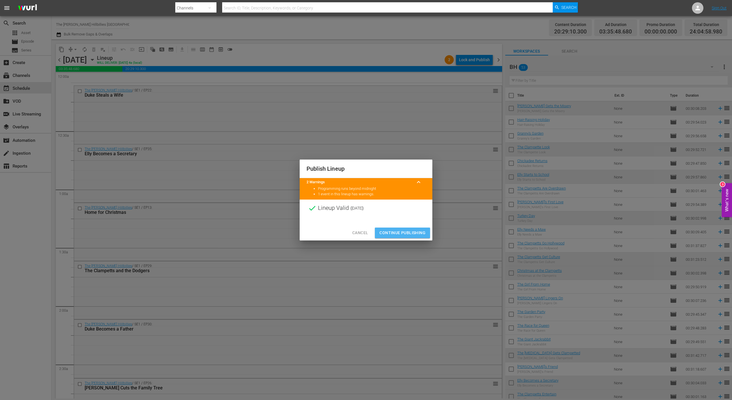
click at [397, 231] on span "Continue Publishing" at bounding box center [403, 232] width 46 height 7
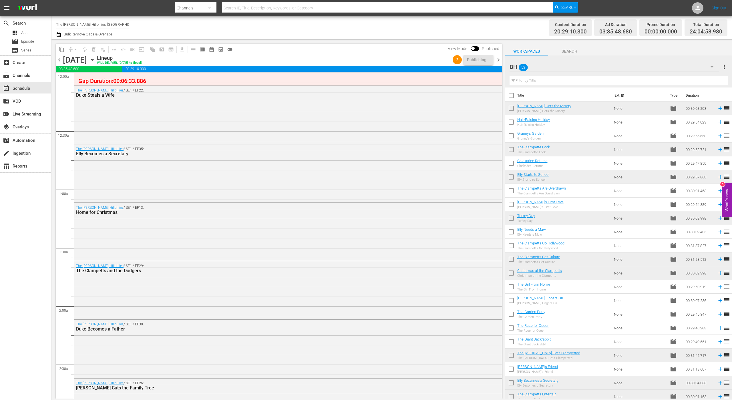
click at [60, 59] on span "chevron_left" at bounding box center [59, 59] width 7 height 7
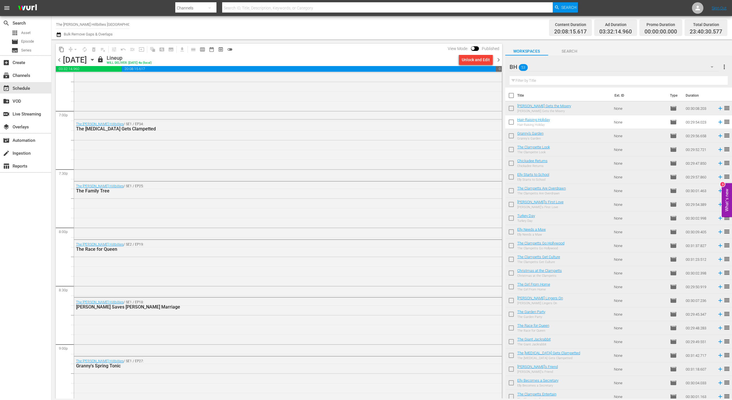
scroll to position [2488, 0]
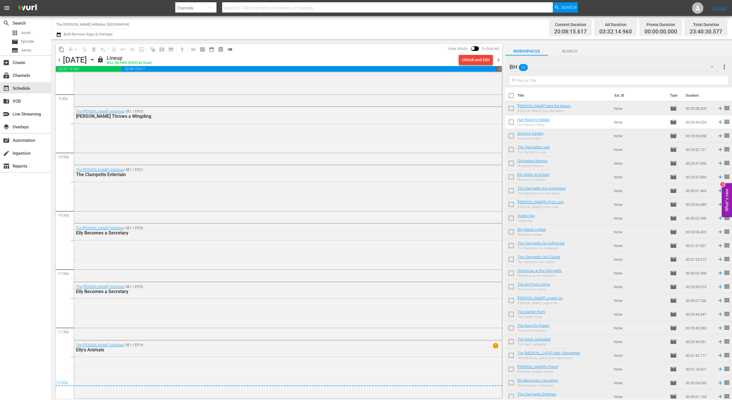
click at [498, 58] on span "chevron_right" at bounding box center [498, 59] width 7 height 7
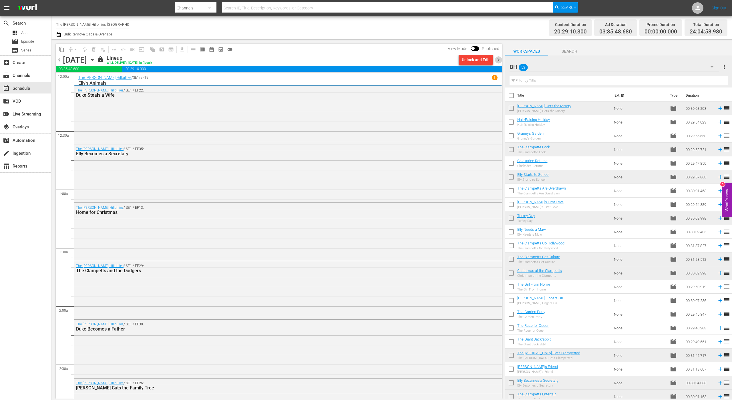
click at [498, 57] on span "chevron_right" at bounding box center [498, 59] width 7 height 7
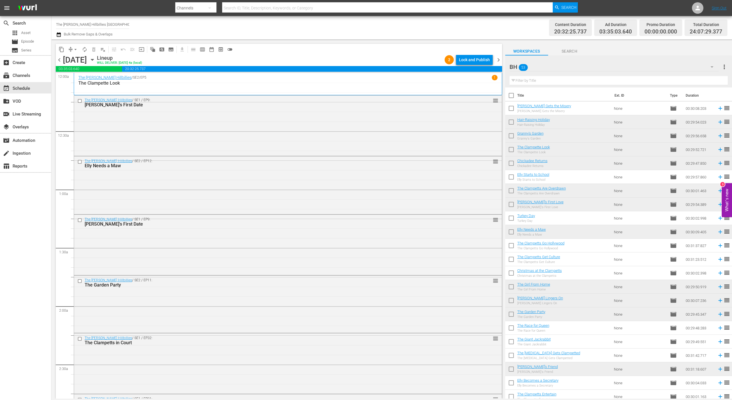
click at [473, 58] on div "Lock and Publish" at bounding box center [474, 60] width 31 height 10
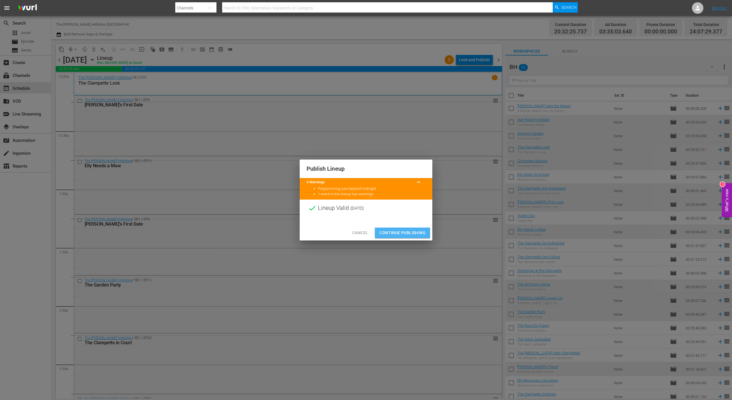
click at [399, 233] on span "Continue Publishing" at bounding box center [403, 232] width 46 height 7
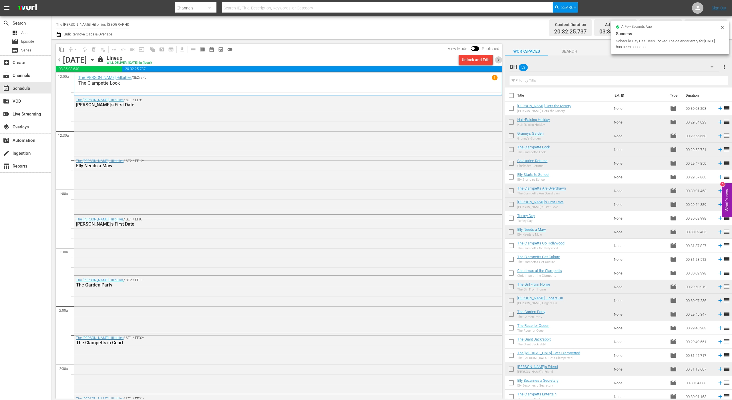
click at [499, 57] on span "chevron_right" at bounding box center [498, 59] width 7 height 7
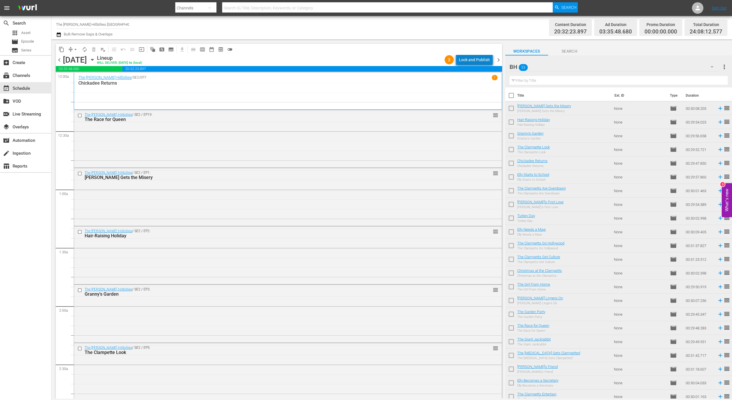
click at [485, 58] on div "Lock and Publish" at bounding box center [474, 60] width 31 height 10
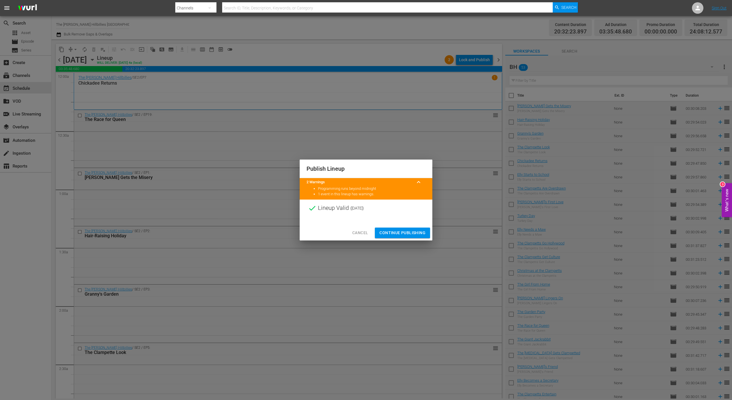
click at [398, 232] on span "Continue Publishing" at bounding box center [403, 232] width 46 height 7
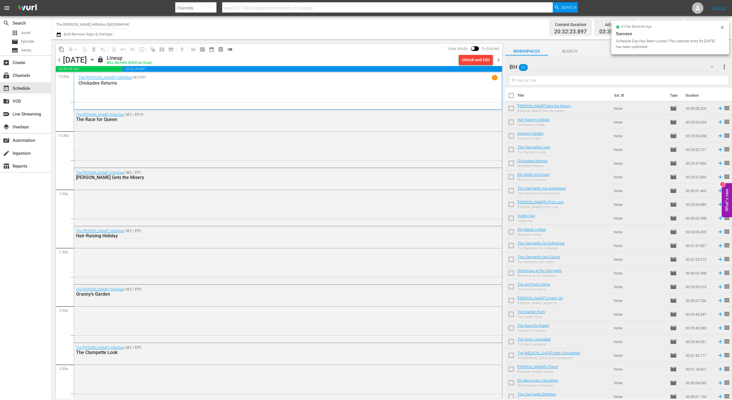
click at [499, 59] on span "chevron_right" at bounding box center [498, 59] width 7 height 7
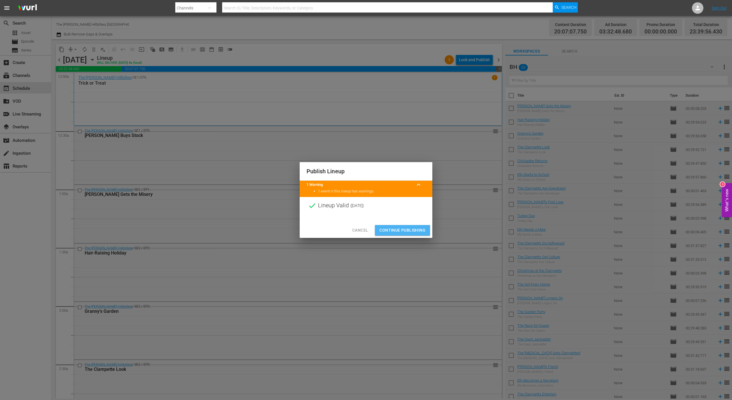
click at [397, 230] on span "Continue Publishing" at bounding box center [403, 230] width 46 height 7
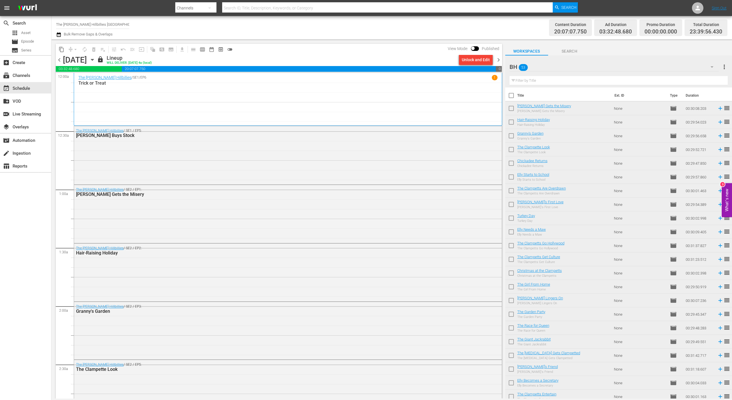
click at [498, 63] on span "chevron_right" at bounding box center [498, 59] width 7 height 7
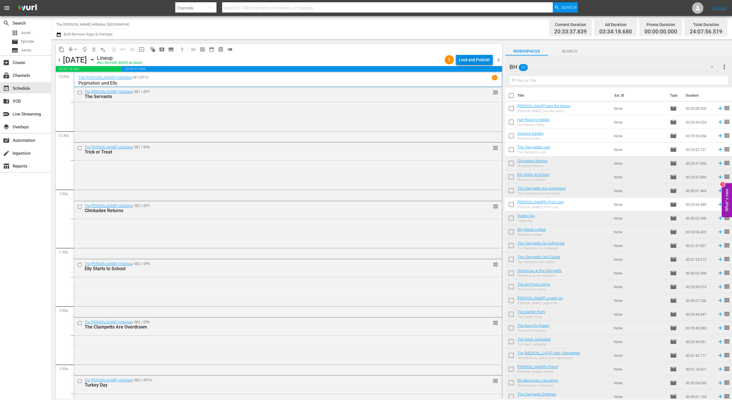
click at [478, 60] on div "Lock and Publish" at bounding box center [474, 60] width 31 height 10
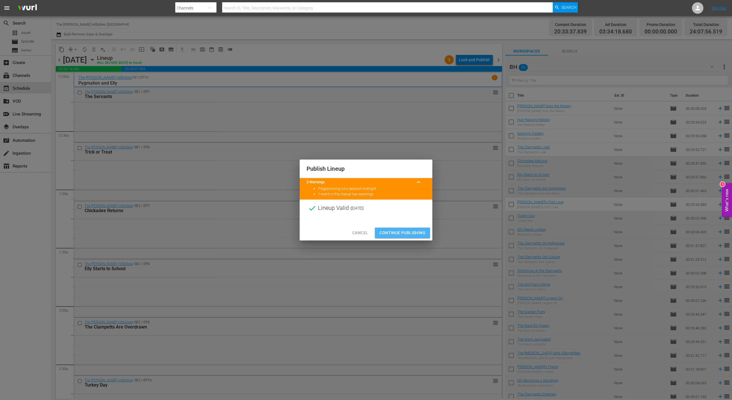
click at [396, 232] on span "Continue Publishing" at bounding box center [403, 232] width 46 height 7
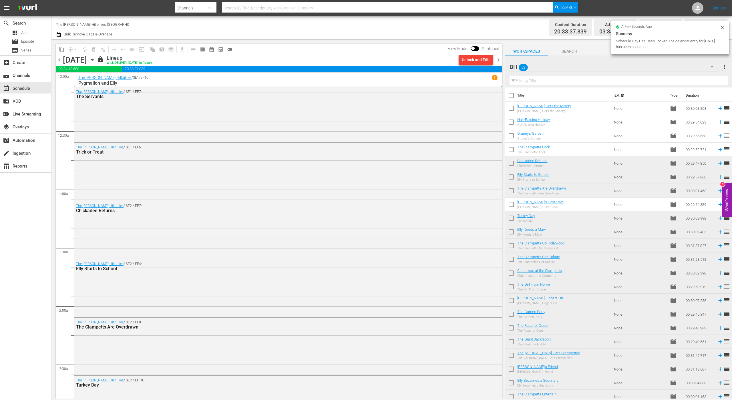
click at [497, 59] on span "chevron_right" at bounding box center [498, 59] width 7 height 7
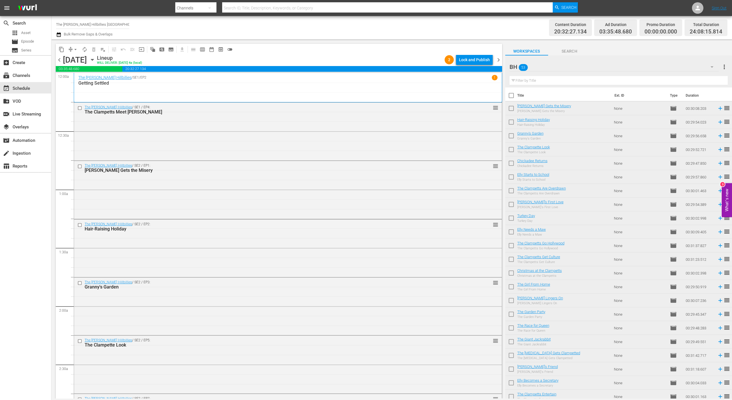
click at [481, 61] on div "Lock and Publish" at bounding box center [474, 60] width 31 height 10
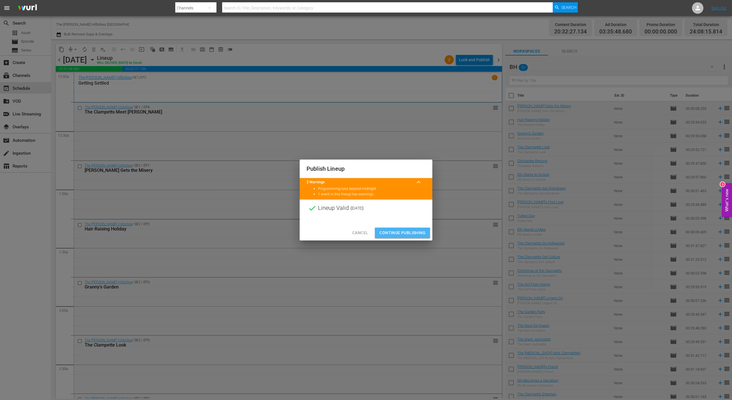
click at [404, 233] on span "Continue Publishing" at bounding box center [403, 232] width 46 height 7
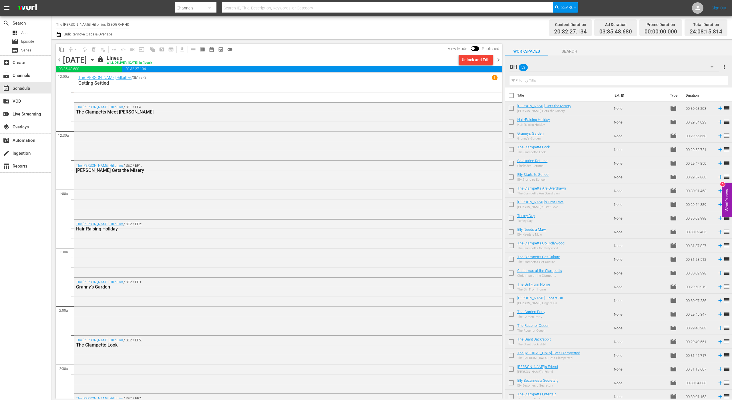
click at [497, 55] on div "chevron_left Monday, October 20th October 20th lock Lineup WILL DELIVER: 10/19 …" at bounding box center [279, 60] width 446 height 11
click at [497, 57] on span "chevron_right" at bounding box center [498, 59] width 7 height 7
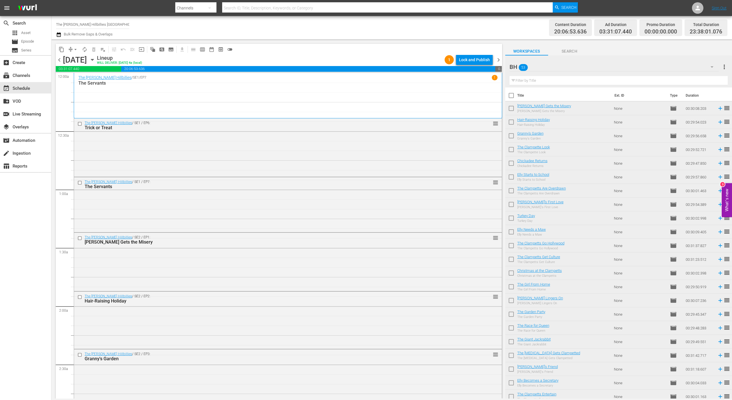
click at [476, 59] on div "Lock and Publish" at bounding box center [474, 60] width 31 height 10
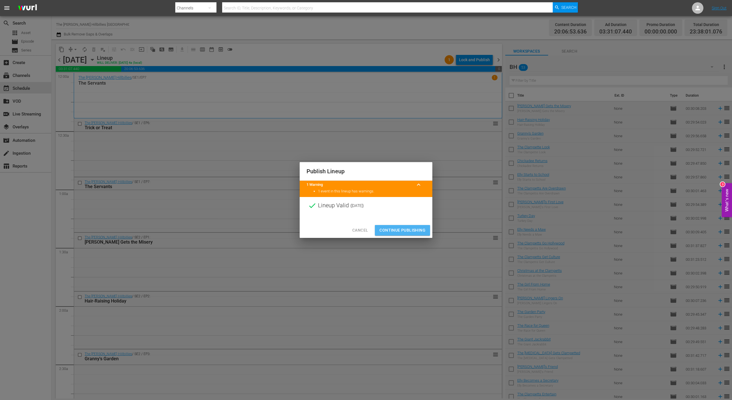
click at [406, 229] on span "Continue Publishing" at bounding box center [403, 230] width 46 height 7
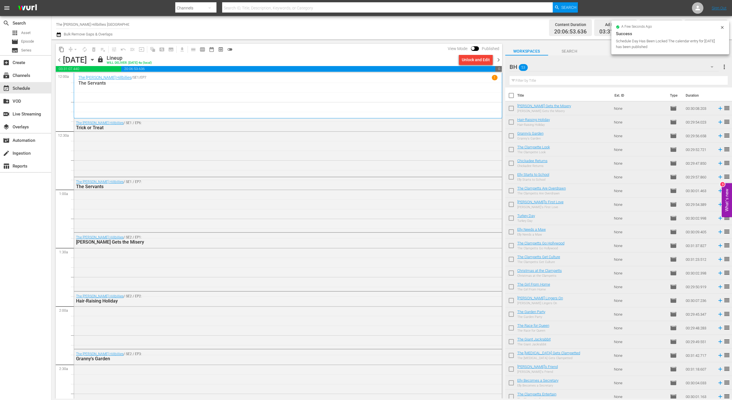
click at [499, 59] on span "chevron_right" at bounding box center [498, 59] width 7 height 7
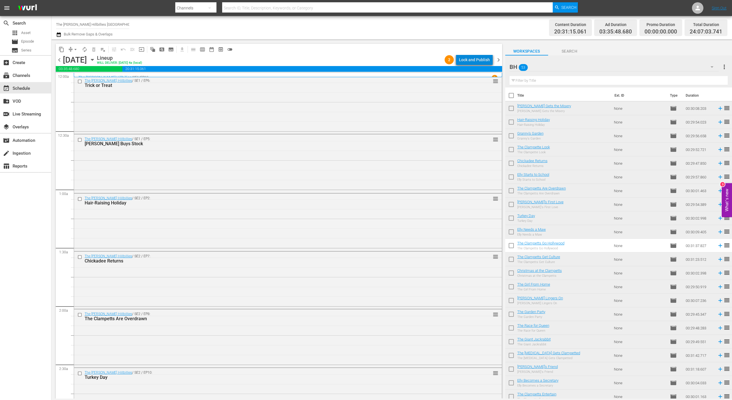
click at [477, 59] on div "Lock and Publish" at bounding box center [474, 60] width 31 height 10
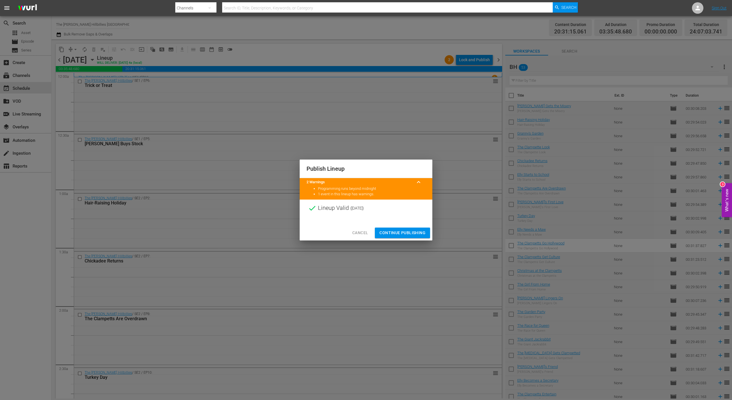
click at [412, 235] on span "Continue Publishing" at bounding box center [403, 232] width 46 height 7
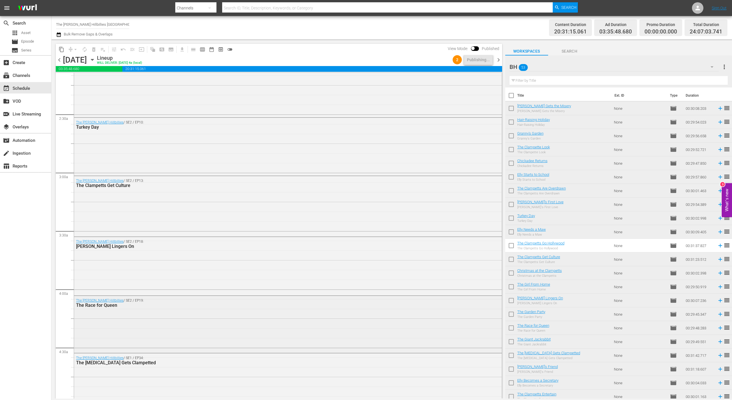
scroll to position [358, 0]
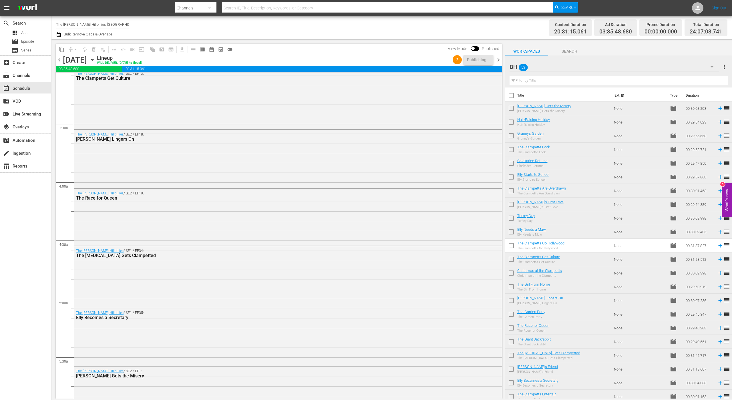
click at [500, 64] on div "chevron_left Wednesday, October 22nd October 22nd Lineup WILL DELIVER: 10/21 @ …" at bounding box center [279, 60] width 446 height 11
drag, startPoint x: 499, startPoint y: 60, endPoint x: 493, endPoint y: 64, distance: 6.8
click at [499, 60] on span "chevron_right" at bounding box center [498, 59] width 7 height 7
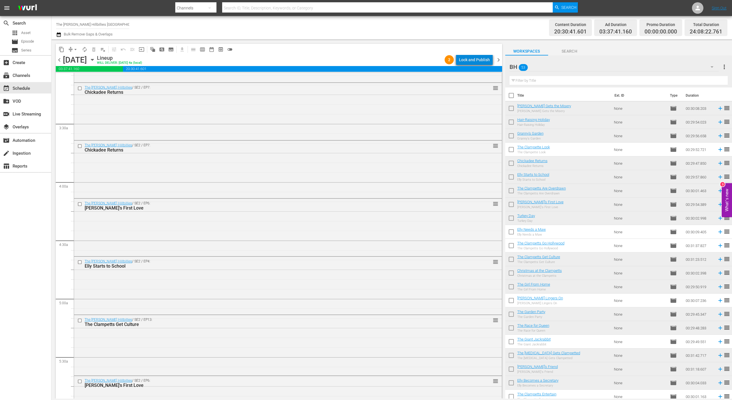
click at [478, 63] on div "Lock and Publish" at bounding box center [474, 60] width 31 height 10
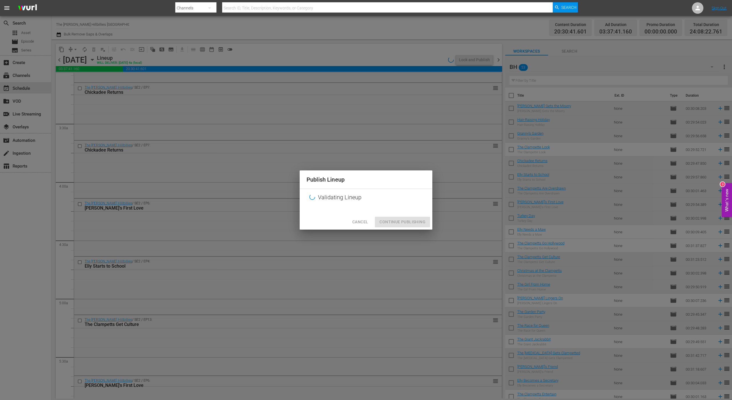
drag, startPoint x: 498, startPoint y: 130, endPoint x: 498, endPoint y: 90, distance: 39.8
click at [500, 89] on div "Publish Lineup Validating Lineup Cancel Continue Publishing" at bounding box center [366, 200] width 732 height 400
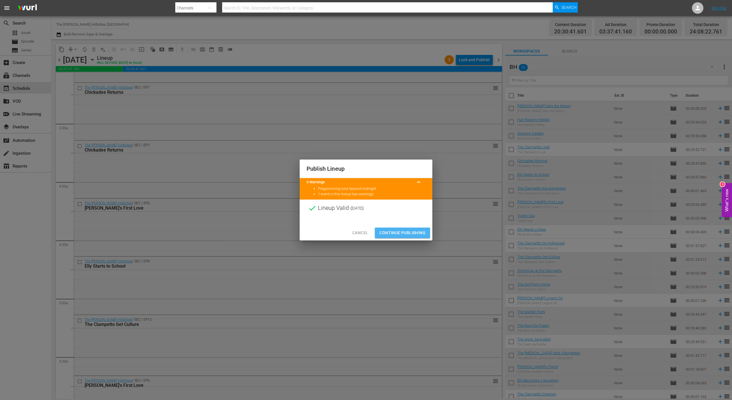
click at [399, 235] on span "Continue Publishing" at bounding box center [403, 232] width 46 height 7
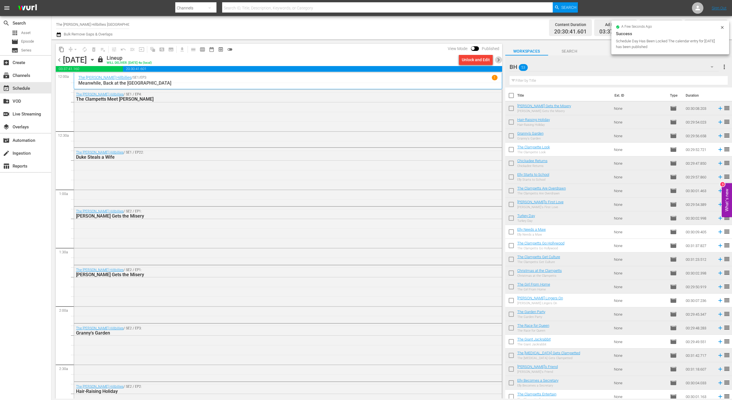
click at [496, 59] on span "chevron_right" at bounding box center [498, 59] width 7 height 7
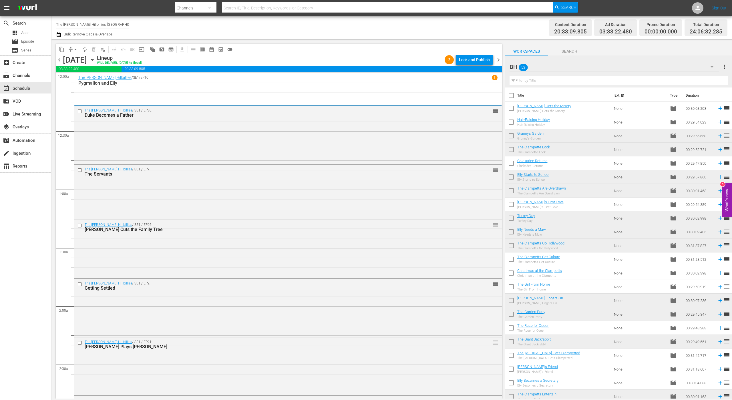
click at [490, 63] on button "Lock and Publish" at bounding box center [474, 60] width 37 height 10
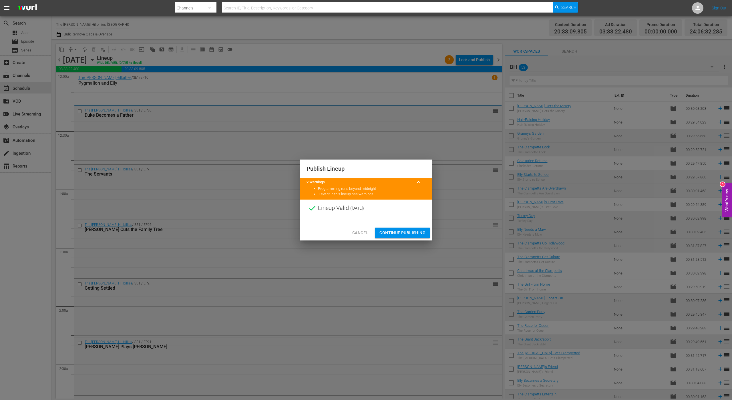
click at [407, 223] on div at bounding box center [366, 221] width 133 height 9
click at [405, 231] on span "Continue Publishing" at bounding box center [403, 232] width 46 height 7
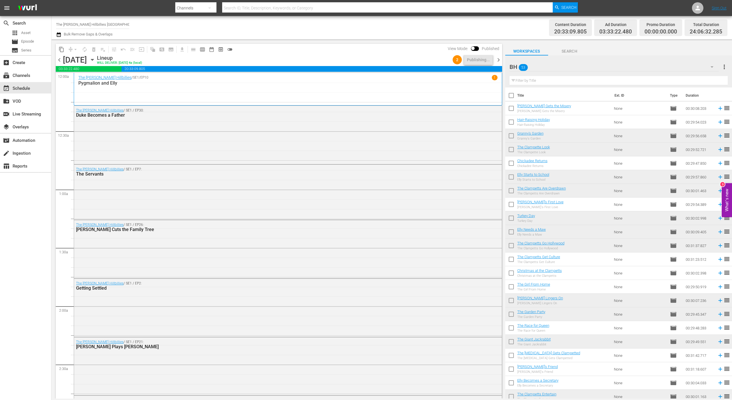
click at [500, 58] on span "chevron_right" at bounding box center [498, 59] width 7 height 7
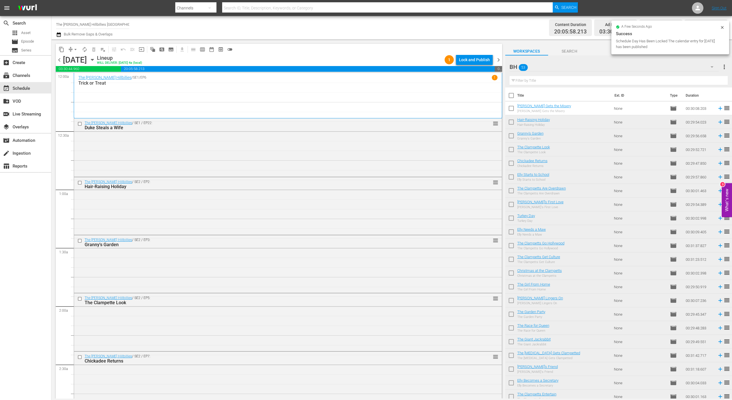
click at [479, 63] on div "Lock and Publish" at bounding box center [474, 60] width 31 height 10
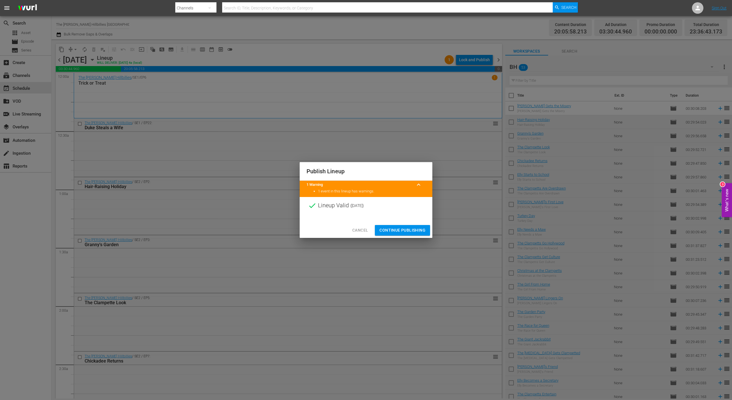
click at [410, 228] on span "Continue Publishing" at bounding box center [403, 230] width 46 height 7
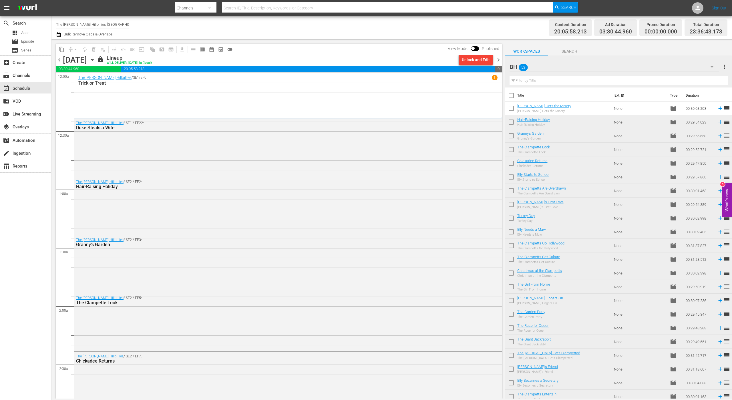
click at [499, 58] on span "chevron_right" at bounding box center [498, 59] width 7 height 7
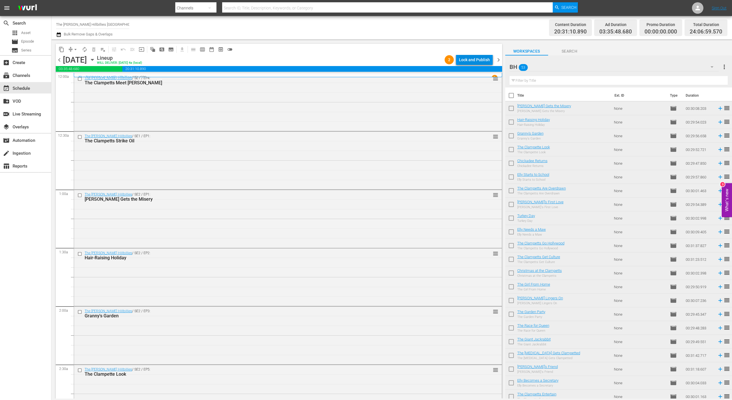
click at [479, 59] on div "Lock and Publish" at bounding box center [474, 60] width 31 height 10
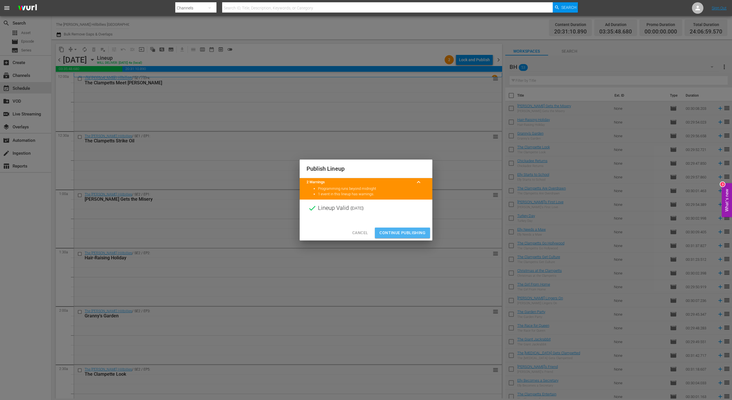
click at [411, 232] on span "Continue Publishing" at bounding box center [403, 232] width 46 height 7
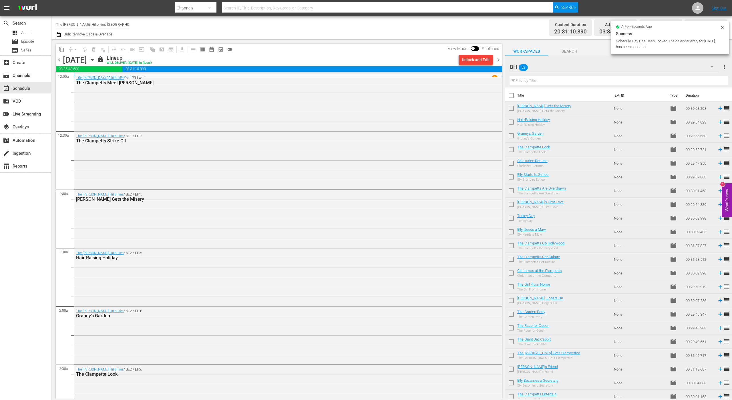
click at [498, 58] on span "chevron_right" at bounding box center [498, 59] width 7 height 7
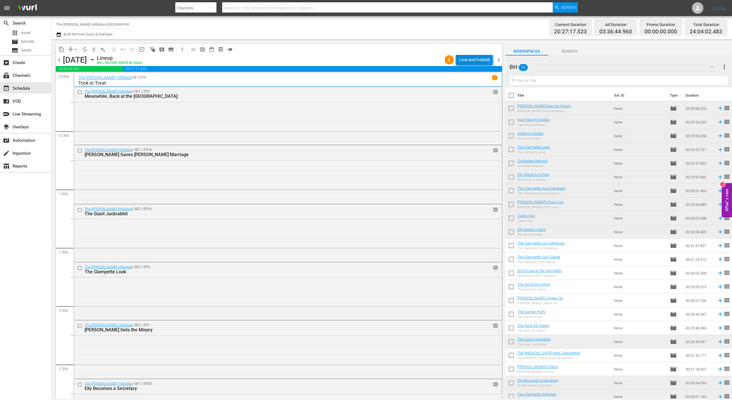
click at [472, 62] on div "Lock and Publish" at bounding box center [474, 60] width 31 height 10
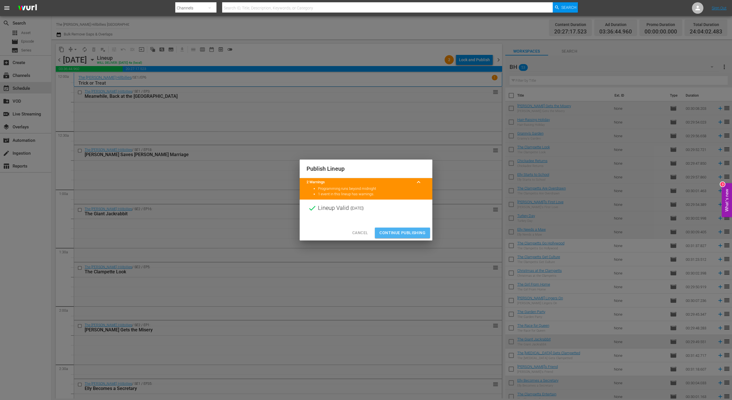
click at [414, 236] on span "Continue Publishing" at bounding box center [403, 232] width 46 height 7
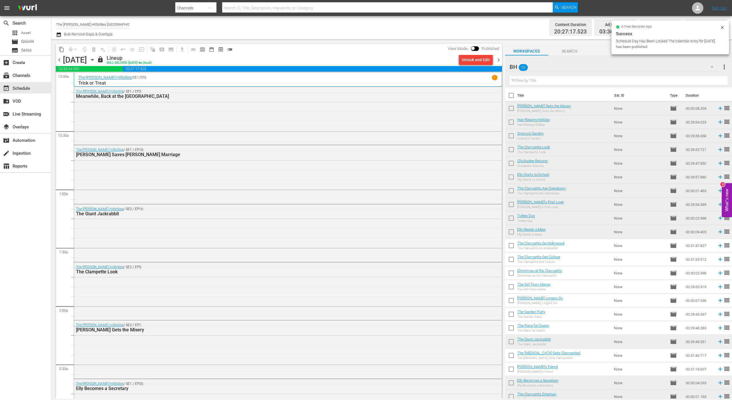
click at [497, 59] on span "chevron_right" at bounding box center [498, 59] width 7 height 7
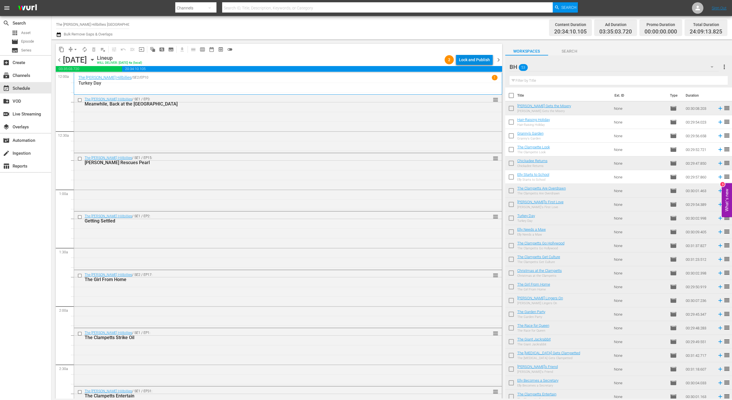
click at [477, 57] on div "Lock and Publish" at bounding box center [474, 60] width 31 height 10
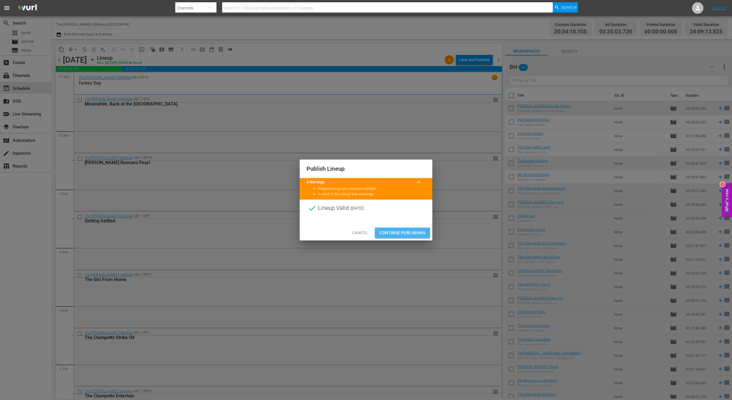
click at [394, 229] on span "Continue Publishing" at bounding box center [403, 232] width 46 height 7
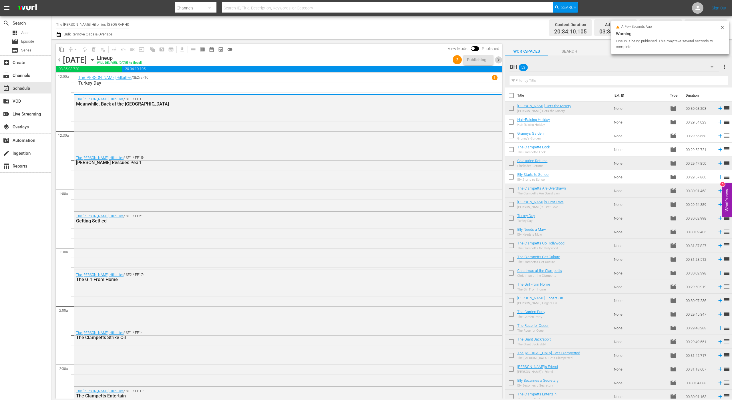
click at [500, 61] on span "chevron_right" at bounding box center [498, 59] width 7 height 7
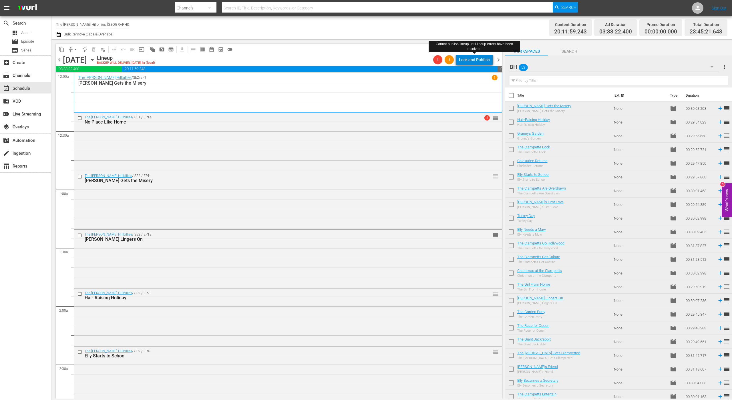
click at [483, 58] on div "Lock and Publish" at bounding box center [474, 60] width 31 height 10
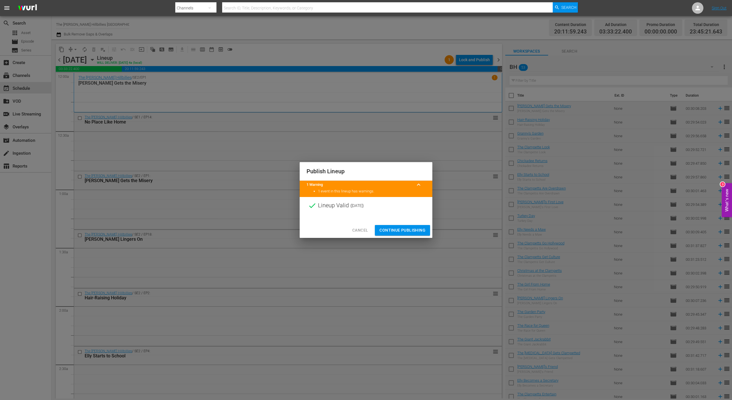
click at [403, 230] on span "Continue Publishing" at bounding box center [403, 230] width 46 height 7
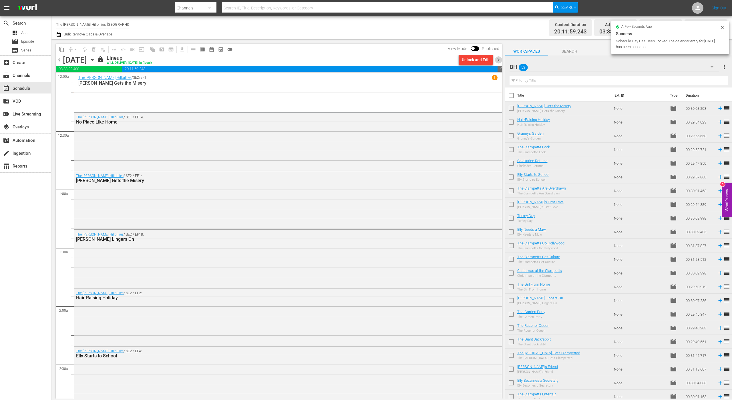
click at [498, 59] on span "chevron_right" at bounding box center [498, 59] width 7 height 7
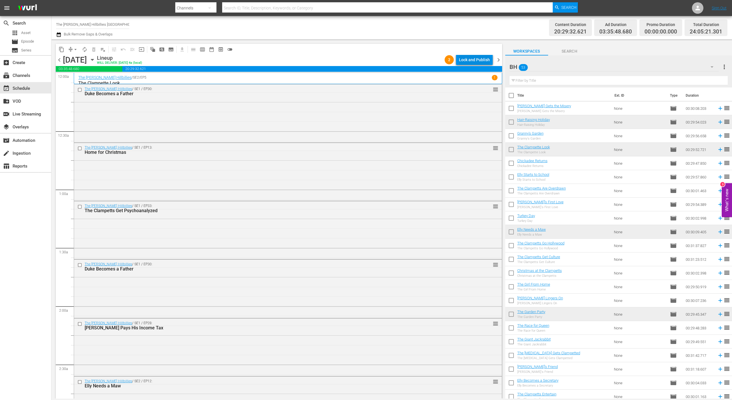
click at [470, 59] on div "Lock and Publish" at bounding box center [474, 60] width 31 height 10
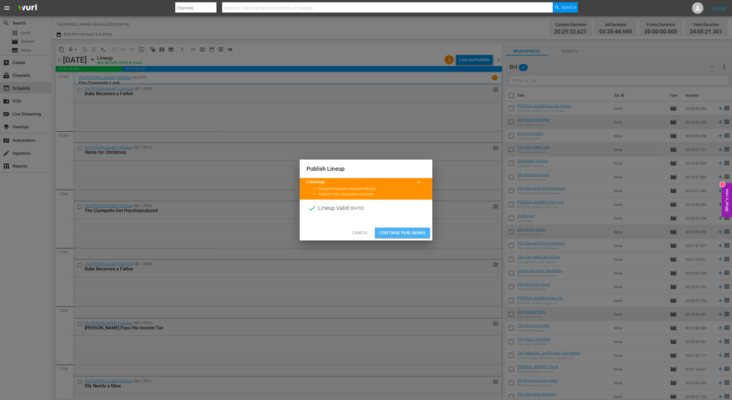
click at [410, 229] on span "Continue Publishing" at bounding box center [403, 232] width 46 height 7
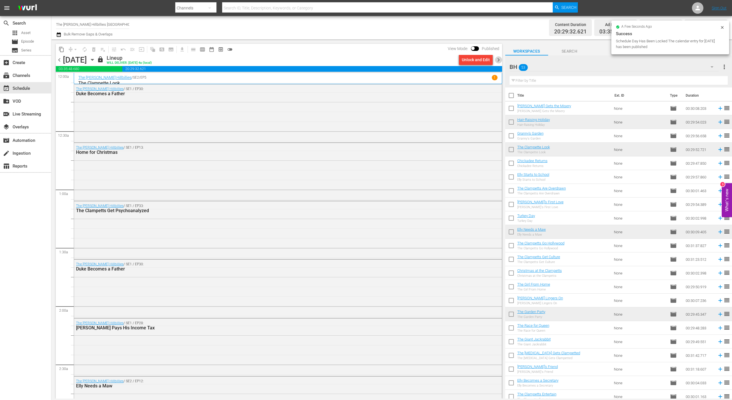
click at [497, 59] on span "chevron_right" at bounding box center [498, 59] width 7 height 7
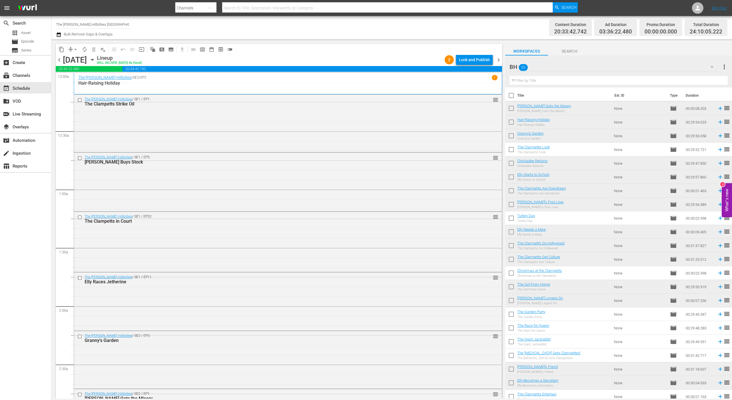
click at [474, 65] on div "chevron_left Friday, October 31st October 31st Lineup WILL DELIVER: 10/30 @ 4a …" at bounding box center [279, 60] width 446 height 11
click at [480, 57] on div "Lock and Publish" at bounding box center [474, 60] width 31 height 10
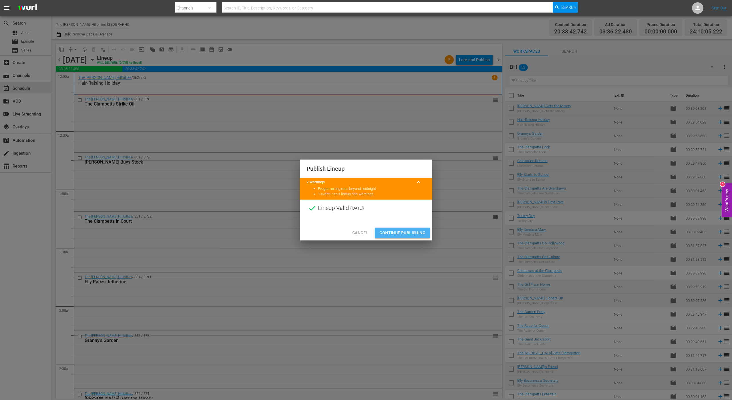
click at [387, 233] on span "Continue Publishing" at bounding box center [403, 232] width 46 height 7
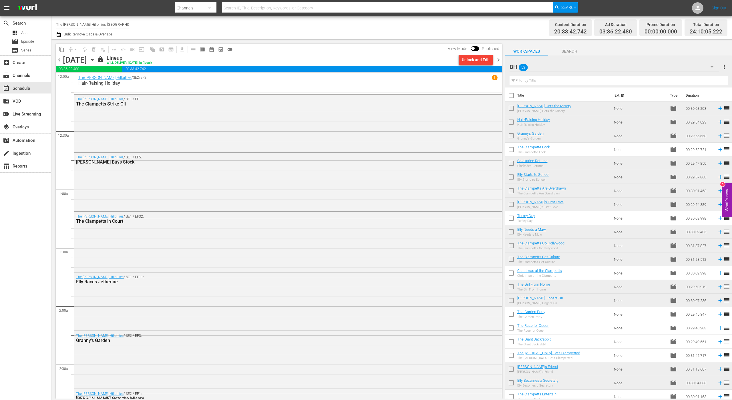
click at [500, 60] on span "chevron_right" at bounding box center [498, 59] width 7 height 7
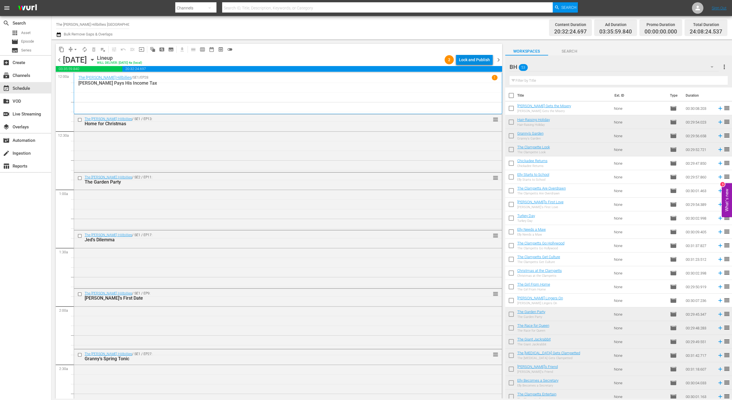
click at [467, 59] on div "Lock and Publish" at bounding box center [474, 60] width 31 height 10
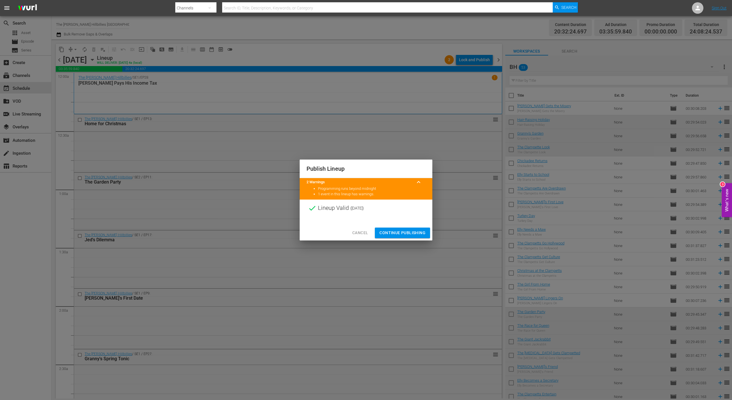
click at [402, 233] on span "Continue Publishing" at bounding box center [403, 232] width 46 height 7
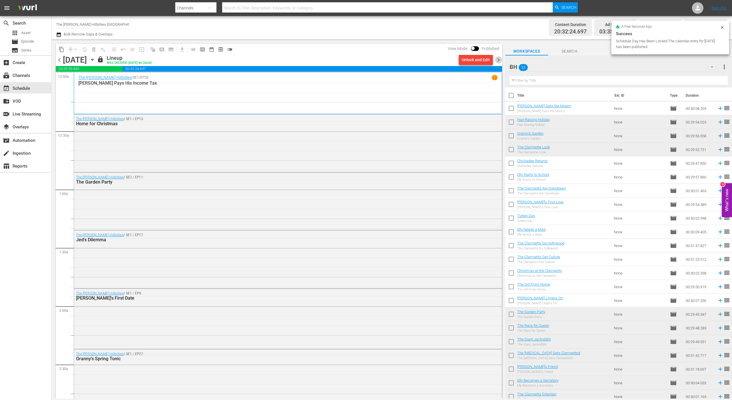
click at [498, 60] on span "chevron_right" at bounding box center [498, 59] width 7 height 7
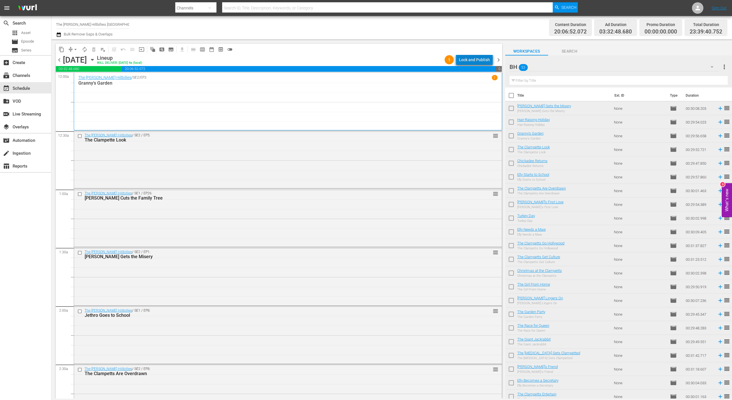
click at [477, 57] on div "Lock and Publish" at bounding box center [474, 60] width 31 height 10
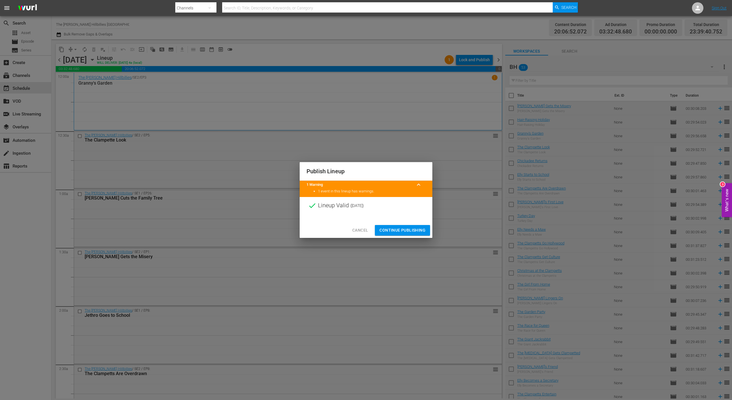
click at [390, 232] on span "Continue Publishing" at bounding box center [403, 230] width 46 height 7
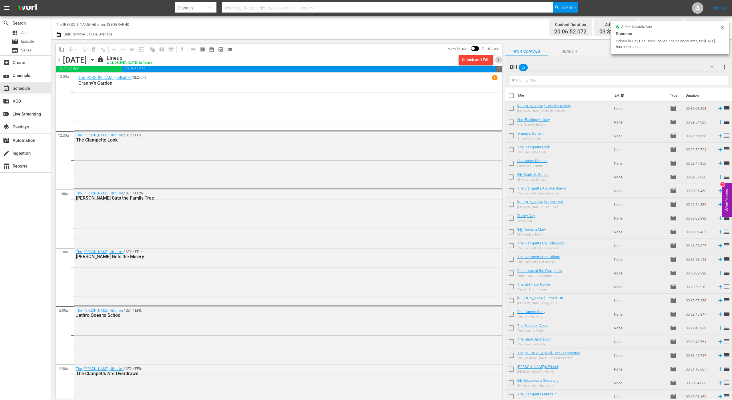
click at [496, 61] on span "chevron_right" at bounding box center [498, 59] width 7 height 7
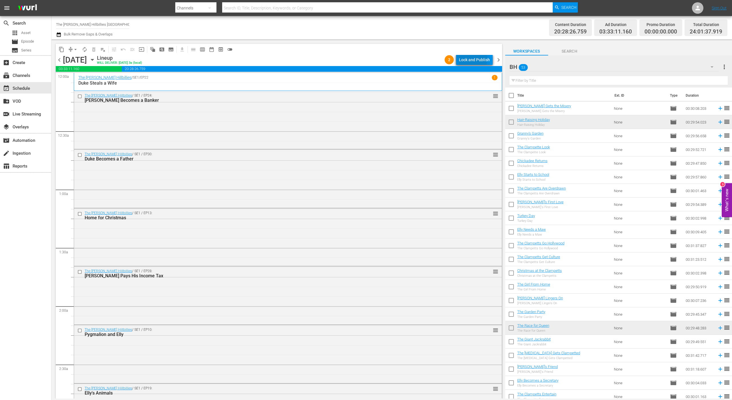
click at [465, 59] on div "Lock and Publish" at bounding box center [474, 60] width 31 height 10
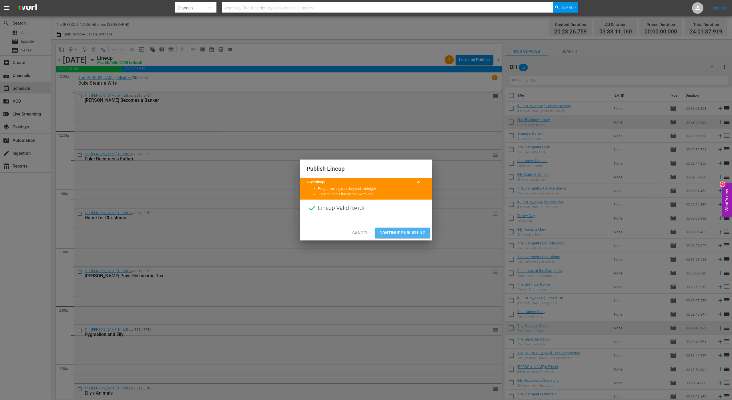
click at [412, 234] on span "Continue Publishing" at bounding box center [403, 232] width 46 height 7
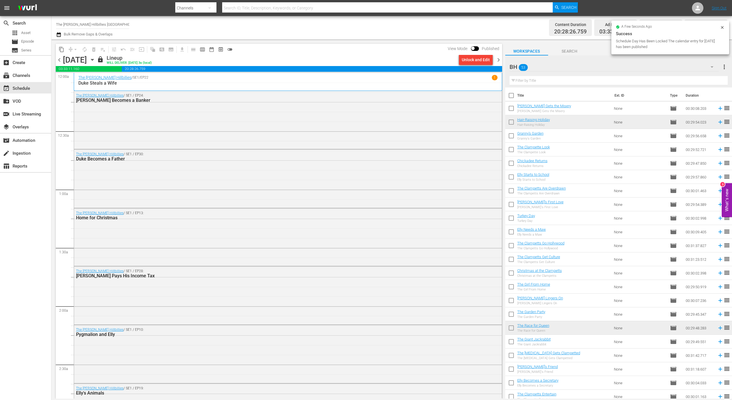
click at [500, 63] on span "chevron_right" at bounding box center [498, 59] width 7 height 7
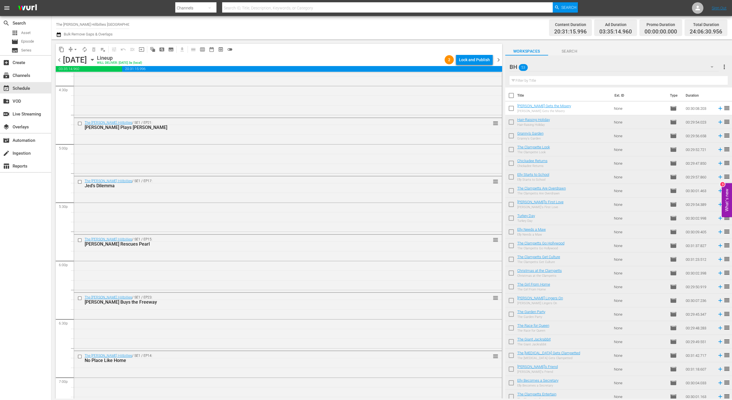
scroll to position [2509, 0]
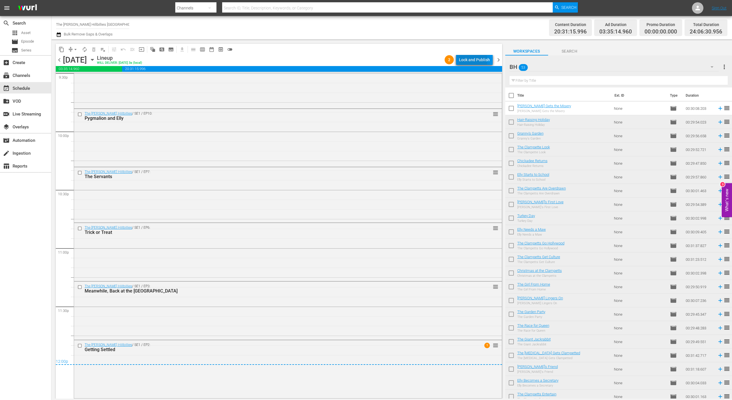
click at [466, 60] on div "Lock and Publish" at bounding box center [474, 60] width 31 height 10
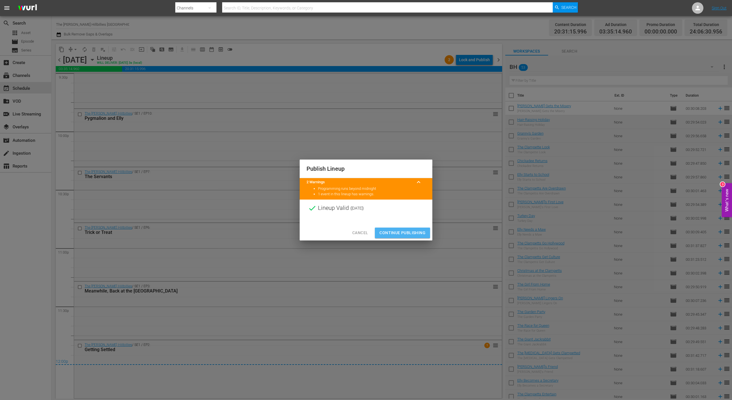
click at [399, 232] on span "Continue Publishing" at bounding box center [403, 232] width 46 height 7
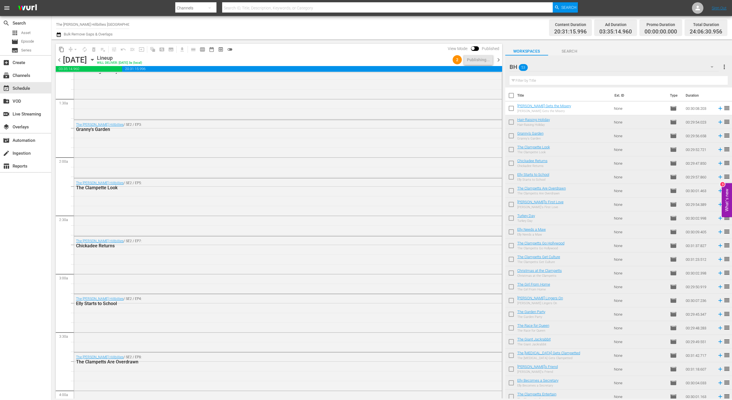
scroll to position [0, 0]
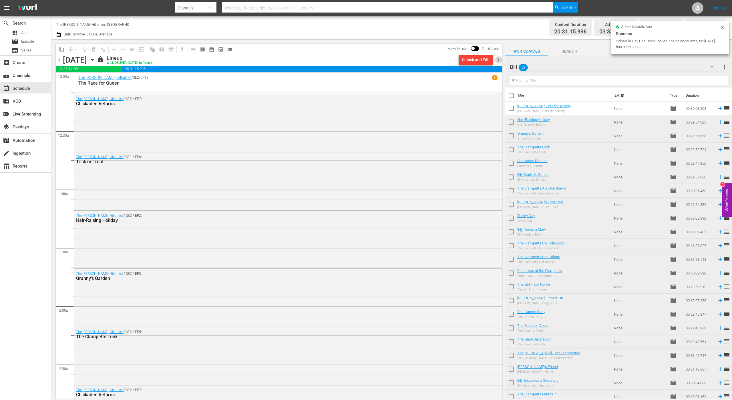
click at [500, 60] on span "chevron_right" at bounding box center [498, 59] width 7 height 7
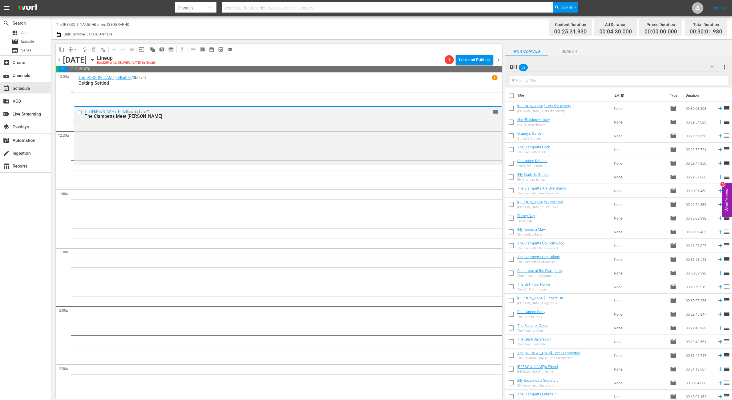
click at [87, 59] on div "Wednesday, November 5th" at bounding box center [75, 59] width 24 height 9
copy div "Wednesday, November 5th"
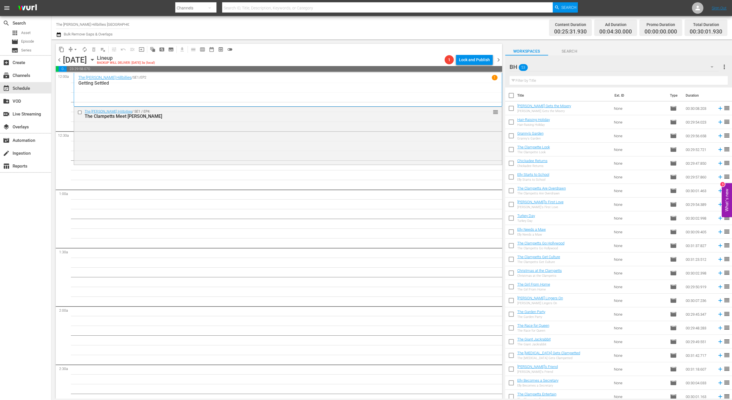
click at [90, 24] on input "The [PERSON_NAME] Hillbillies [GEOGRAPHIC_DATA]" at bounding box center [92, 24] width 73 height 14
drag, startPoint x: 90, startPoint y: 23, endPoint x: 125, endPoint y: 27, distance: 34.8
click at [125, 27] on input "The [PERSON_NAME] Hillbillies [GEOGRAPHIC_DATA]" at bounding box center [92, 24] width 73 height 14
click at [162, 41] on div "The Beverly Hillbillies (1342 - lg_thebeverlyhillbillies_1)" at bounding box center [135, 40] width 148 height 14
type input "The Beverly Hillbillies (1342 - lg_thebeverlyhillbillies_1)"
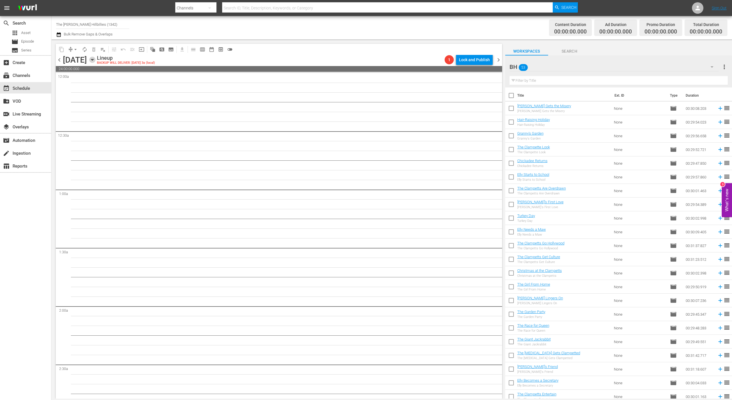
click at [96, 61] on icon "button" at bounding box center [92, 60] width 6 height 6
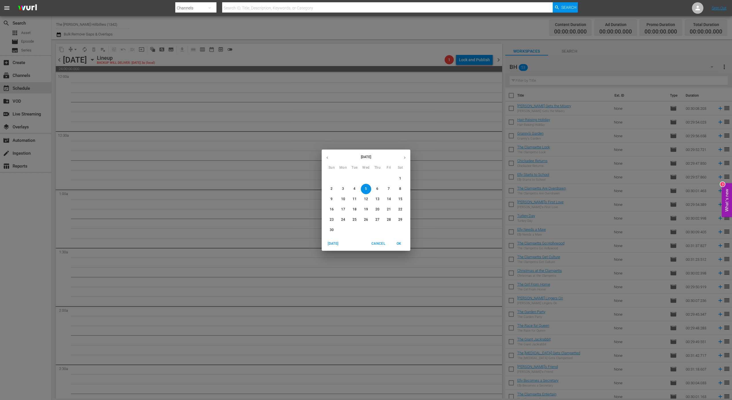
click at [158, 63] on div "November 2025 Sun Mon Tue Wed Thu Fri Sat 26 27 28 29 30 31 1 2 3 4 5 6 7 8 9 1…" at bounding box center [366, 200] width 732 height 400
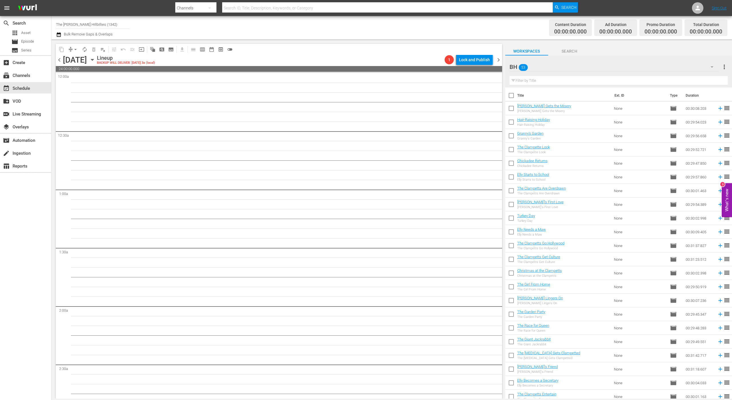
click at [61, 36] on icon "button" at bounding box center [58, 34] width 5 height 7
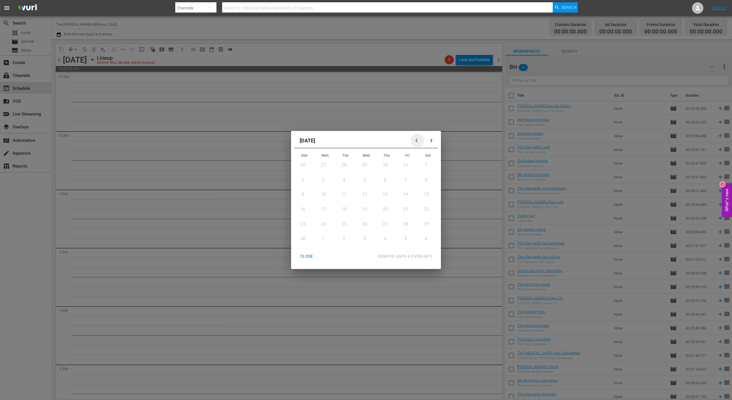
click at [416, 142] on icon "button" at bounding box center [418, 140] width 4 height 4
click at [429, 146] on button "button" at bounding box center [431, 141] width 14 height 14
drag, startPoint x: 304, startPoint y: 256, endPoint x: 299, endPoint y: 252, distance: 6.3
click at [303, 256] on div "CLOSE" at bounding box center [307, 256] width 22 height 7
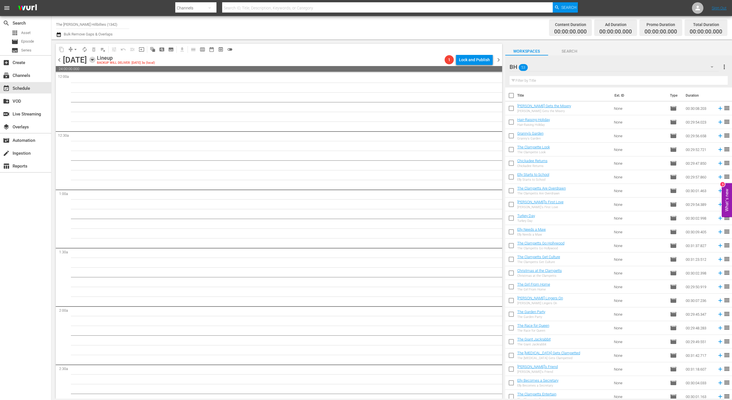
click at [96, 60] on icon "button" at bounding box center [92, 60] width 6 height 6
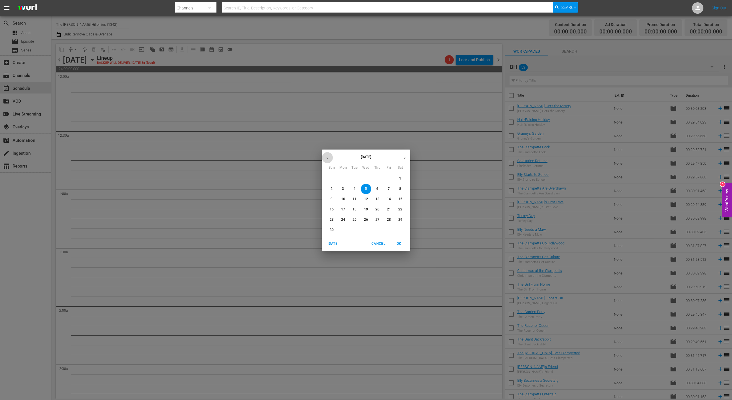
click at [325, 156] on button "button" at bounding box center [327, 157] width 11 height 11
click at [346, 177] on span "1" at bounding box center [343, 178] width 10 height 5
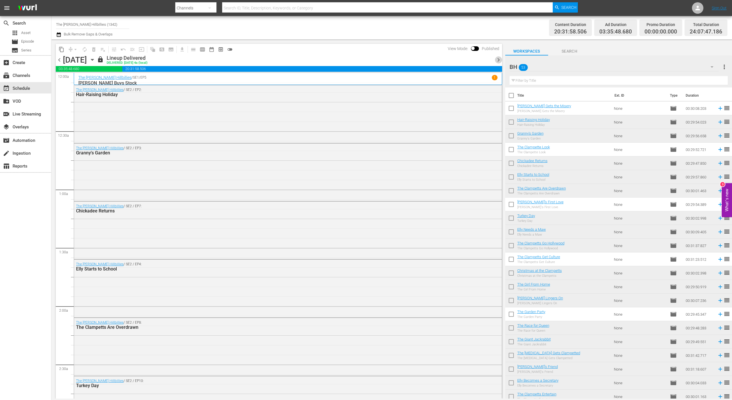
click at [496, 59] on span "chevron_right" at bounding box center [498, 59] width 7 height 7
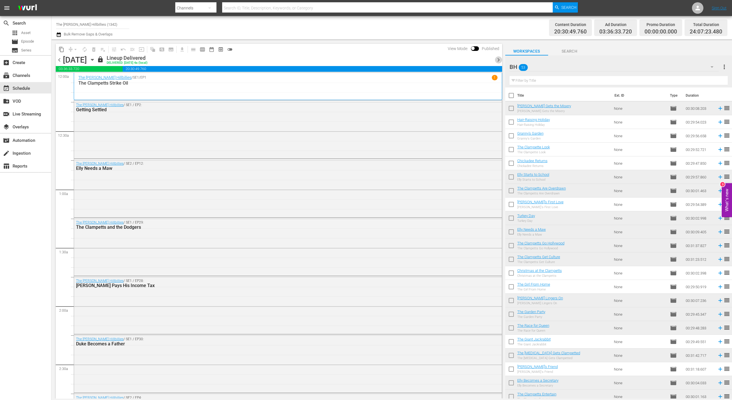
click at [498, 60] on span "chevron_right" at bounding box center [498, 59] width 7 height 7
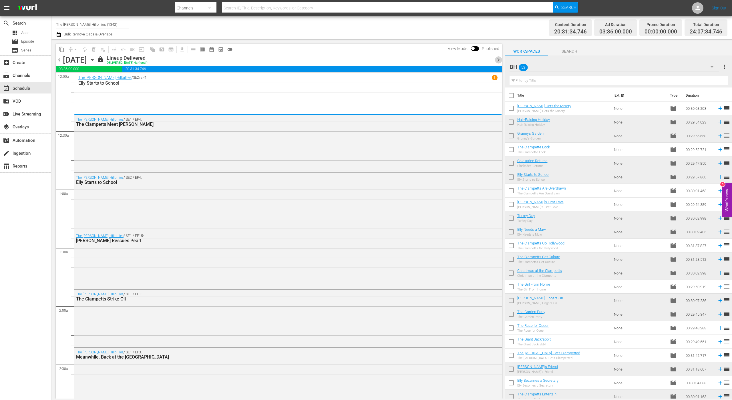
click at [498, 60] on span "chevron_right" at bounding box center [498, 59] width 7 height 7
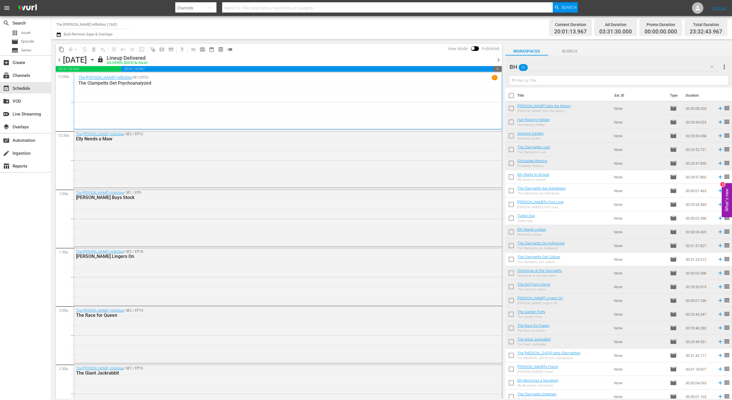
click at [60, 37] on icon "button" at bounding box center [58, 34] width 5 height 7
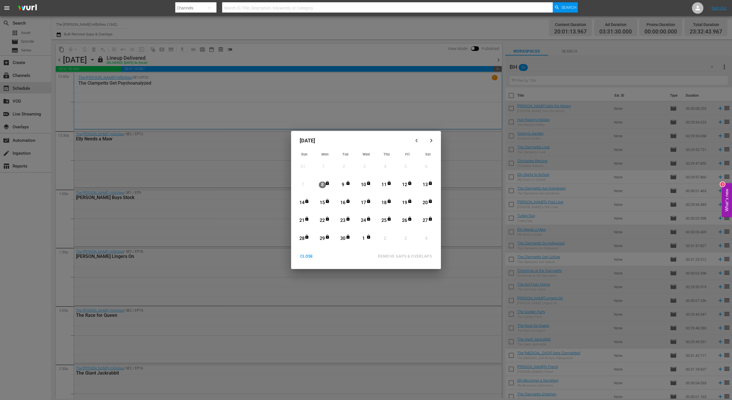
click at [363, 239] on div "1" at bounding box center [363, 238] width 7 height 7
click at [311, 255] on div "CLOSE" at bounding box center [307, 256] width 22 height 7
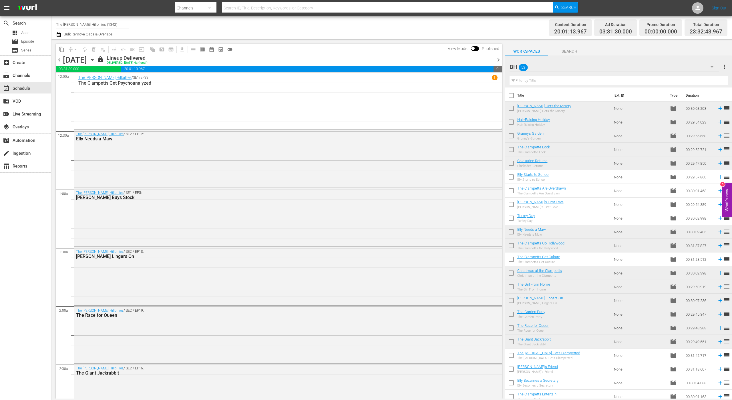
click at [94, 59] on icon "button" at bounding box center [92, 59] width 3 height 1
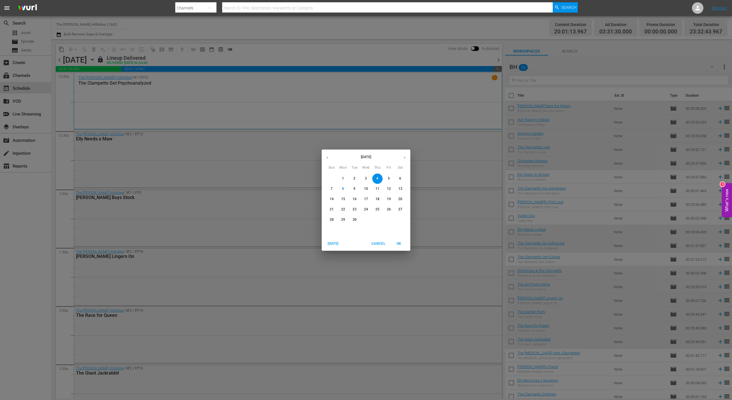
click at [405, 158] on icon "button" at bounding box center [404, 157] width 1 height 2
click at [368, 179] on span "1" at bounding box center [366, 178] width 10 height 5
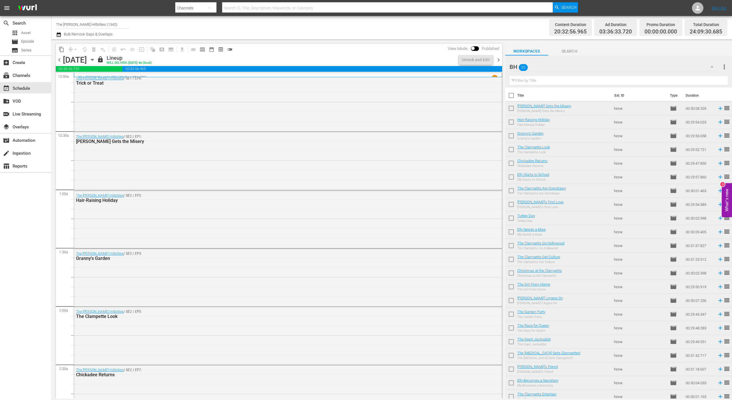
click at [61, 61] on span "chevron_left" at bounding box center [59, 59] width 7 height 7
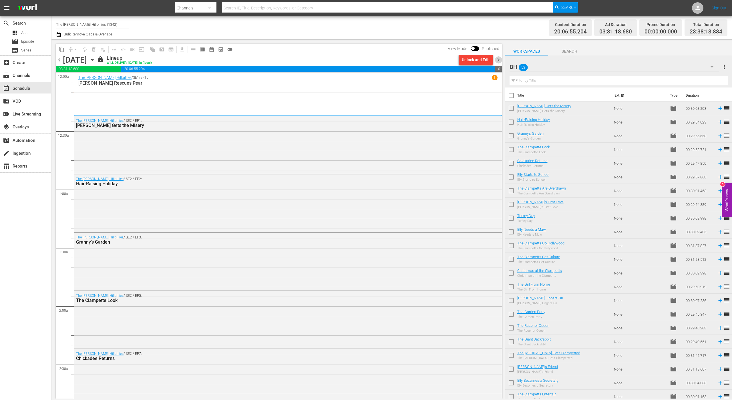
click at [495, 60] on span "chevron_right" at bounding box center [498, 59] width 7 height 7
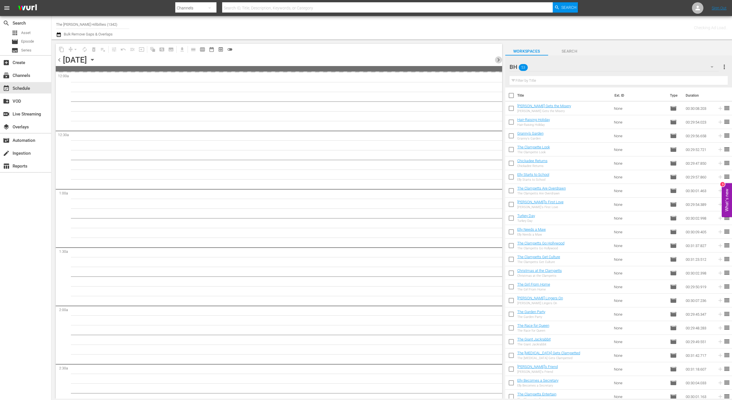
click at [495, 60] on span "chevron_right" at bounding box center [498, 59] width 7 height 7
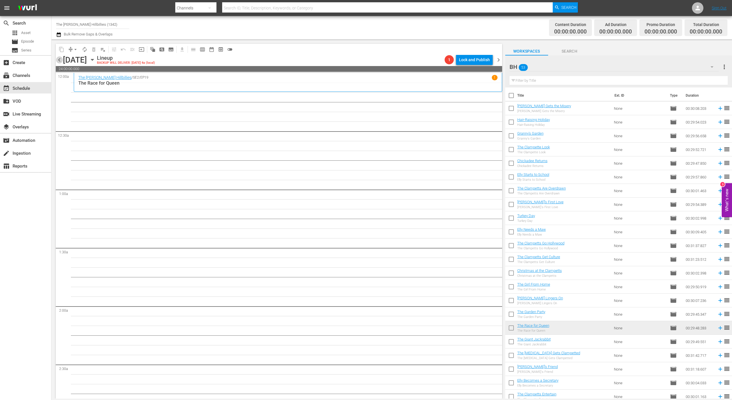
click at [60, 60] on span "chevron_left" at bounding box center [59, 59] width 7 height 7
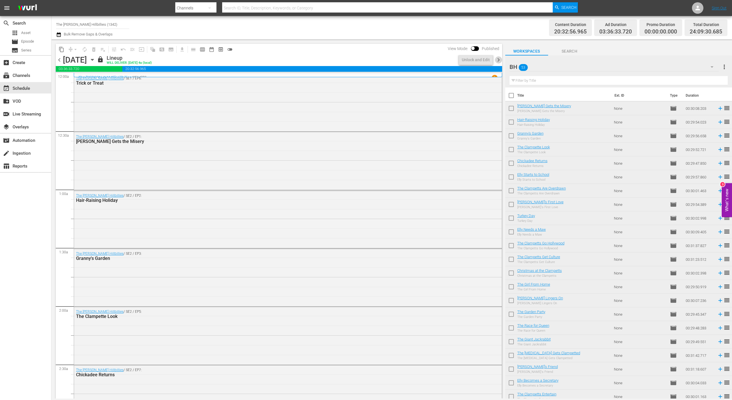
click at [499, 61] on span "chevron_right" at bounding box center [498, 59] width 7 height 7
